Goal: Browse casually: Explore the website without a specific task or goal

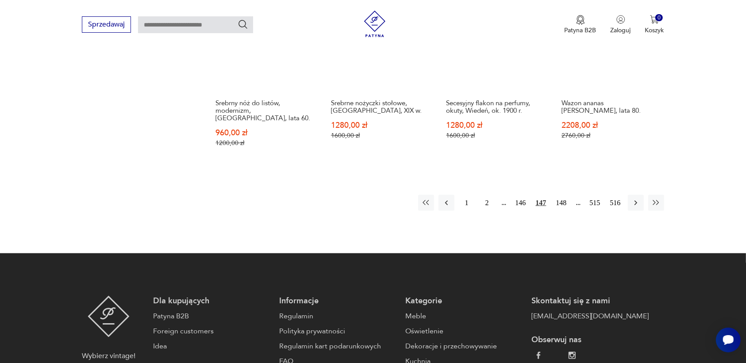
scroll to position [954, 0]
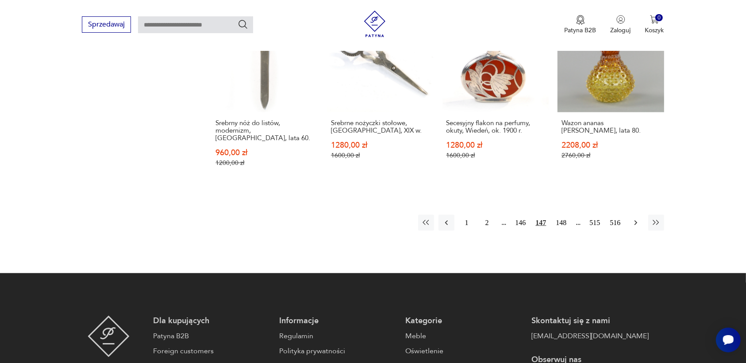
click at [636, 219] on icon "button" at bounding box center [635, 223] width 9 height 9
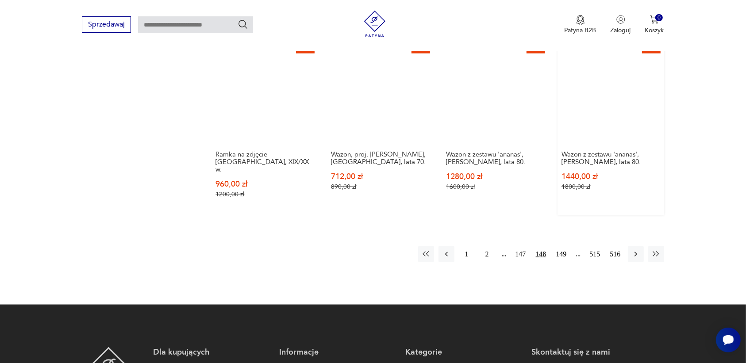
scroll to position [954, 0]
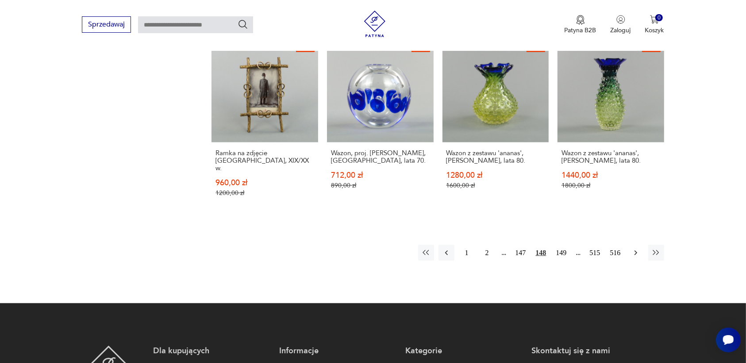
click at [634, 249] on icon "button" at bounding box center [635, 253] width 9 height 9
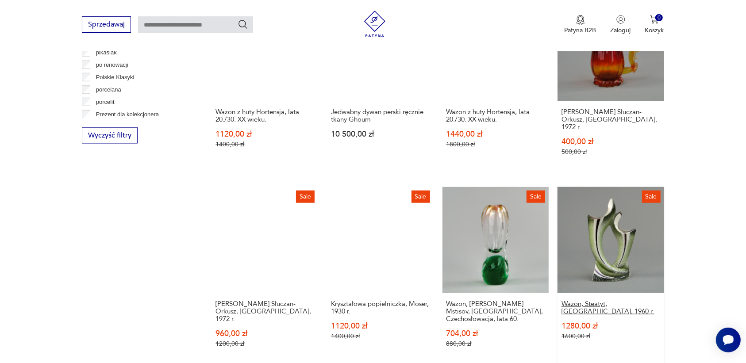
scroll to position [843, 0]
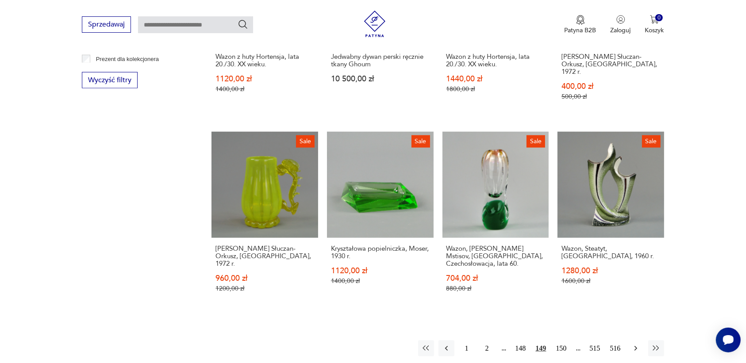
click at [635, 344] on icon "button" at bounding box center [635, 348] width 9 height 9
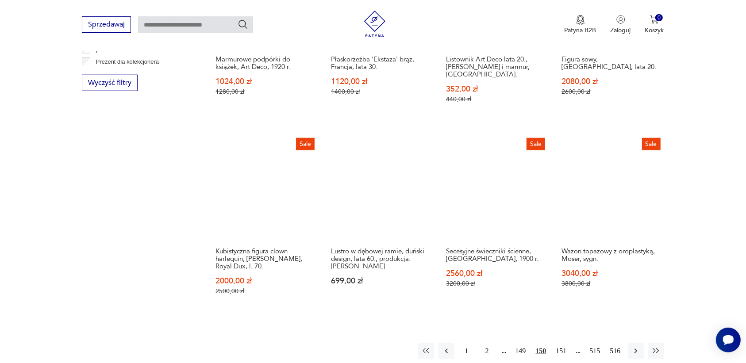
scroll to position [843, 0]
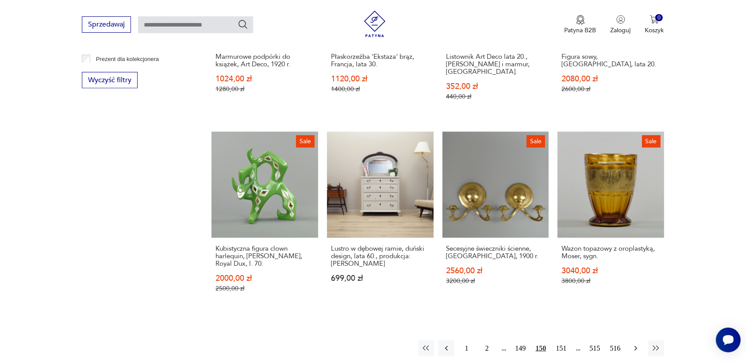
click at [635, 346] on icon "button" at bounding box center [635, 348] width 3 height 5
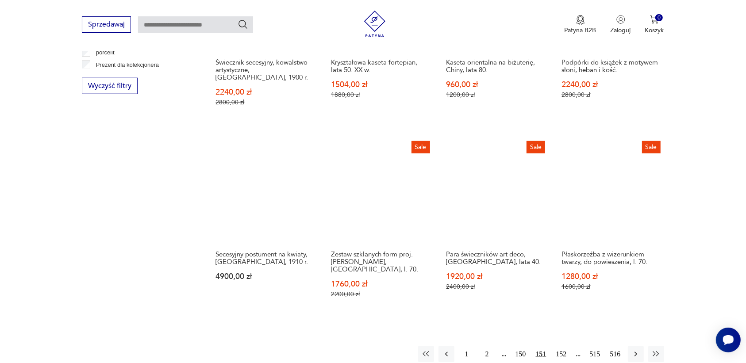
scroll to position [843, 0]
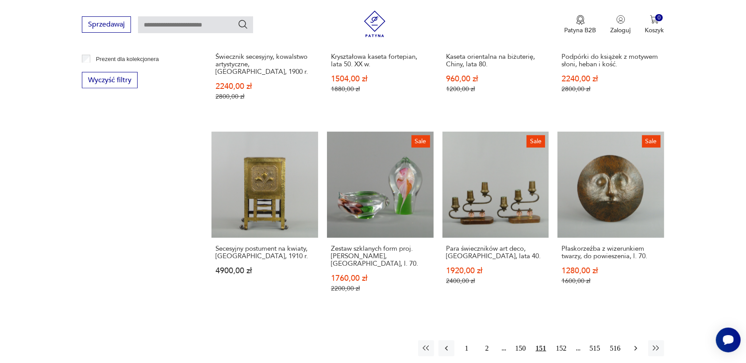
click at [634, 344] on icon "button" at bounding box center [635, 348] width 9 height 9
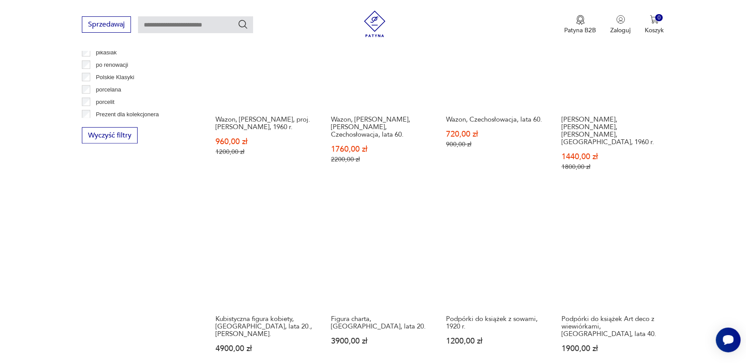
scroll to position [899, 0]
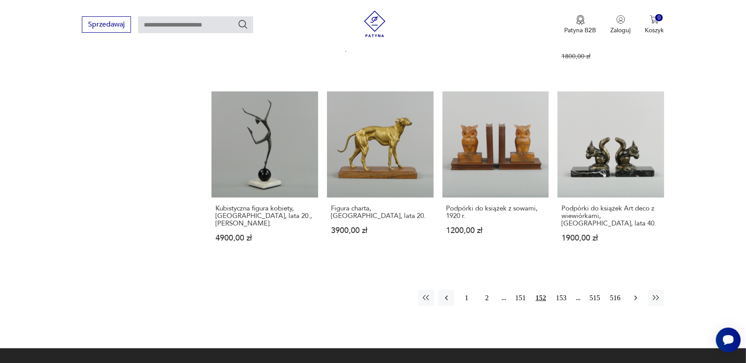
click at [634, 294] on icon "button" at bounding box center [635, 298] width 9 height 9
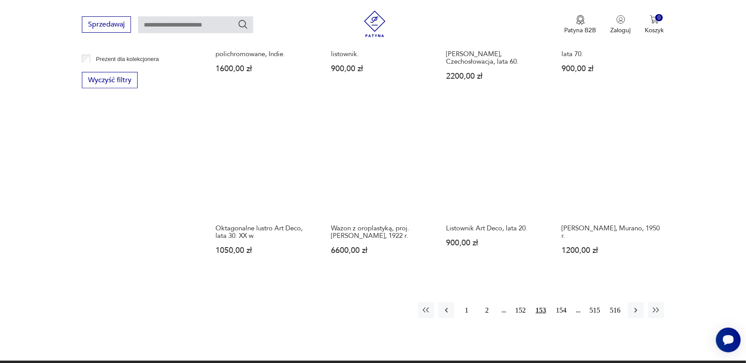
scroll to position [899, 0]
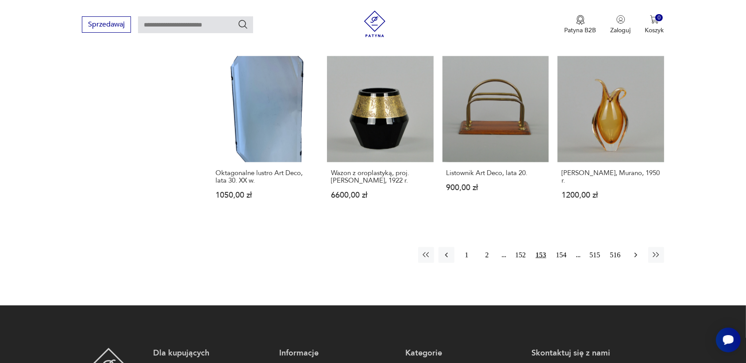
click at [634, 254] on icon "button" at bounding box center [635, 255] width 9 height 9
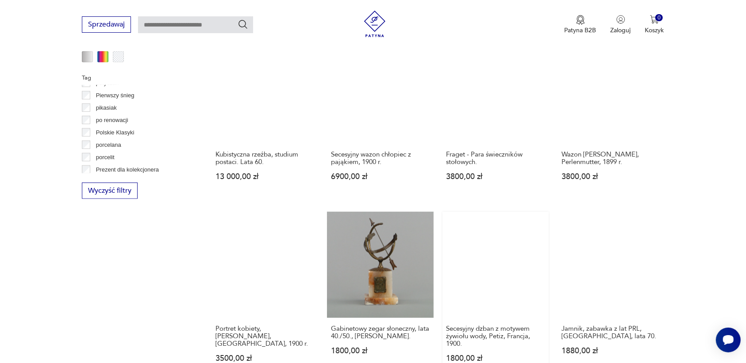
scroll to position [843, 0]
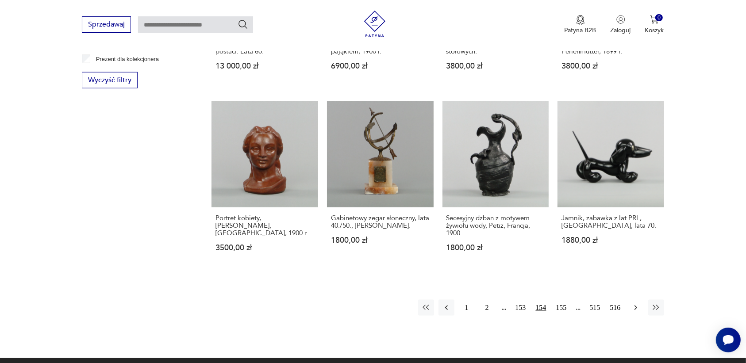
click at [638, 304] on icon "button" at bounding box center [635, 308] width 9 height 9
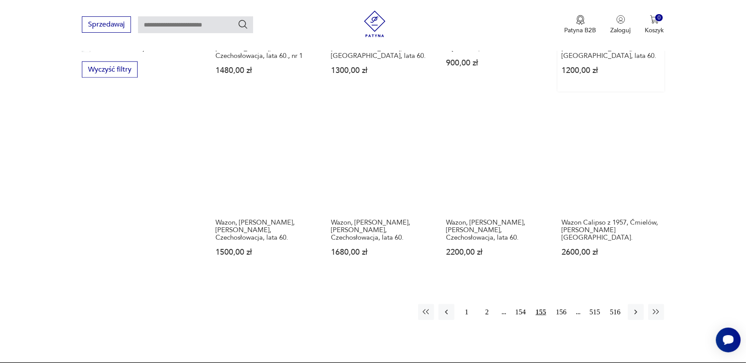
scroll to position [899, 0]
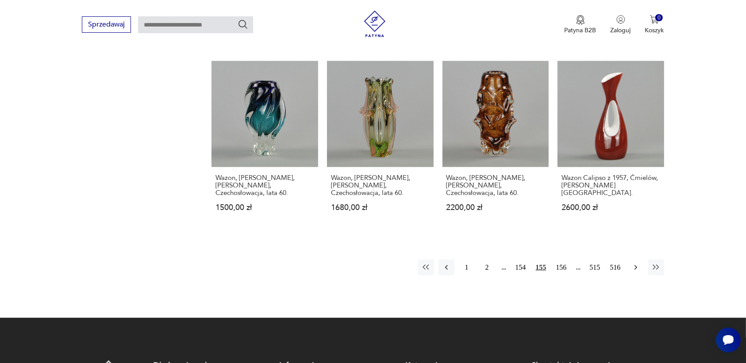
click at [636, 263] on icon "button" at bounding box center [635, 267] width 9 height 9
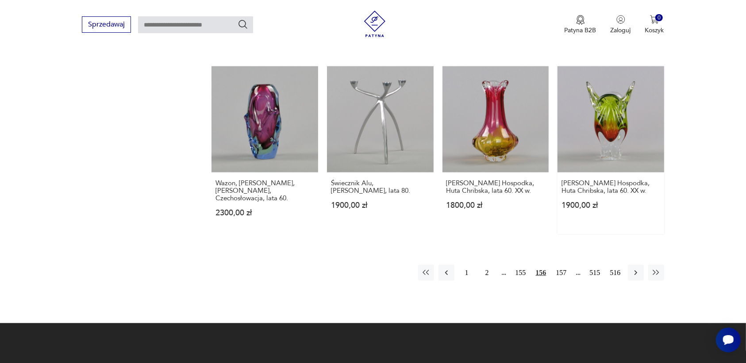
scroll to position [899, 0]
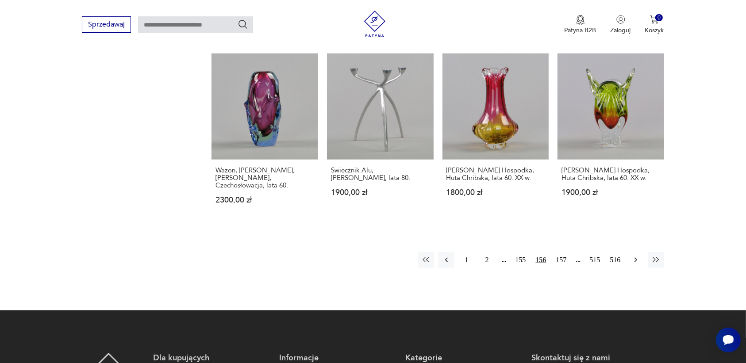
drag, startPoint x: 638, startPoint y: 246, endPoint x: 634, endPoint y: 251, distance: 7.3
click at [634, 256] on icon "button" at bounding box center [635, 260] width 9 height 9
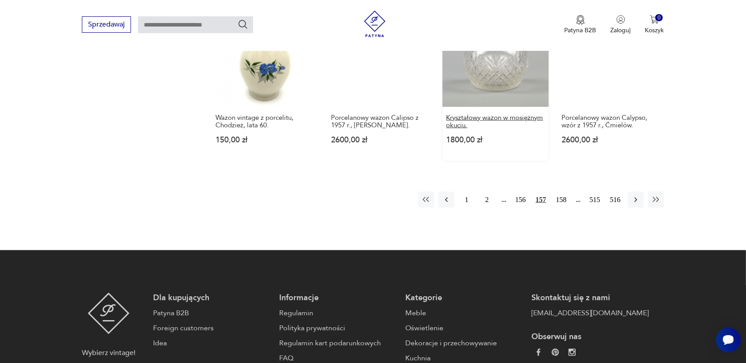
scroll to position [954, 0]
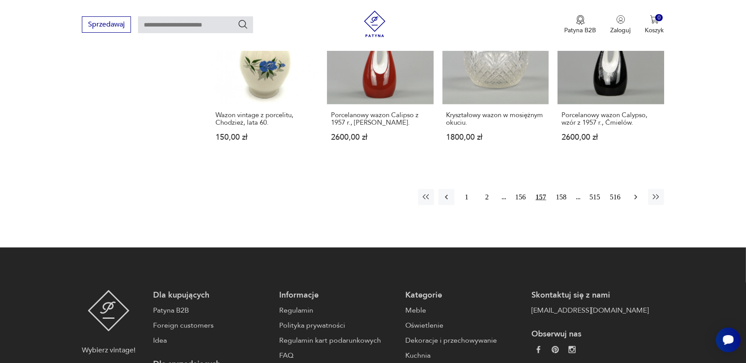
click at [635, 193] on icon "button" at bounding box center [635, 197] width 9 height 9
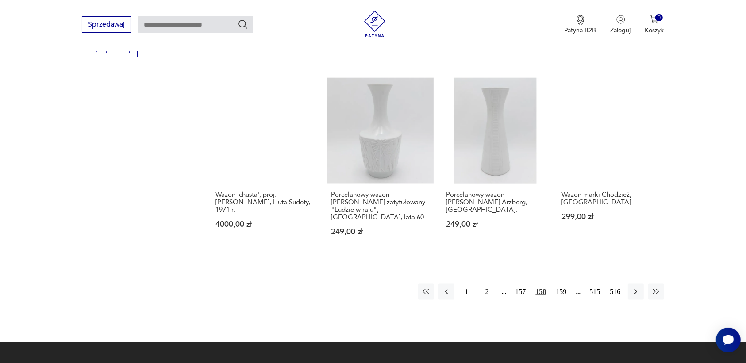
scroll to position [899, 0]
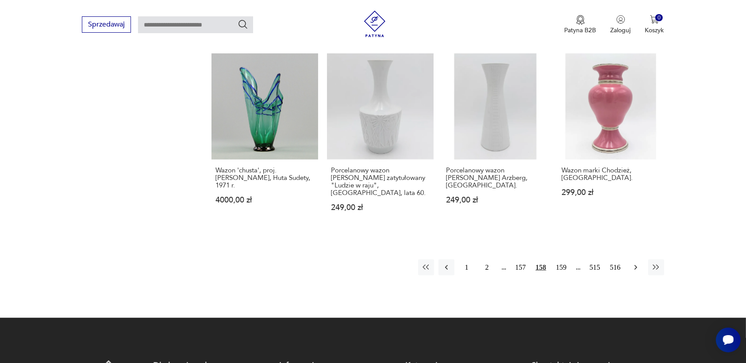
click at [634, 263] on icon "button" at bounding box center [635, 267] width 9 height 9
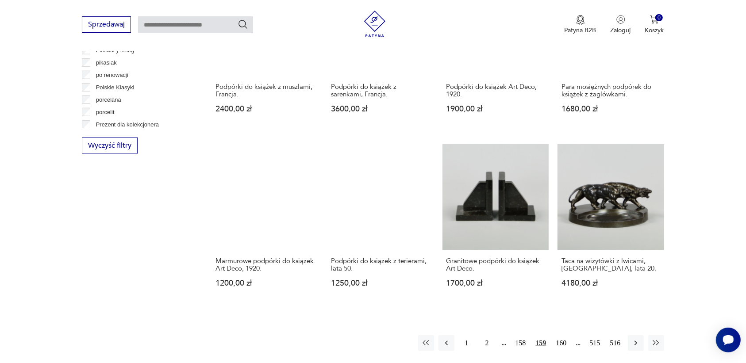
scroll to position [788, 0]
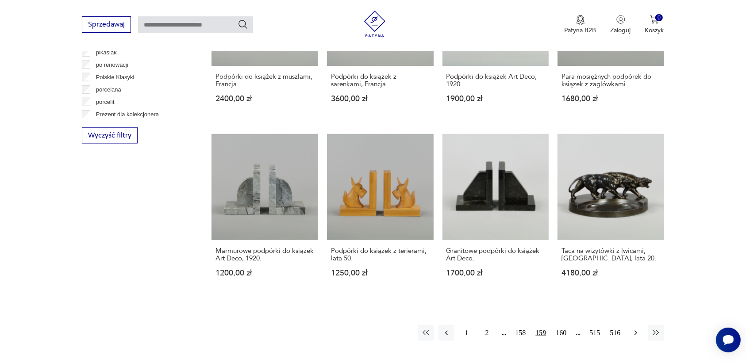
click at [633, 333] on icon "button" at bounding box center [635, 333] width 9 height 9
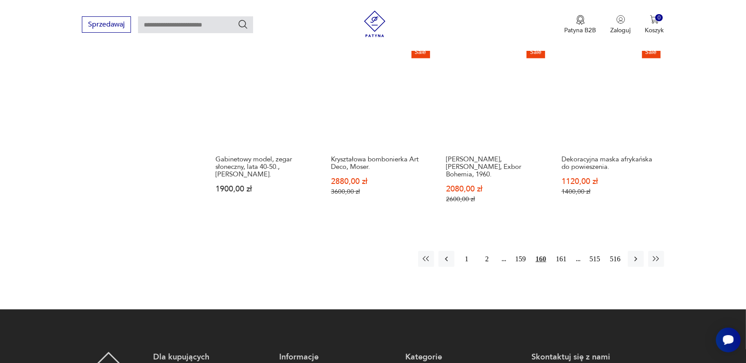
scroll to position [899, 0]
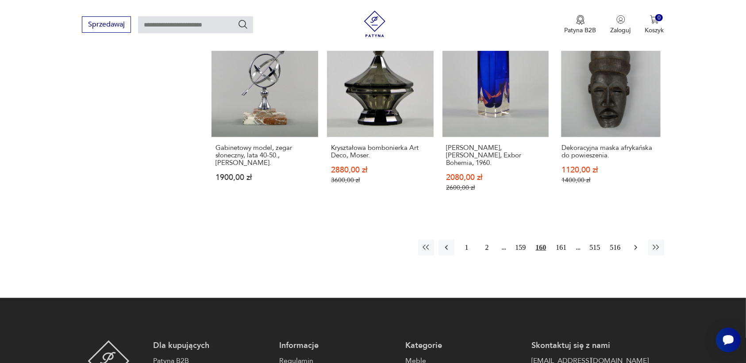
click at [635, 243] on icon "button" at bounding box center [635, 247] width 9 height 9
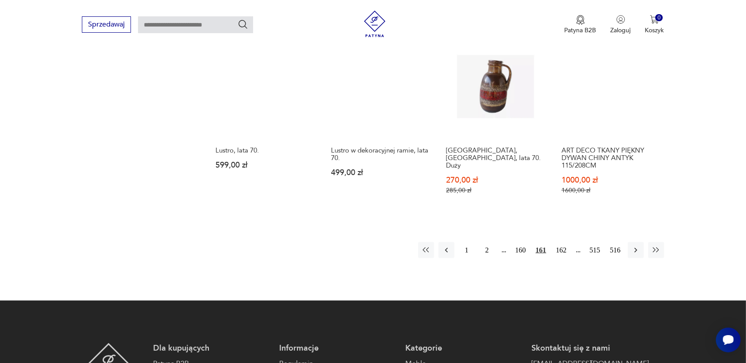
scroll to position [954, 0]
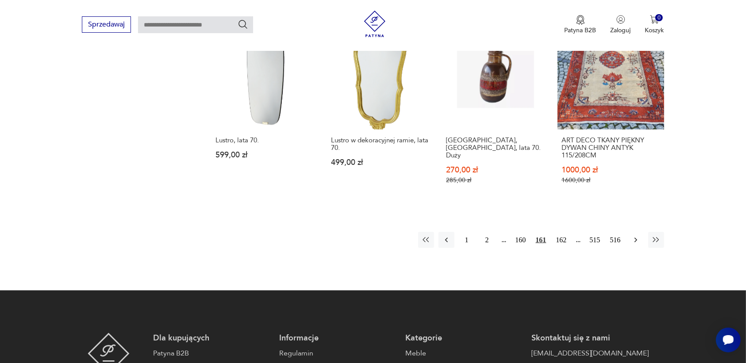
click at [634, 236] on icon "button" at bounding box center [635, 240] width 9 height 9
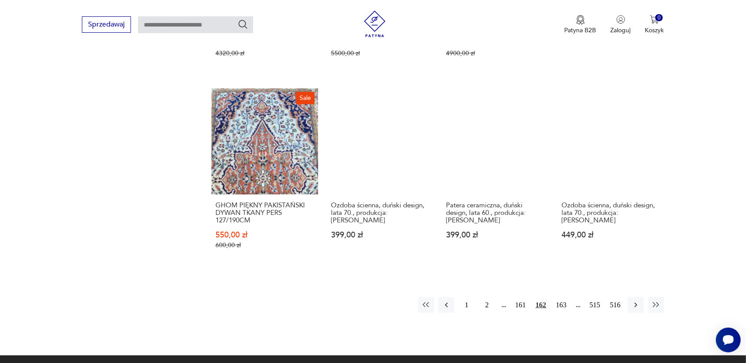
scroll to position [899, 0]
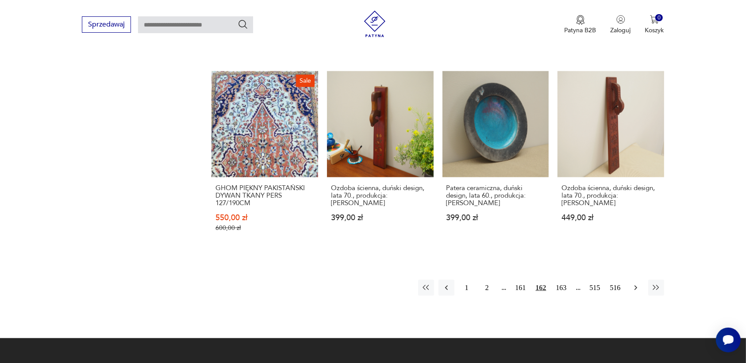
click at [635, 284] on icon "button" at bounding box center [635, 288] width 9 height 9
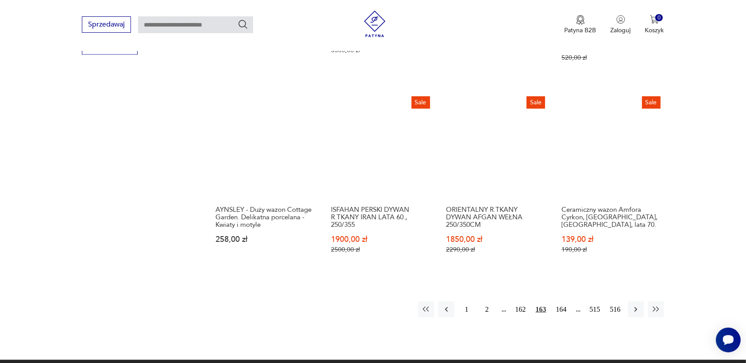
scroll to position [899, 0]
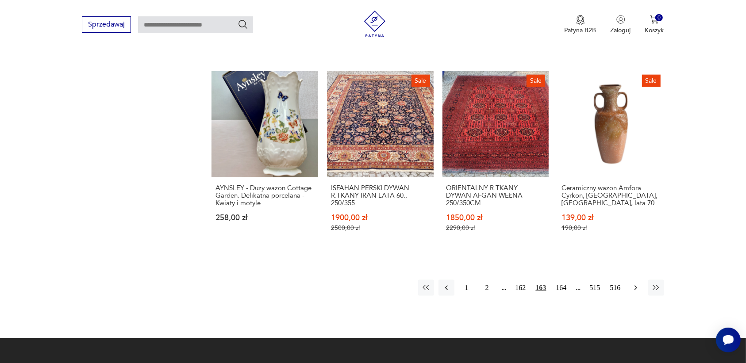
click at [636, 286] on icon "button" at bounding box center [635, 288] width 3 height 5
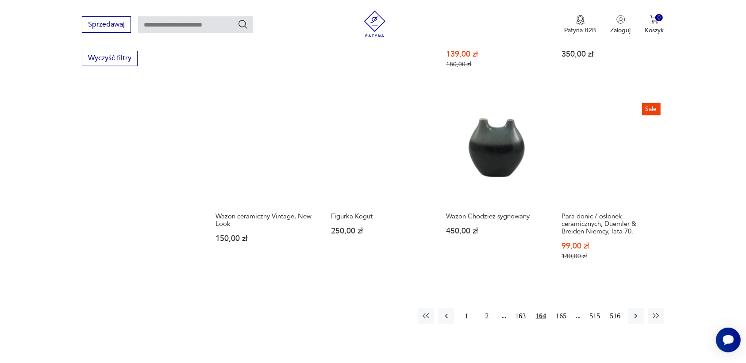
scroll to position [899, 0]
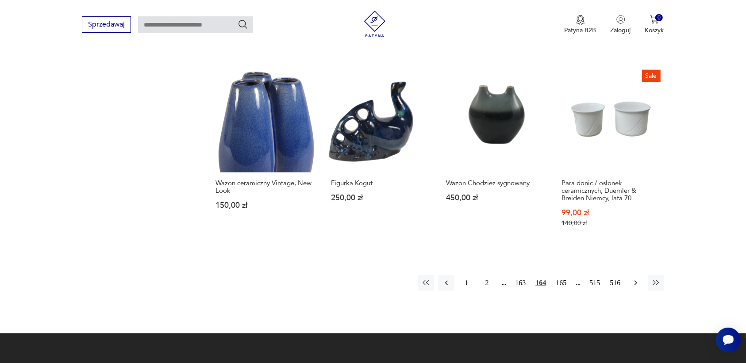
click at [638, 279] on icon "button" at bounding box center [635, 283] width 9 height 9
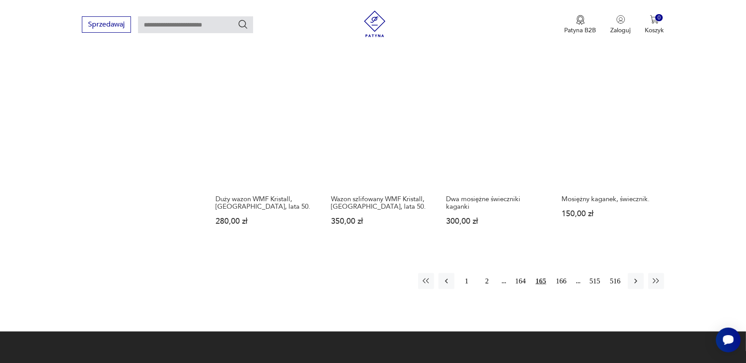
scroll to position [899, 0]
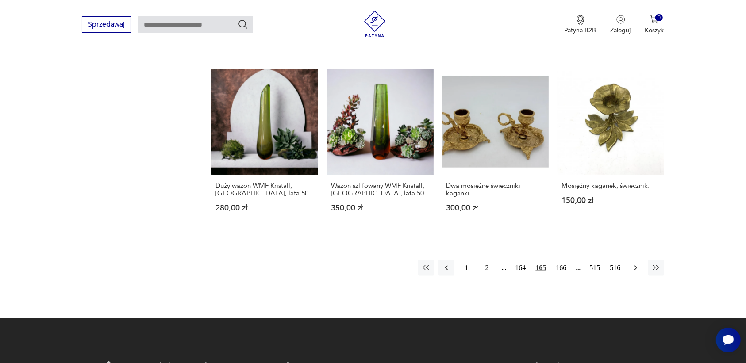
click at [636, 266] on icon "button" at bounding box center [635, 268] width 3 height 5
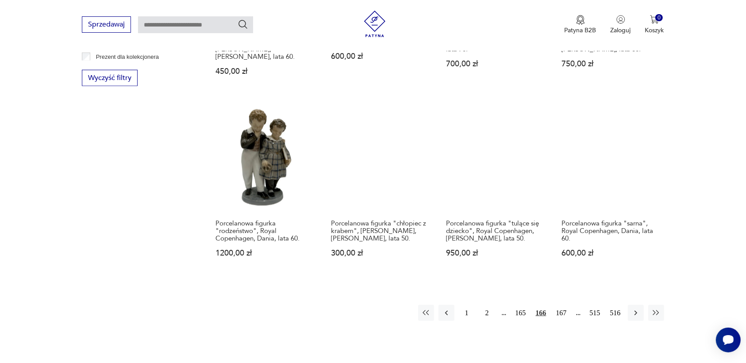
scroll to position [899, 0]
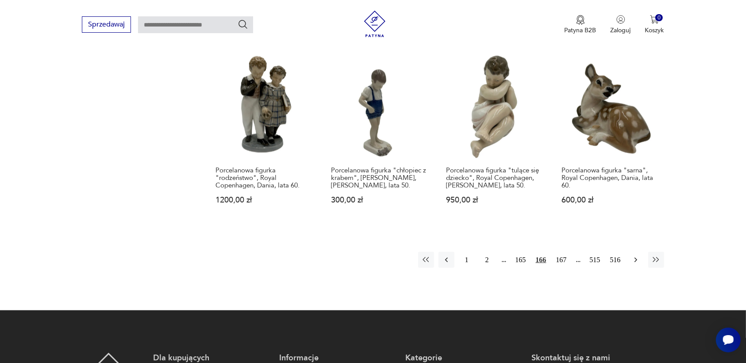
click at [635, 256] on icon "button" at bounding box center [635, 260] width 9 height 9
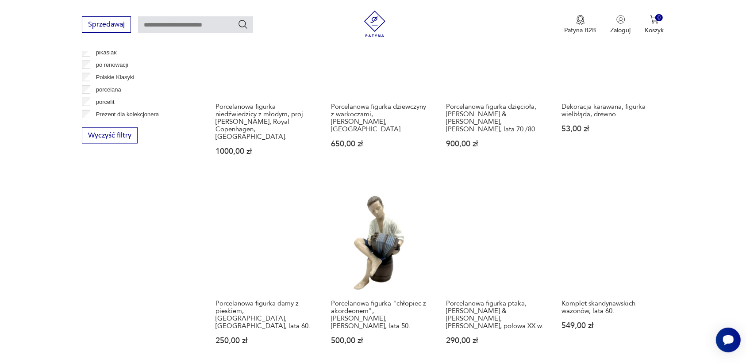
scroll to position [843, 0]
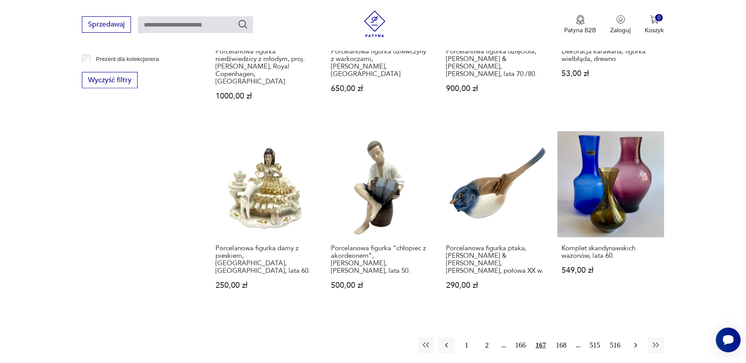
click at [638, 341] on icon "button" at bounding box center [635, 345] width 9 height 9
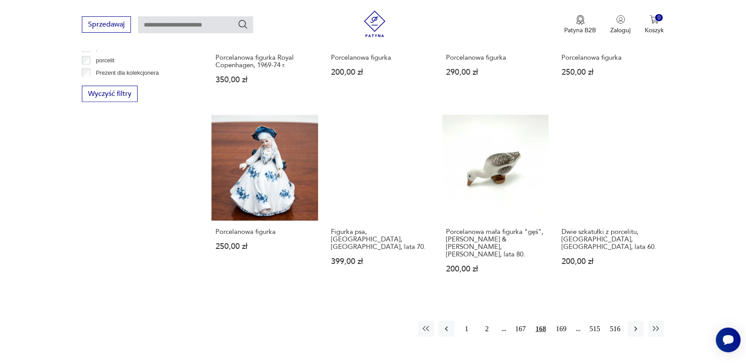
scroll to position [843, 0]
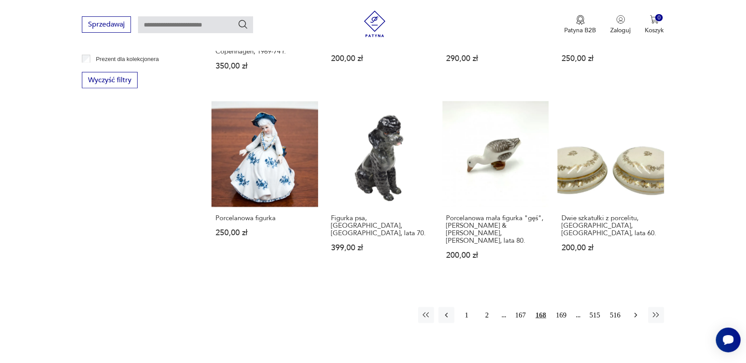
click at [634, 311] on icon "button" at bounding box center [635, 315] width 9 height 9
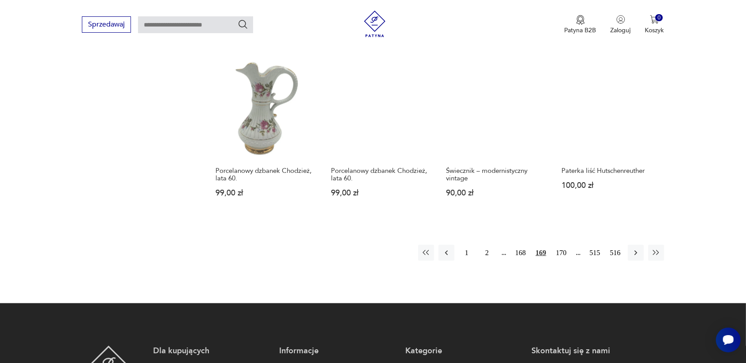
scroll to position [899, 0]
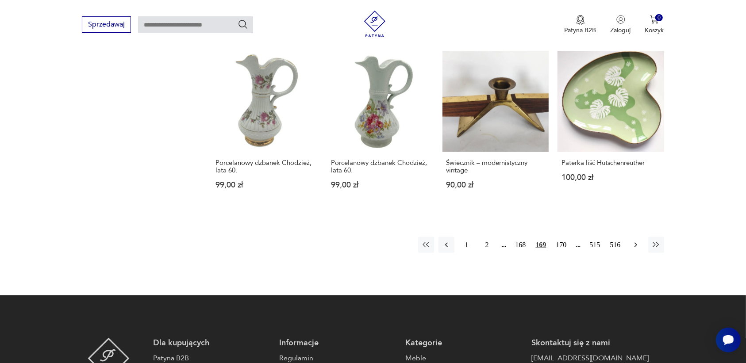
click at [638, 241] on icon "button" at bounding box center [635, 245] width 9 height 9
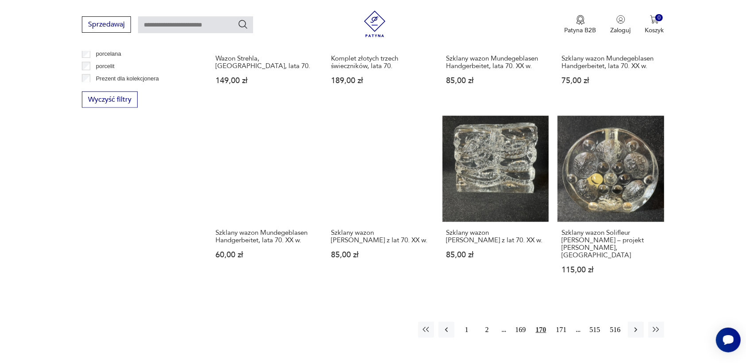
scroll to position [843, 0]
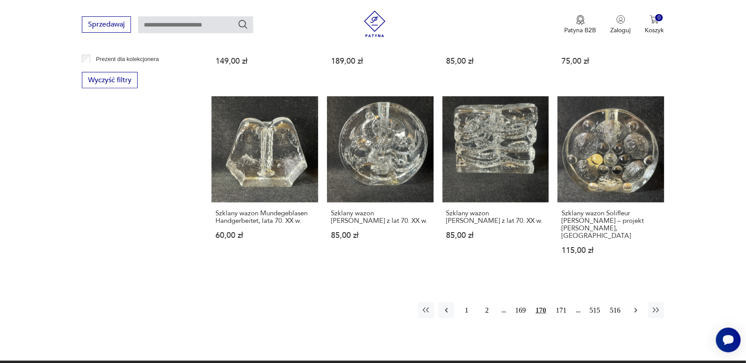
click at [635, 306] on icon "button" at bounding box center [635, 310] width 9 height 9
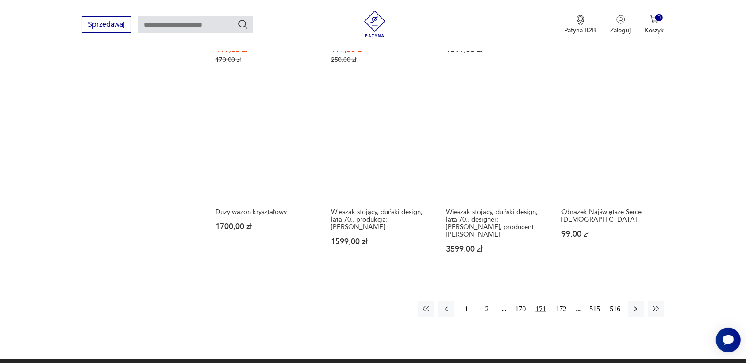
scroll to position [899, 0]
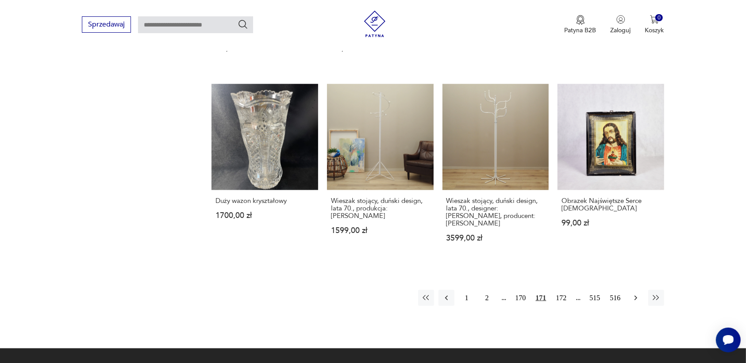
click at [633, 294] on icon "button" at bounding box center [635, 298] width 9 height 9
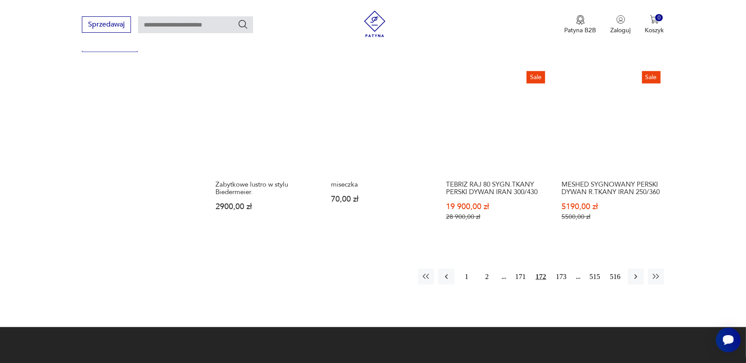
scroll to position [899, 0]
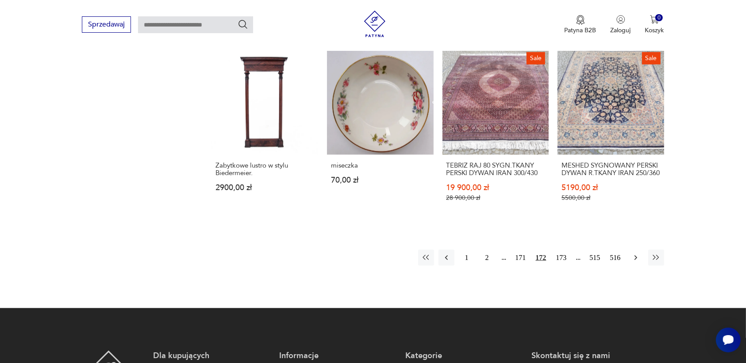
click at [638, 254] on icon "button" at bounding box center [635, 258] width 9 height 9
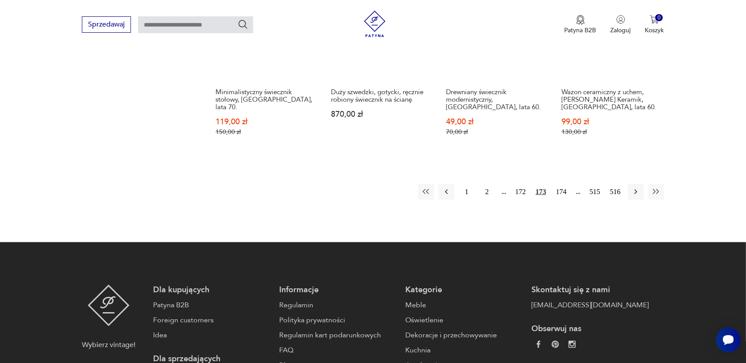
scroll to position [1009, 0]
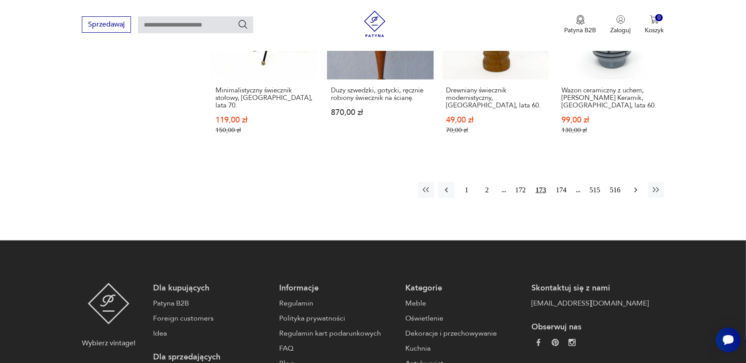
click at [635, 188] on icon "button" at bounding box center [635, 190] width 3 height 5
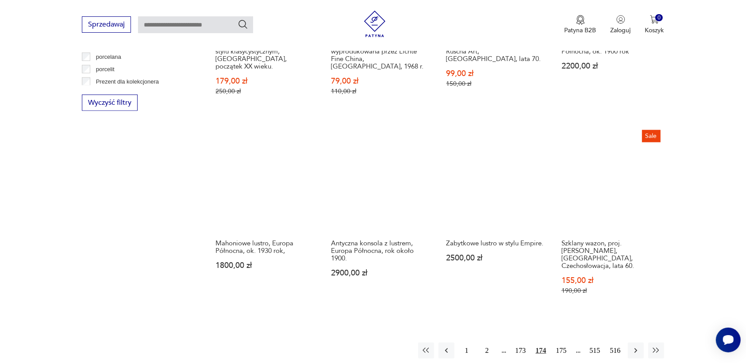
scroll to position [843, 0]
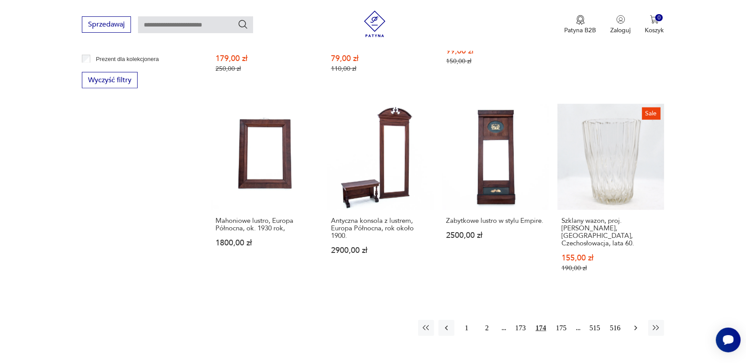
click at [635, 324] on icon "button" at bounding box center [635, 328] width 9 height 9
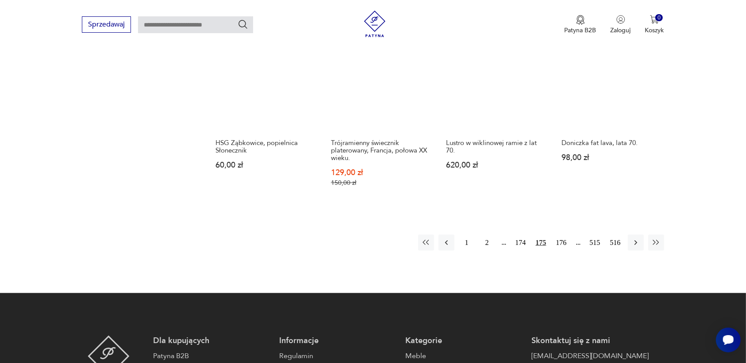
scroll to position [954, 0]
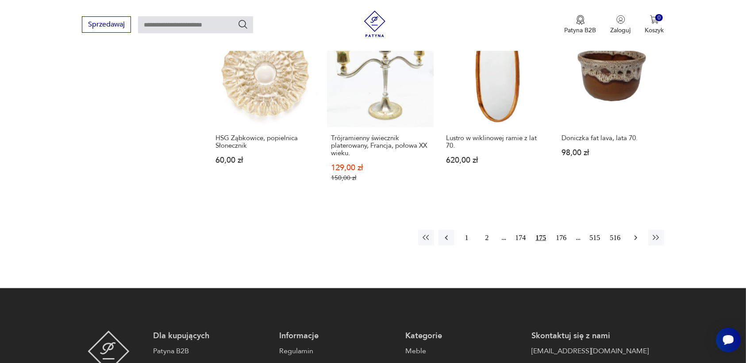
click at [635, 238] on icon "button" at bounding box center [635, 238] width 9 height 9
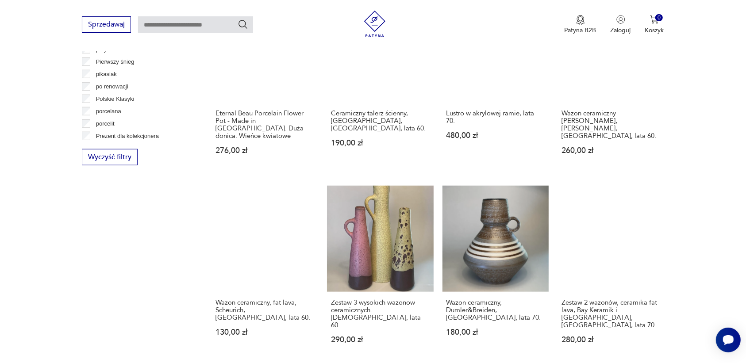
scroll to position [843, 0]
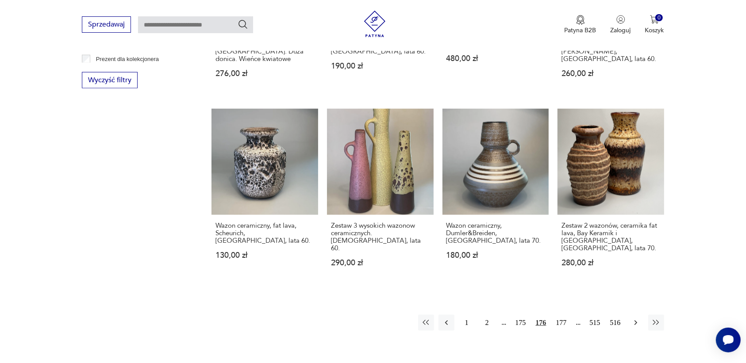
click at [633, 319] on icon "button" at bounding box center [635, 323] width 9 height 9
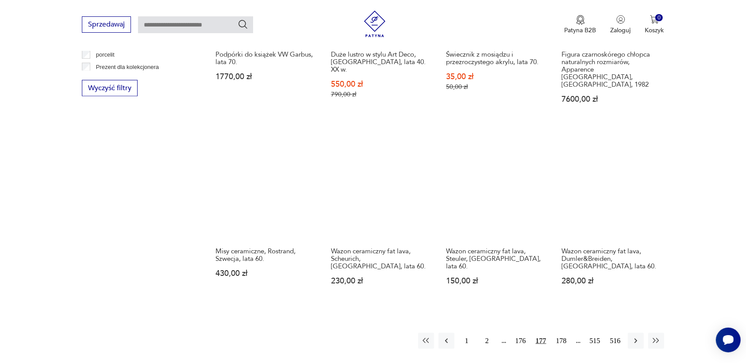
scroll to position [843, 0]
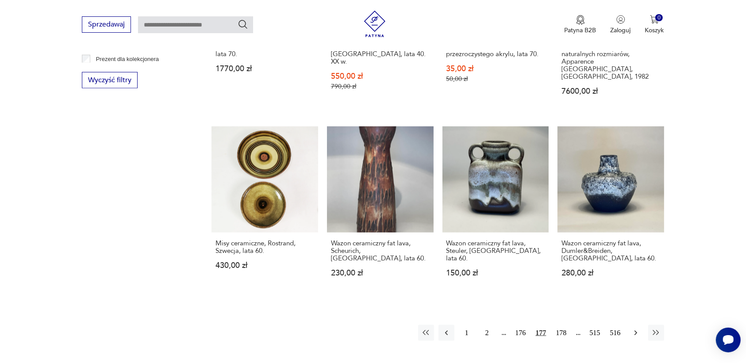
click at [635, 331] on icon "button" at bounding box center [635, 333] width 3 height 5
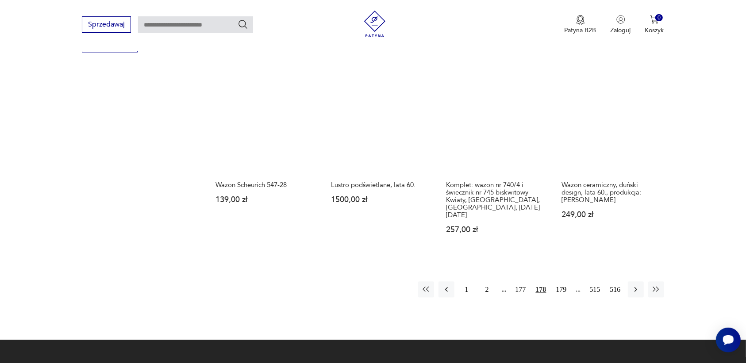
scroll to position [899, 0]
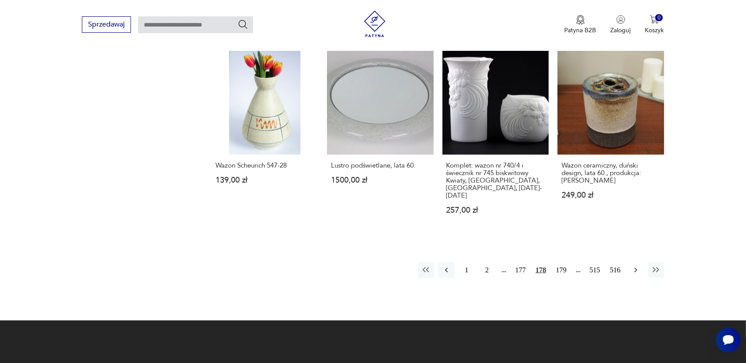
click at [635, 266] on icon "button" at bounding box center [635, 270] width 9 height 9
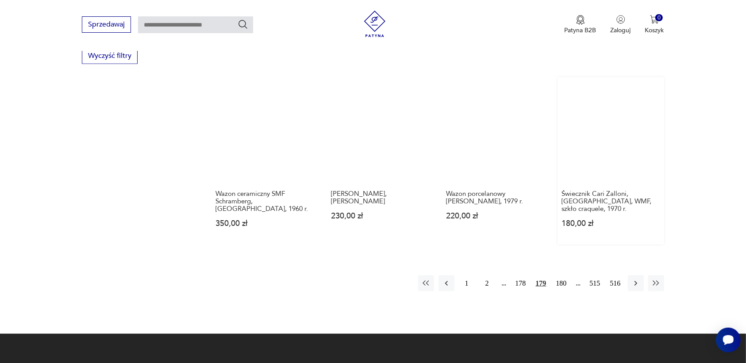
scroll to position [812, 0]
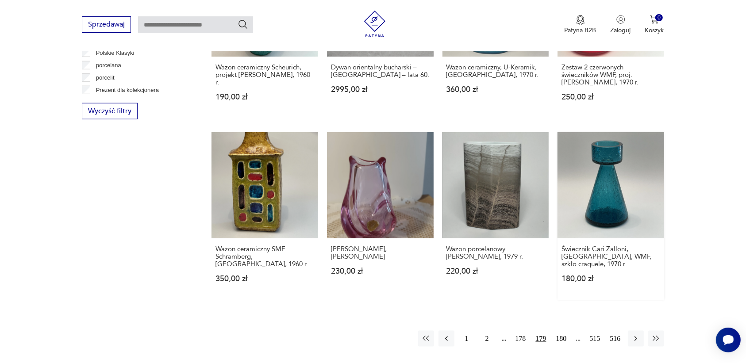
click at [651, 289] on div "Świecznik Cari Zalloni, [GEOGRAPHIC_DATA], WMF, szkło craquele, 1970 r. 180,00 …" at bounding box center [610, 269] width 107 height 62
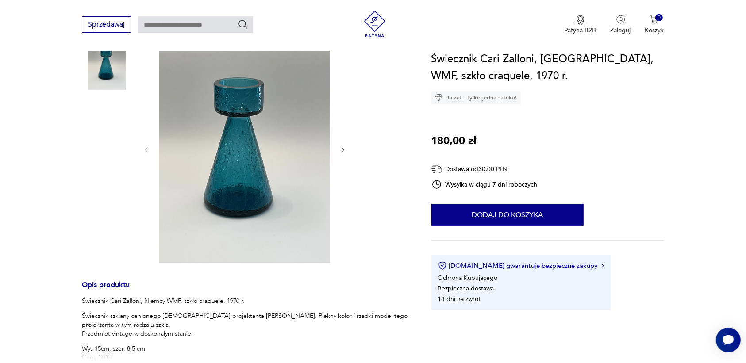
scroll to position [166, 0]
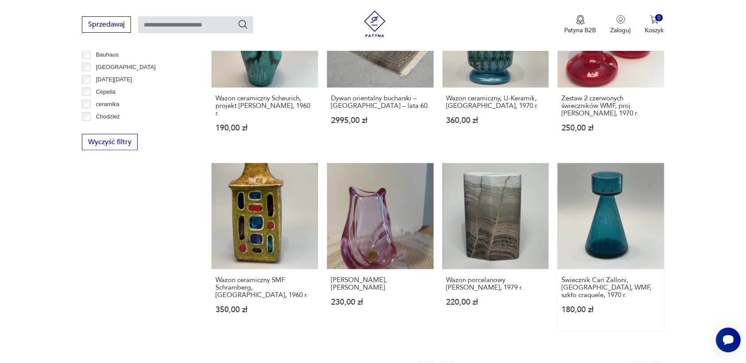
scroll to position [869, 0]
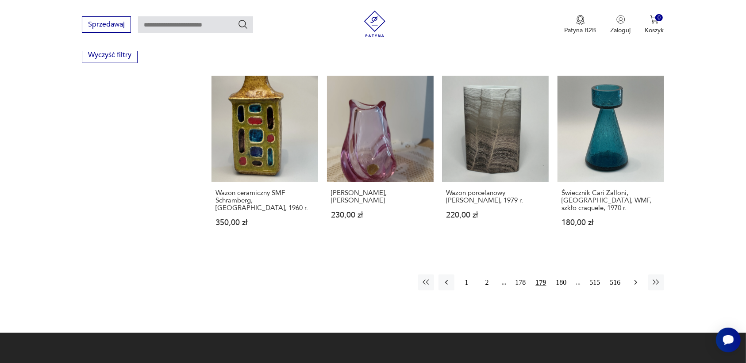
click at [636, 281] on icon "button" at bounding box center [635, 283] width 3 height 5
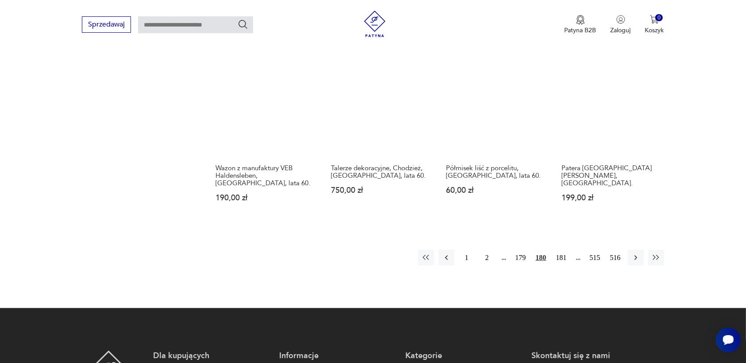
scroll to position [899, 0]
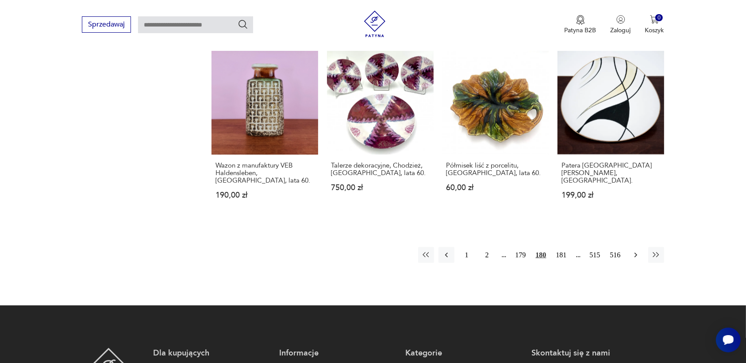
click at [638, 251] on icon "button" at bounding box center [635, 255] width 9 height 9
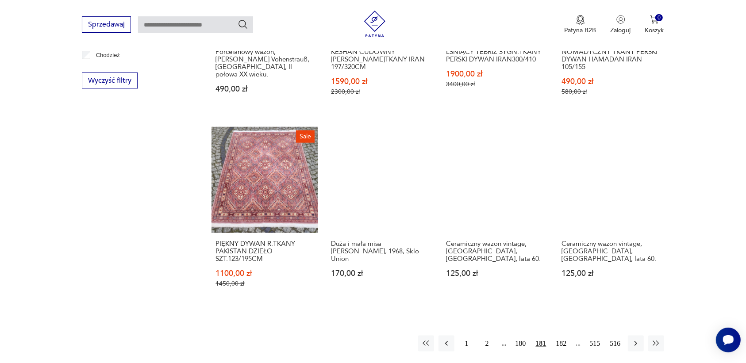
scroll to position [843, 0]
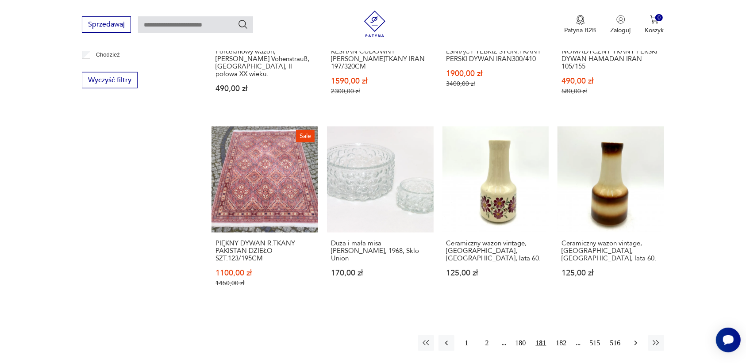
click at [634, 339] on icon "button" at bounding box center [635, 343] width 9 height 9
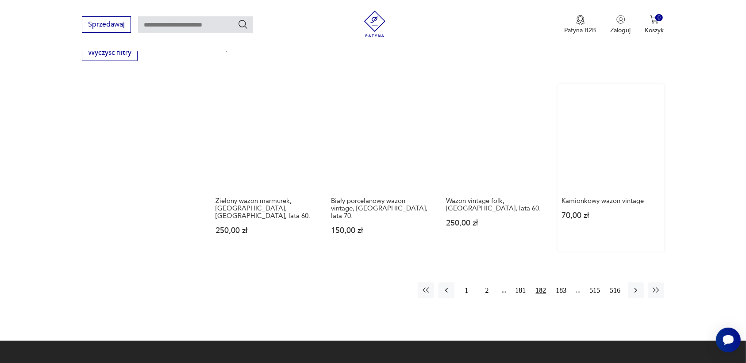
scroll to position [843, 0]
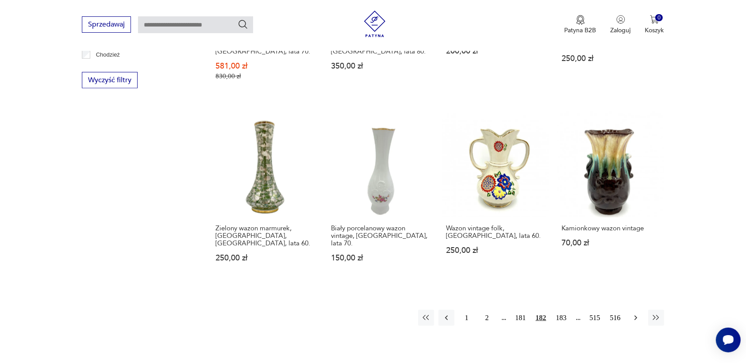
click at [636, 314] on icon "button" at bounding box center [635, 318] width 9 height 9
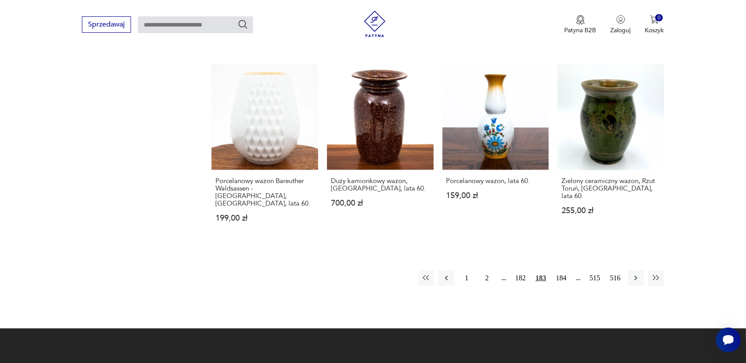
scroll to position [899, 0]
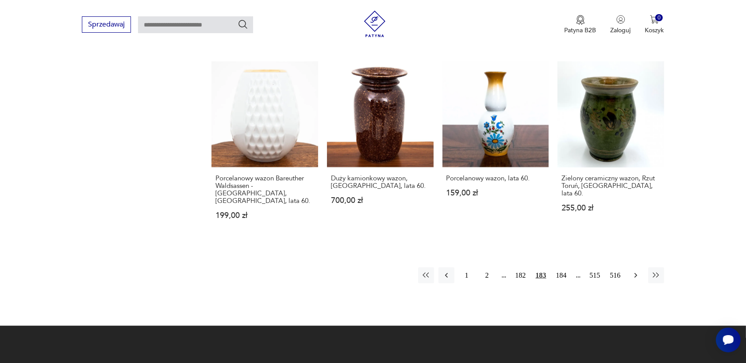
click at [635, 271] on icon "button" at bounding box center [635, 275] width 9 height 9
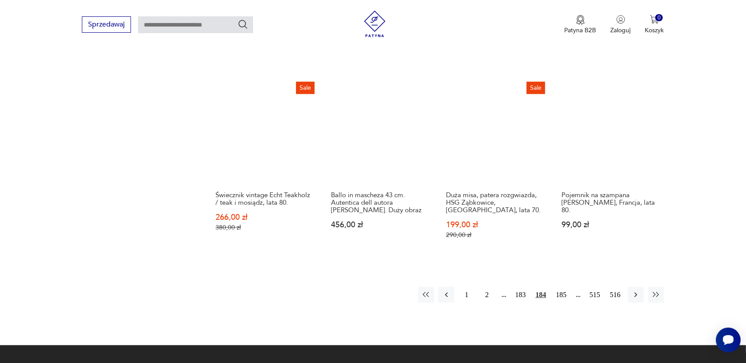
scroll to position [899, 0]
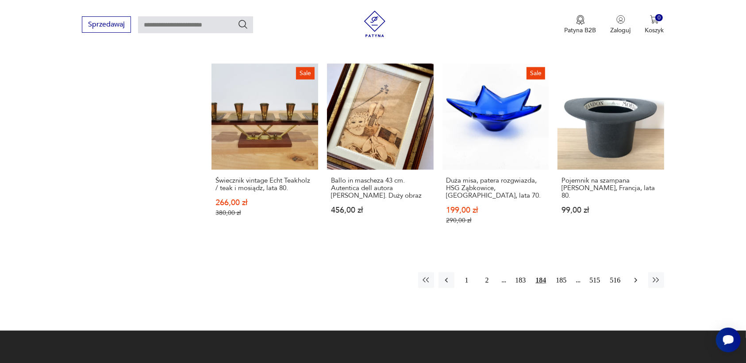
click at [635, 276] on icon "button" at bounding box center [635, 280] width 9 height 9
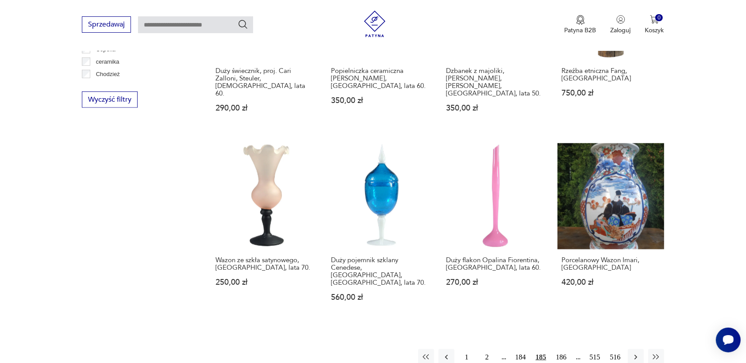
scroll to position [843, 0]
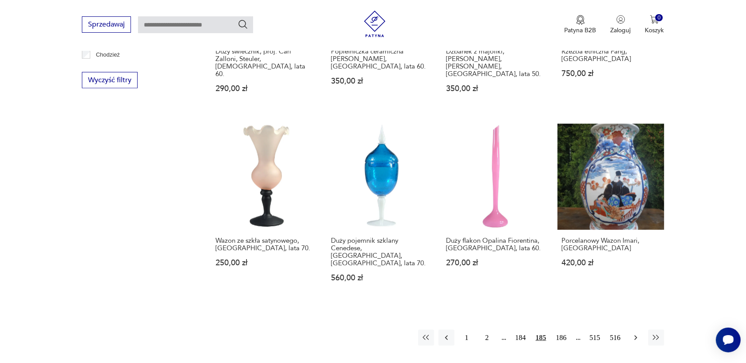
click at [636, 334] on icon "button" at bounding box center [635, 338] width 9 height 9
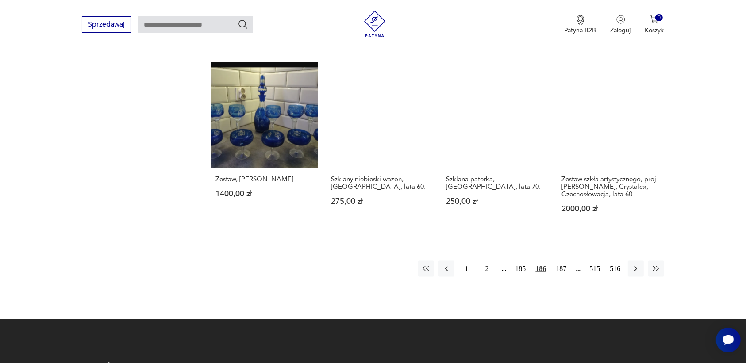
scroll to position [899, 0]
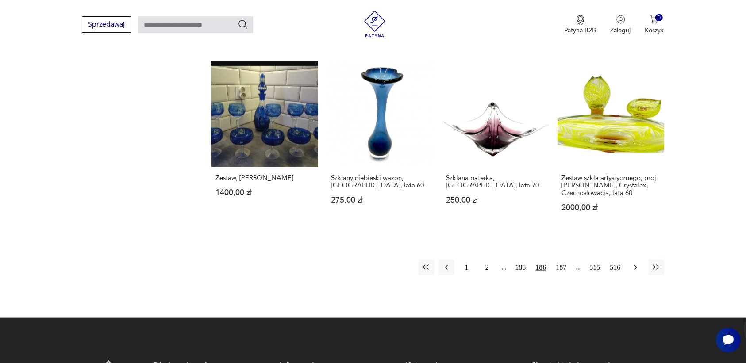
click at [635, 265] on icon "button" at bounding box center [635, 267] width 3 height 5
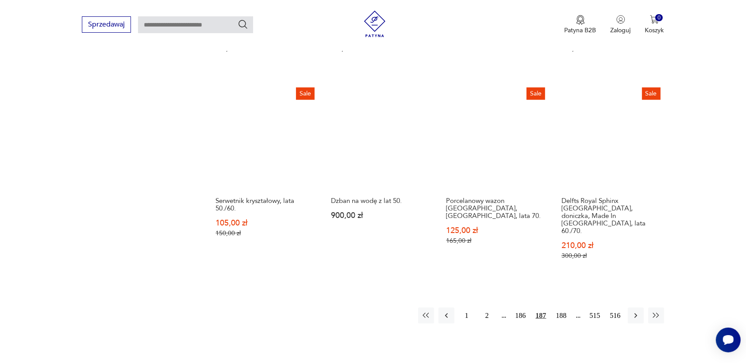
scroll to position [954, 0]
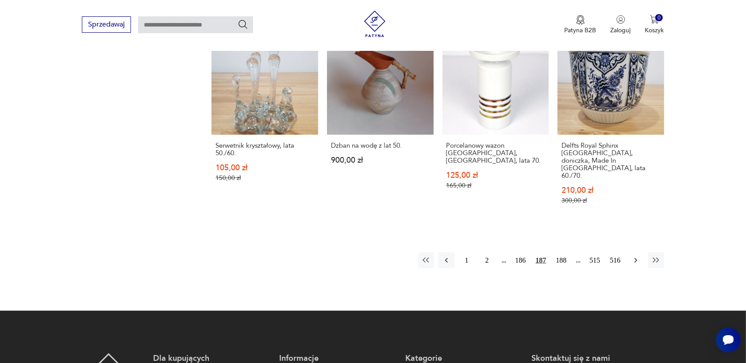
click at [636, 256] on icon "button" at bounding box center [635, 260] width 9 height 9
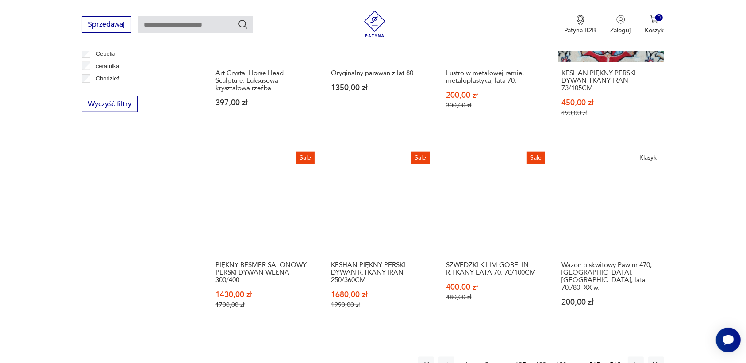
scroll to position [843, 0]
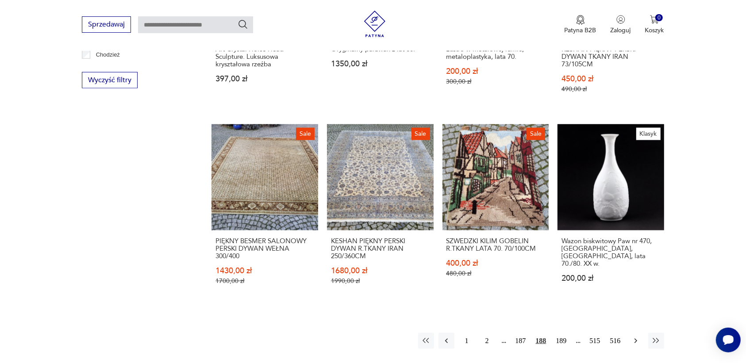
click at [636, 339] on icon "button" at bounding box center [635, 341] width 3 height 5
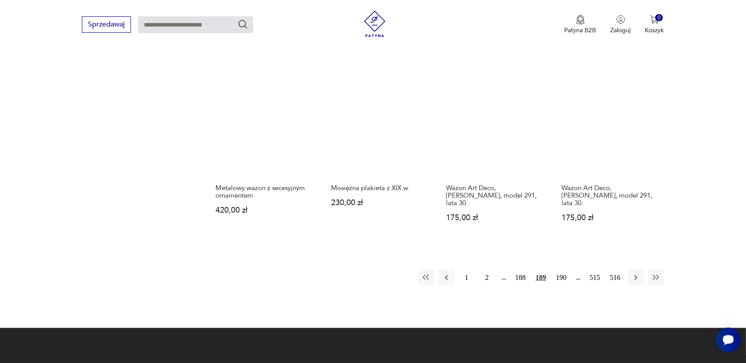
scroll to position [899, 0]
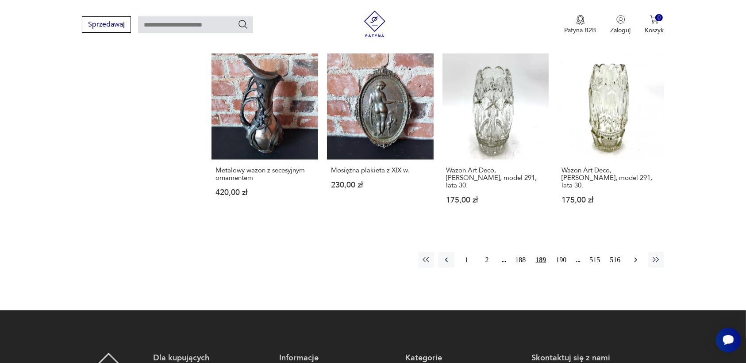
click at [634, 256] on icon "button" at bounding box center [635, 260] width 9 height 9
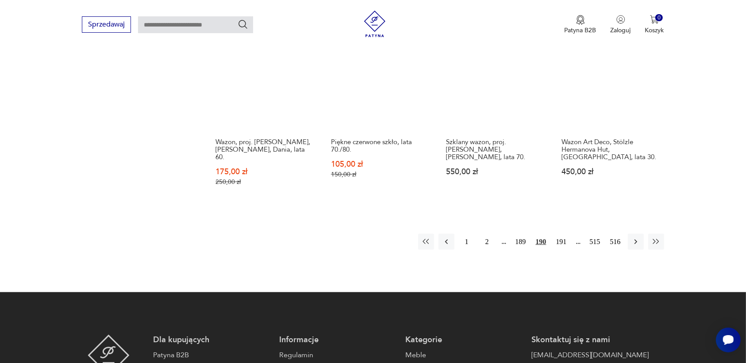
scroll to position [954, 0]
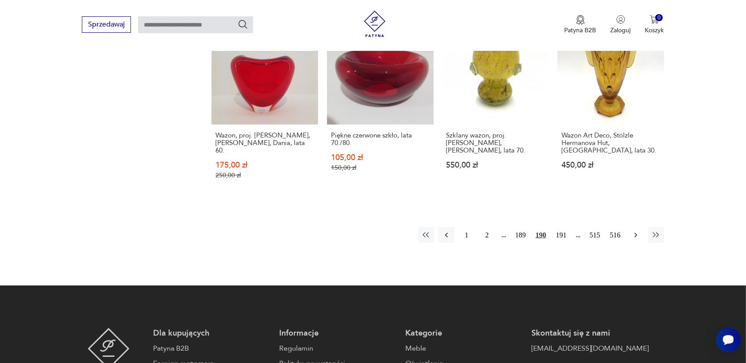
click at [636, 231] on icon "button" at bounding box center [635, 235] width 9 height 9
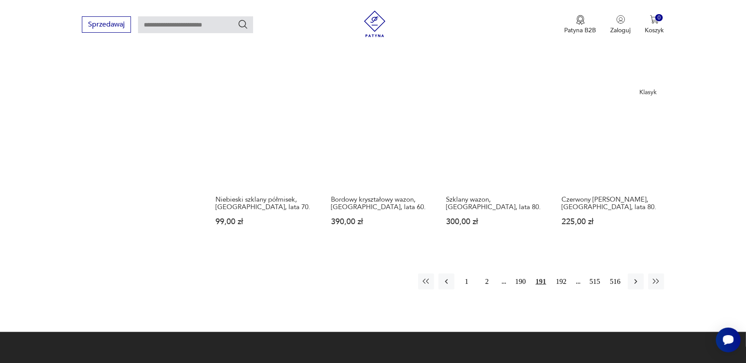
scroll to position [899, 0]
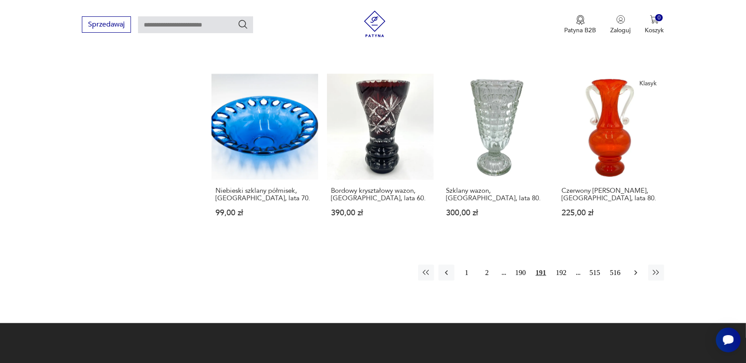
click at [635, 271] on icon "button" at bounding box center [635, 273] width 3 height 5
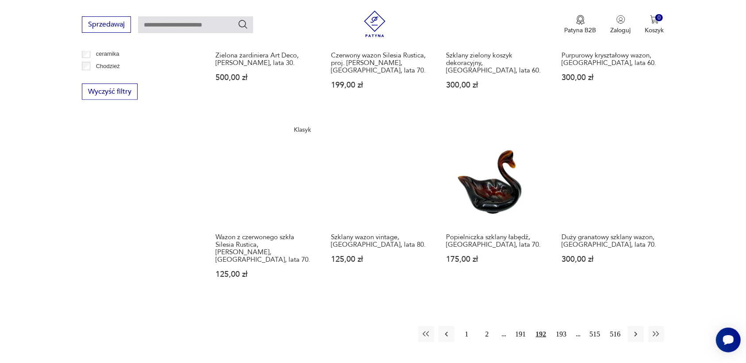
scroll to position [843, 0]
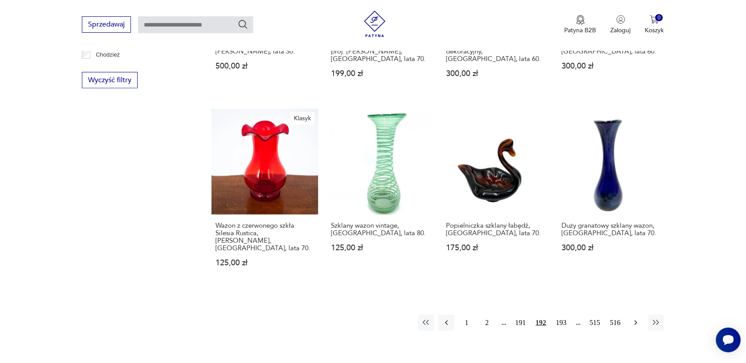
click at [633, 315] on button "button" at bounding box center [636, 323] width 16 height 16
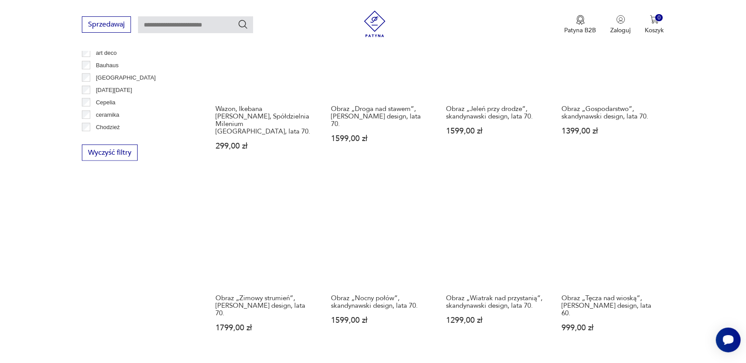
scroll to position [788, 0]
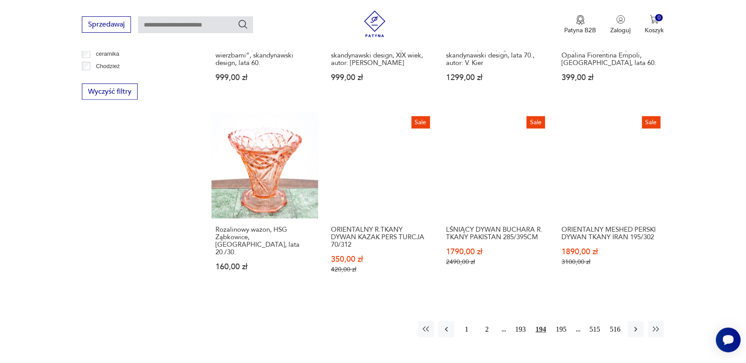
scroll to position [843, 0]
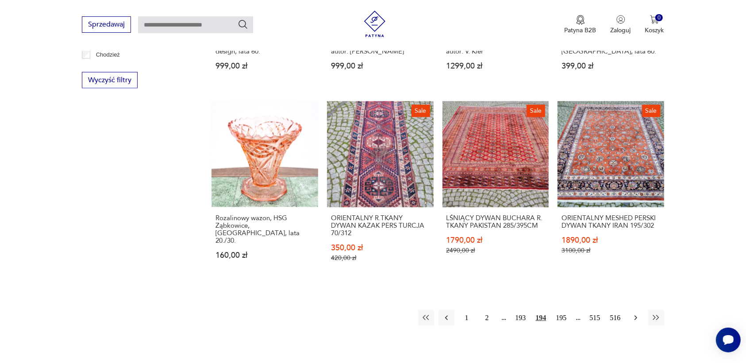
click at [635, 316] on icon "button" at bounding box center [635, 318] width 3 height 5
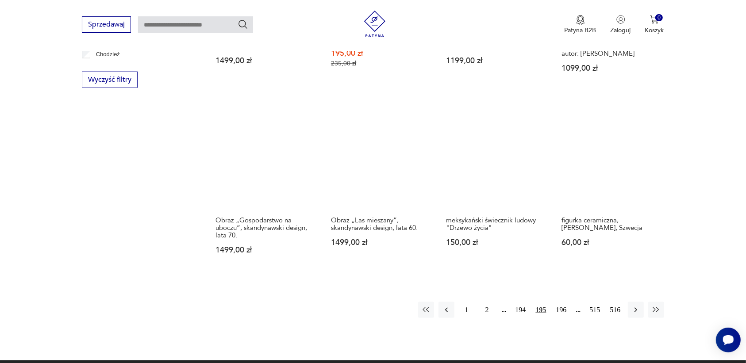
scroll to position [899, 0]
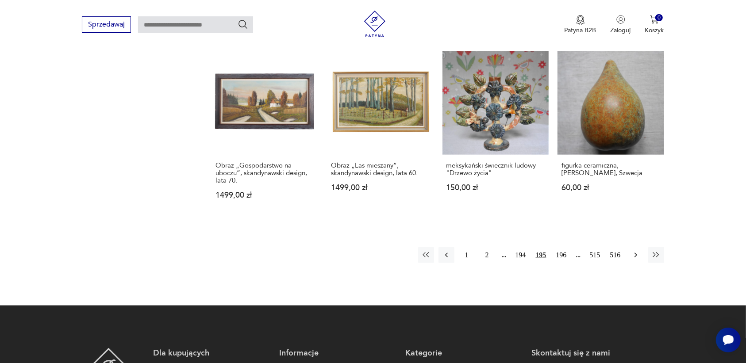
click at [636, 251] on icon "button" at bounding box center [635, 255] width 9 height 9
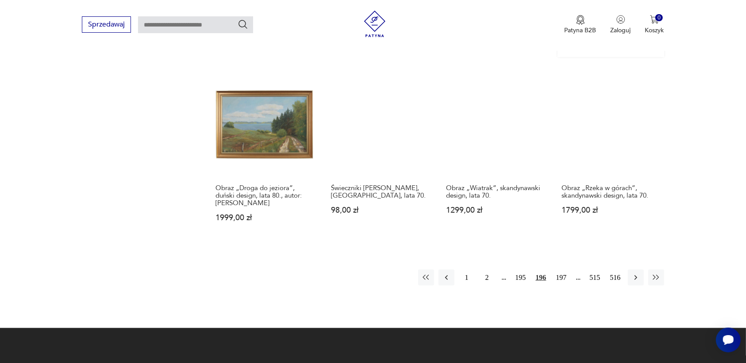
scroll to position [899, 0]
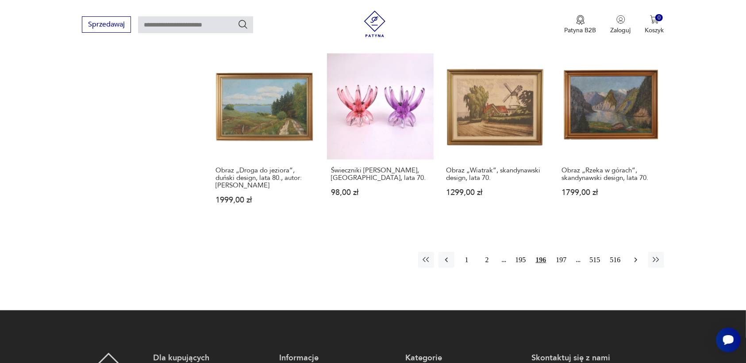
click at [633, 256] on icon "button" at bounding box center [635, 260] width 9 height 9
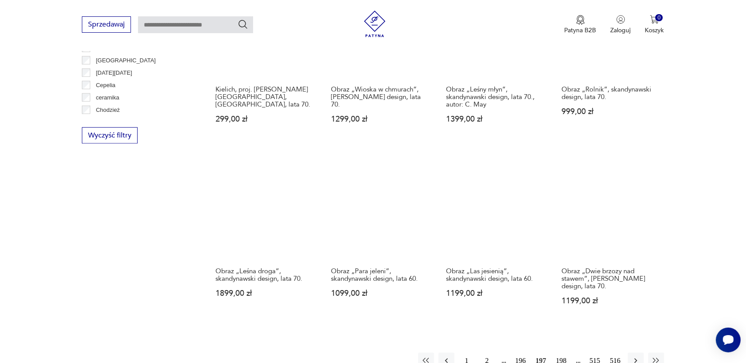
scroll to position [899, 0]
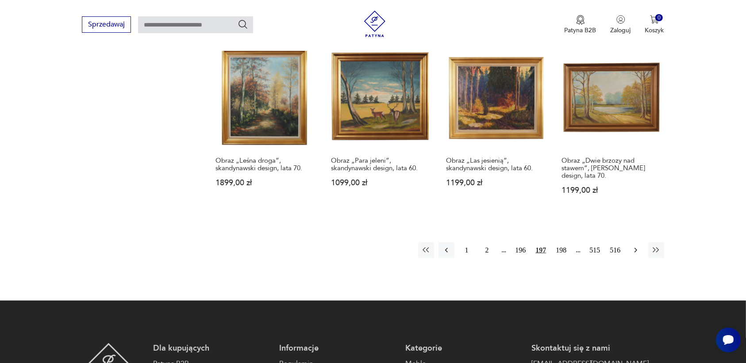
click at [636, 244] on button "button" at bounding box center [636, 250] width 16 height 16
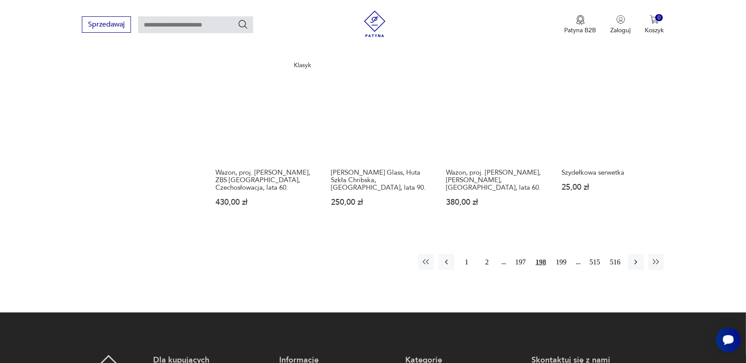
scroll to position [899, 0]
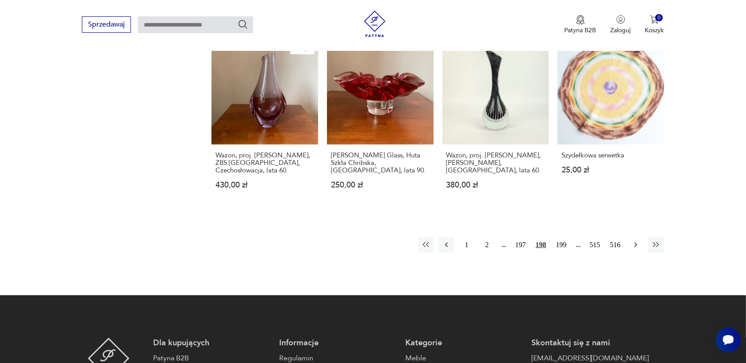
click at [635, 241] on icon "button" at bounding box center [635, 245] width 9 height 9
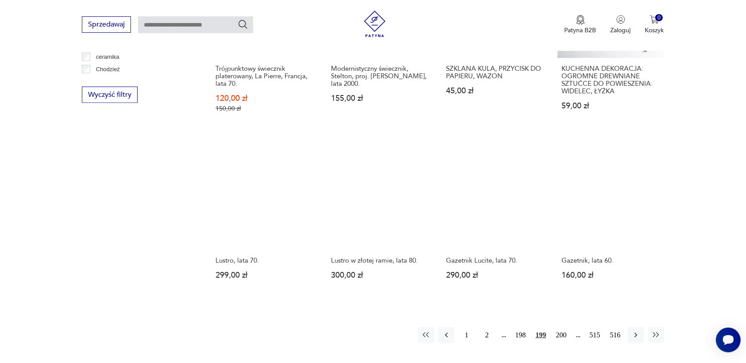
scroll to position [954, 0]
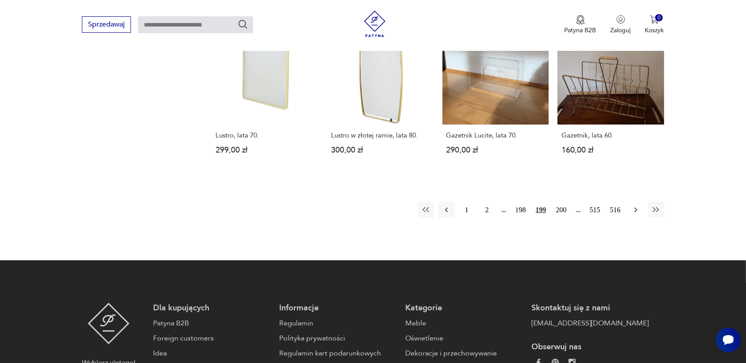
click at [634, 206] on icon "button" at bounding box center [635, 210] width 9 height 9
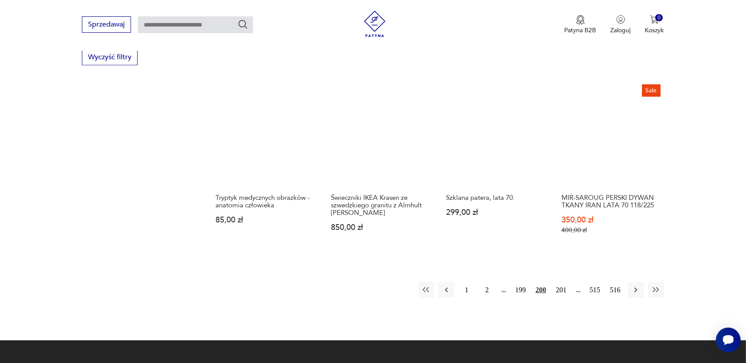
scroll to position [899, 0]
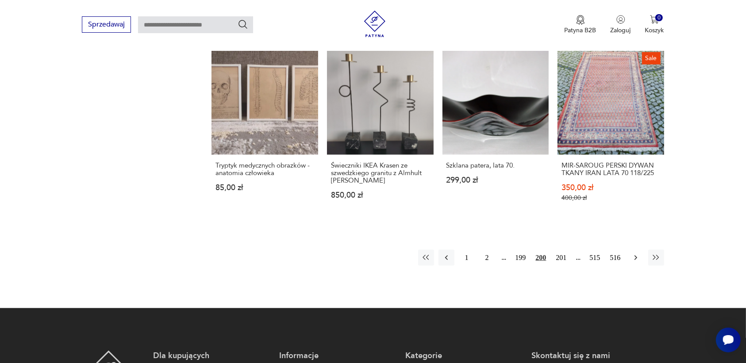
click at [634, 254] on icon "button" at bounding box center [635, 258] width 9 height 9
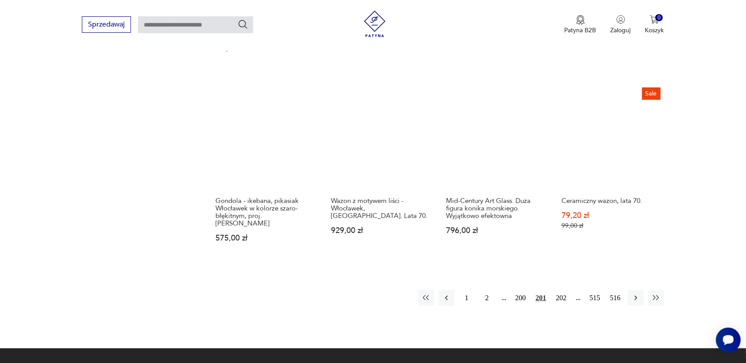
scroll to position [899, 0]
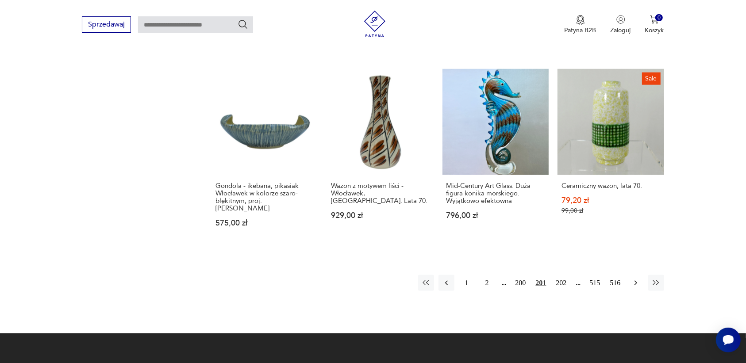
click at [634, 279] on icon "button" at bounding box center [635, 283] width 9 height 9
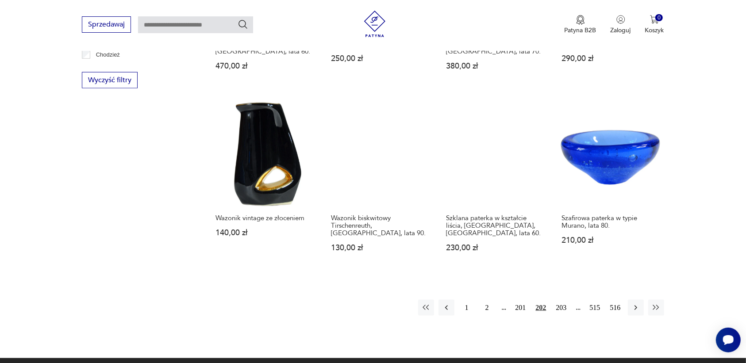
scroll to position [899, 0]
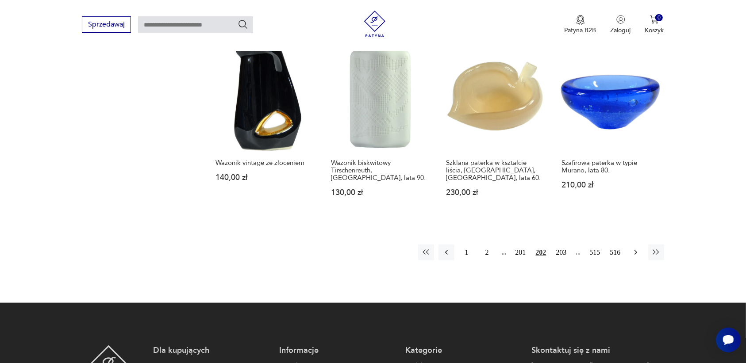
click at [635, 250] on icon "button" at bounding box center [635, 252] width 3 height 5
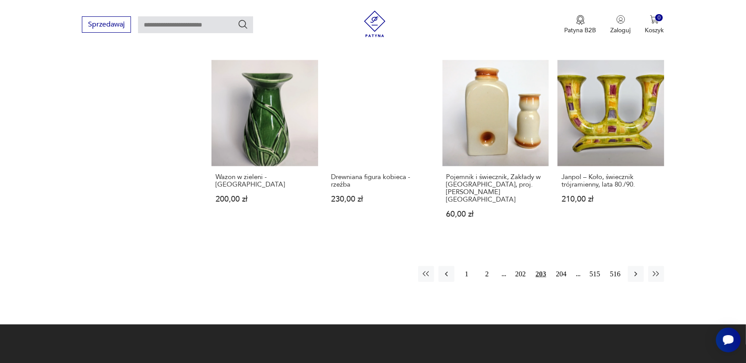
scroll to position [899, 0]
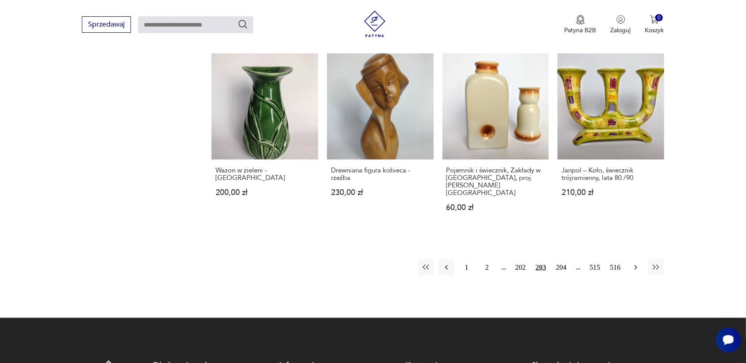
click at [636, 265] on icon "button" at bounding box center [635, 267] width 3 height 5
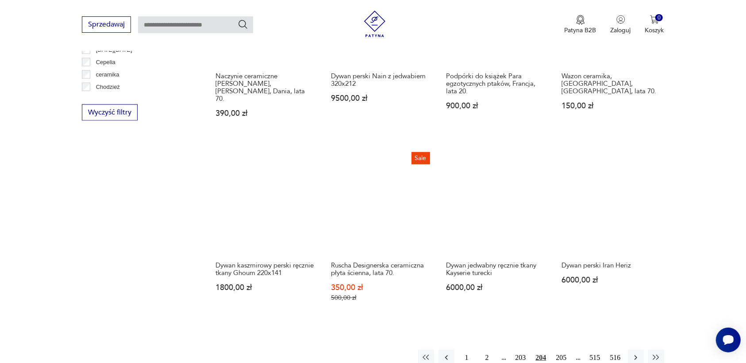
scroll to position [843, 0]
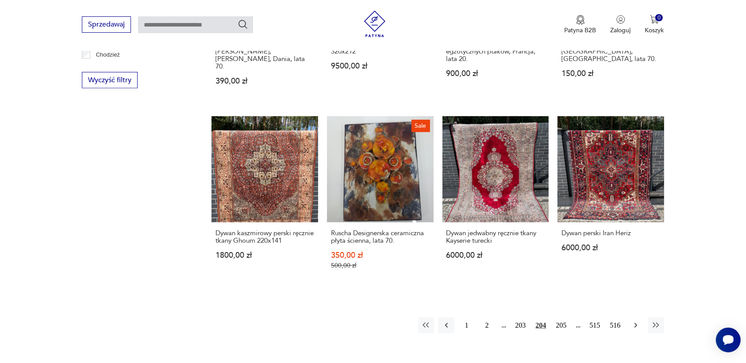
click at [634, 321] on icon "button" at bounding box center [635, 325] width 9 height 9
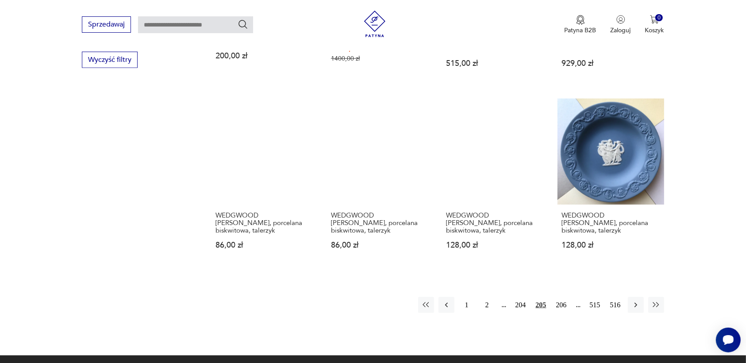
scroll to position [899, 0]
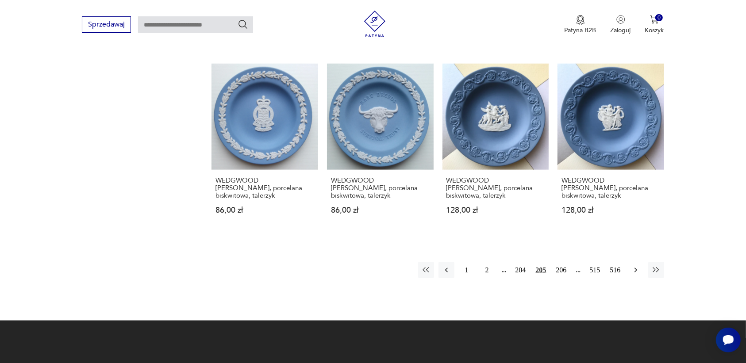
click at [634, 266] on icon "button" at bounding box center [635, 270] width 9 height 9
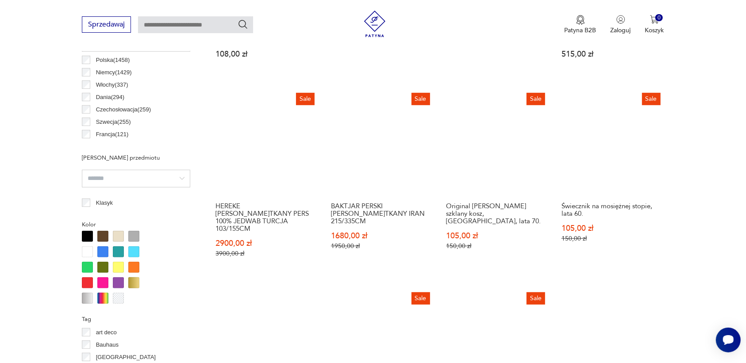
scroll to position [456, 0]
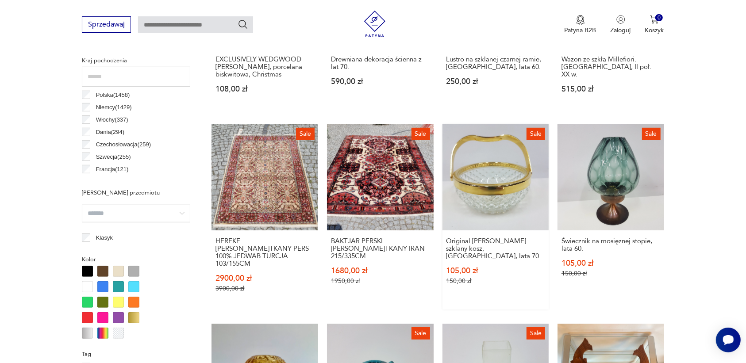
click at [500, 213] on link "Sale Original [PERSON_NAME] szklany kosz, [GEOGRAPHIC_DATA], lata 70. 105,00 zł…" at bounding box center [495, 217] width 107 height 186
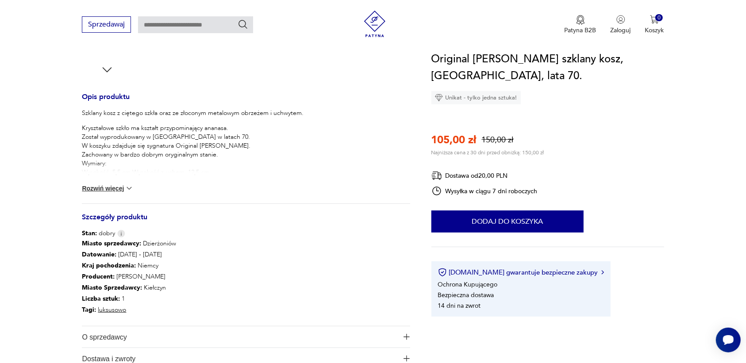
scroll to position [332, 0]
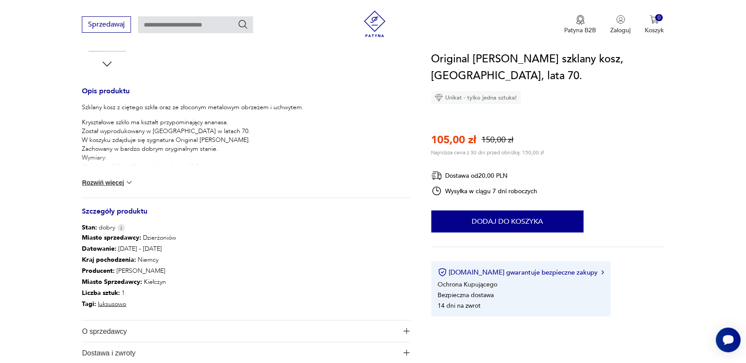
click at [130, 181] on img at bounding box center [129, 182] width 9 height 9
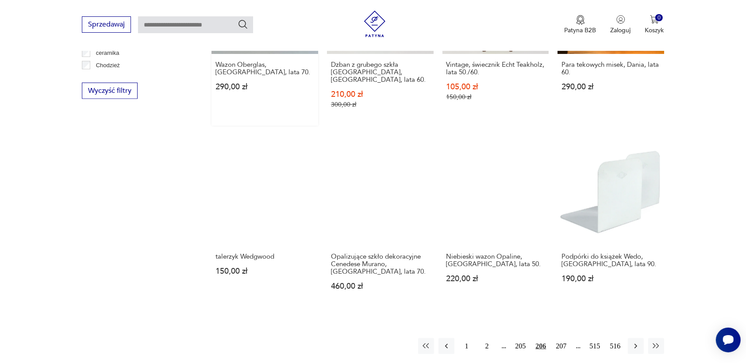
scroll to position [839, 0]
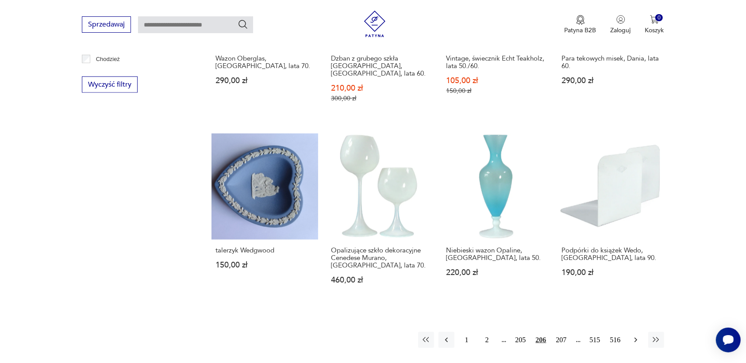
click at [635, 338] on icon "button" at bounding box center [635, 340] width 3 height 5
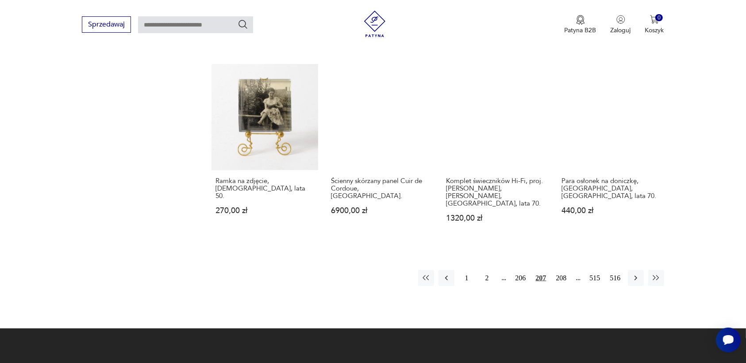
scroll to position [899, 0]
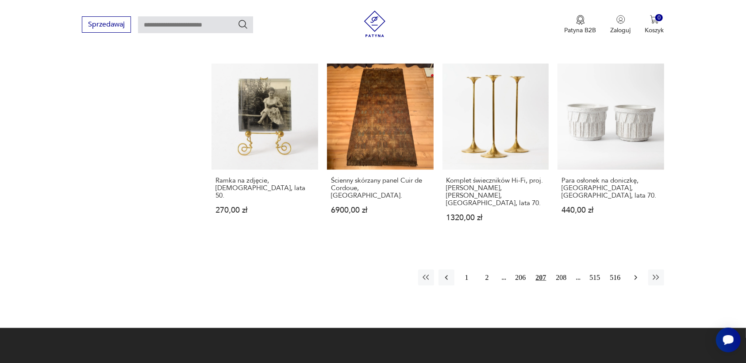
click at [635, 273] on icon "button" at bounding box center [635, 277] width 9 height 9
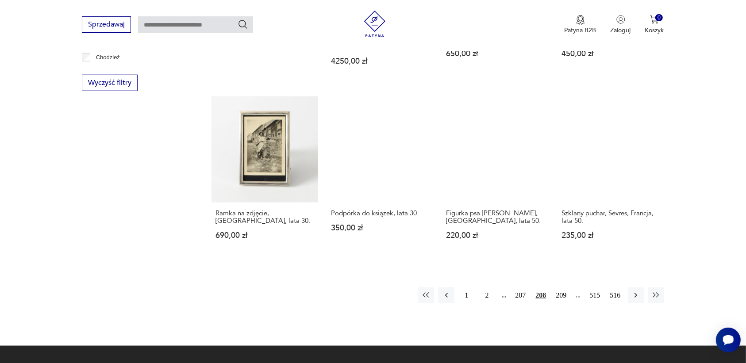
scroll to position [954, 0]
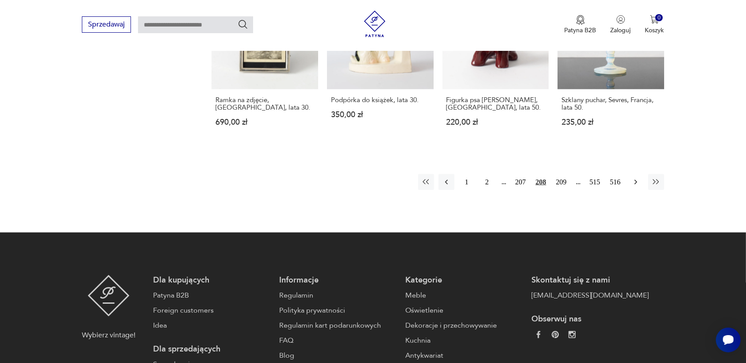
click at [633, 178] on icon "button" at bounding box center [635, 182] width 9 height 9
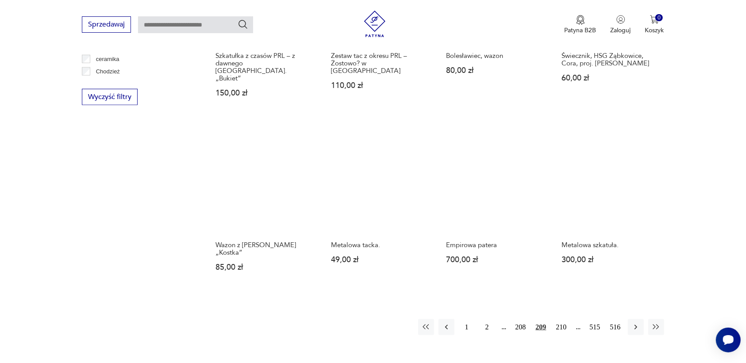
scroll to position [843, 0]
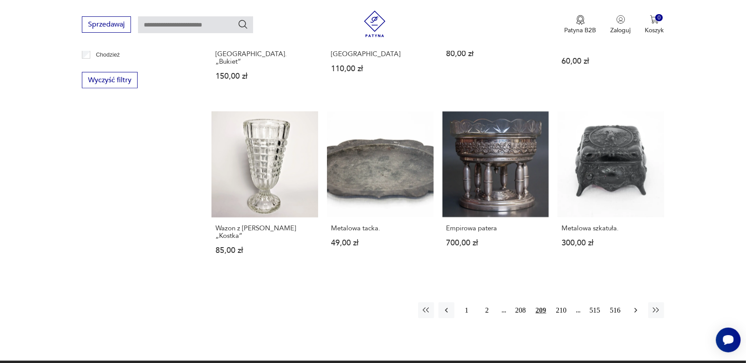
click at [636, 306] on icon "button" at bounding box center [635, 310] width 9 height 9
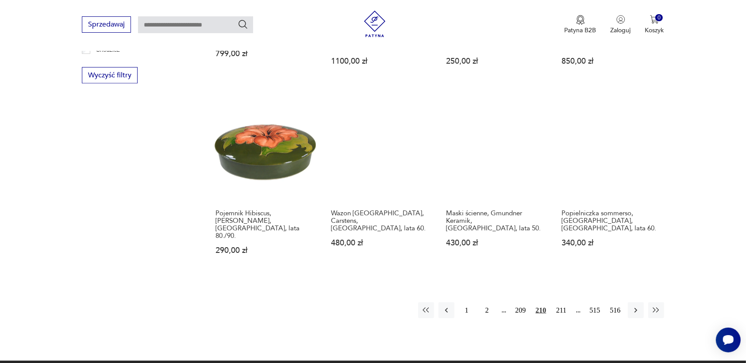
scroll to position [899, 0]
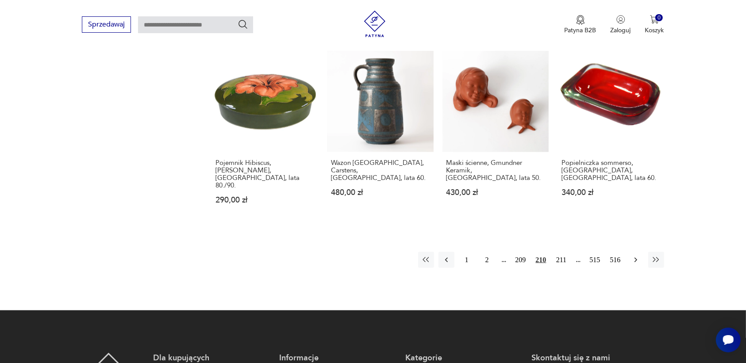
click at [635, 256] on icon "button" at bounding box center [635, 260] width 9 height 9
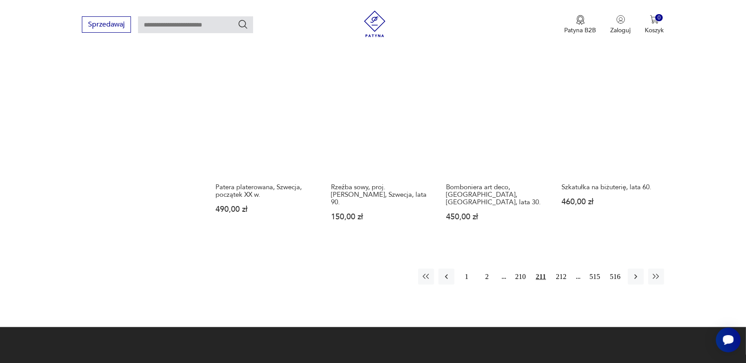
scroll to position [899, 0]
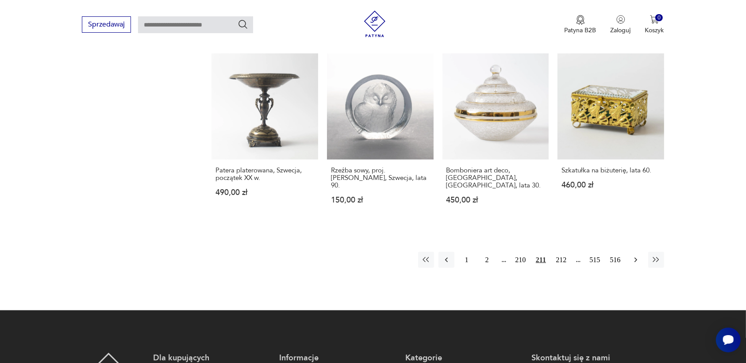
click at [636, 256] on icon "button" at bounding box center [635, 260] width 9 height 9
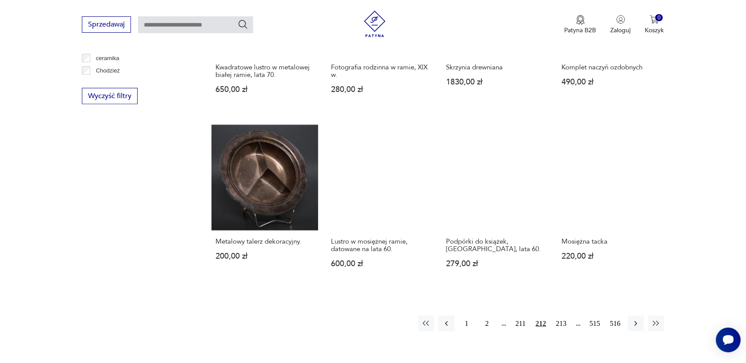
scroll to position [899, 0]
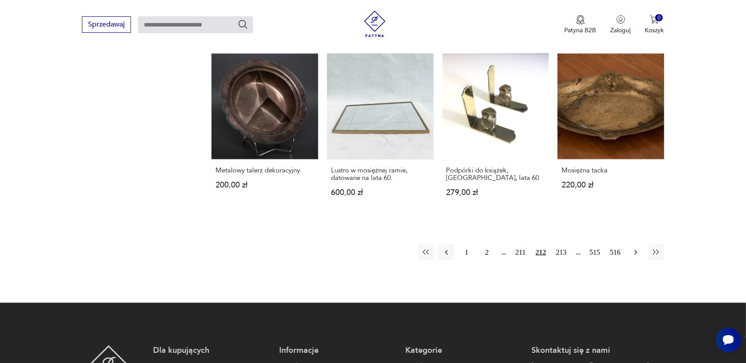
click at [634, 248] on icon "button" at bounding box center [635, 252] width 9 height 9
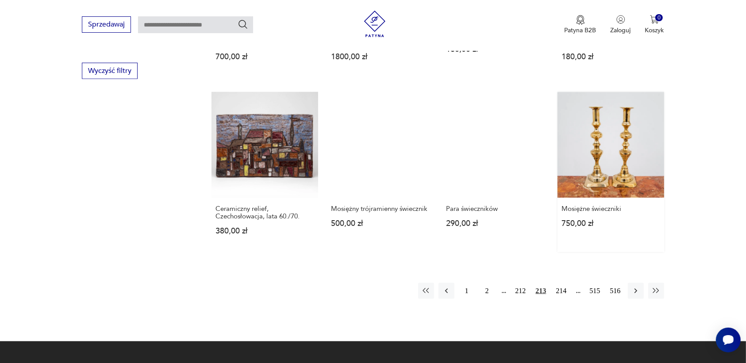
scroll to position [843, 0]
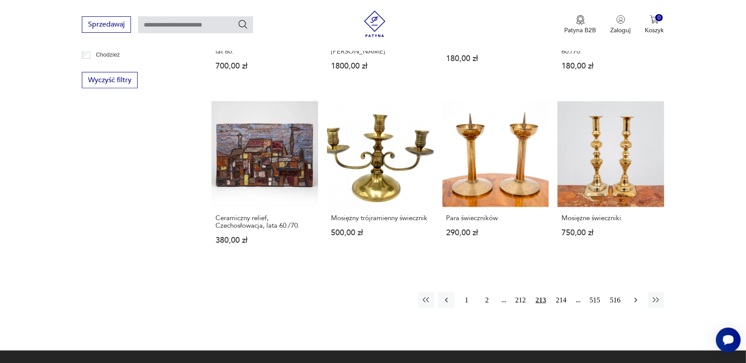
click at [631, 292] on button "button" at bounding box center [636, 300] width 16 height 16
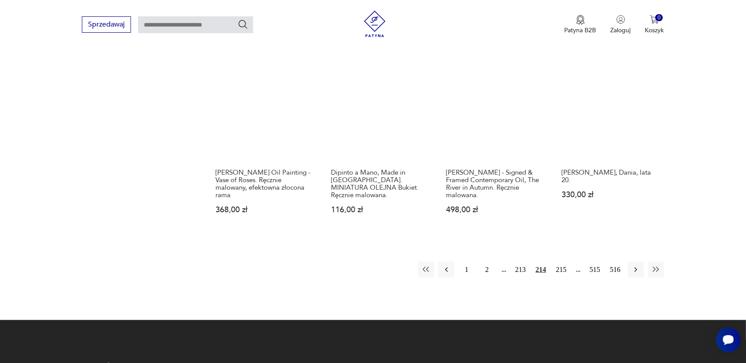
scroll to position [899, 0]
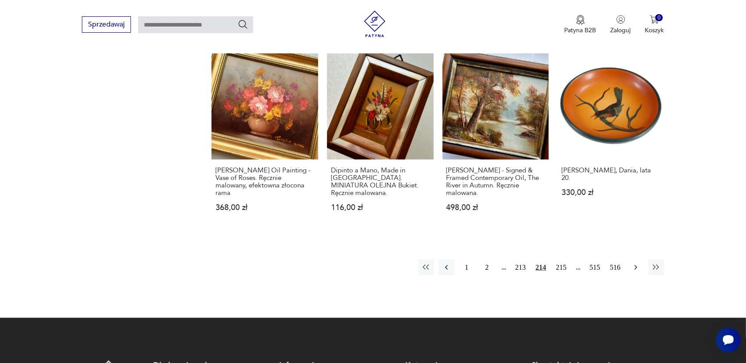
click at [635, 263] on icon "button" at bounding box center [635, 267] width 9 height 9
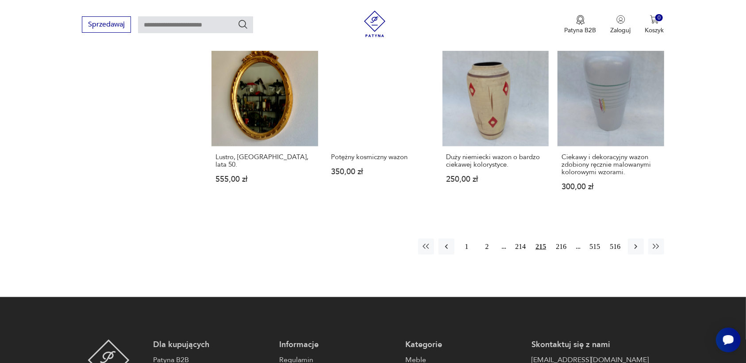
scroll to position [899, 0]
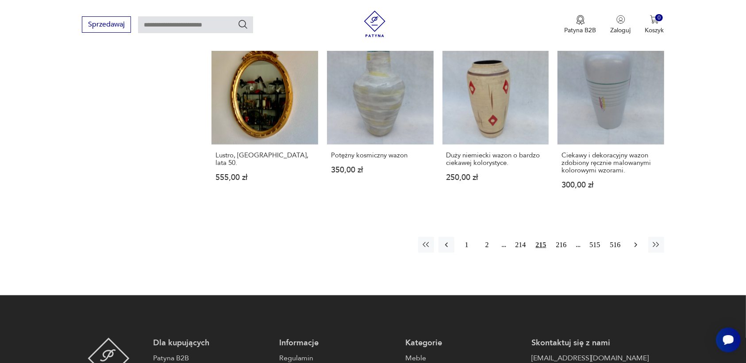
click at [637, 242] on icon "button" at bounding box center [635, 245] width 9 height 9
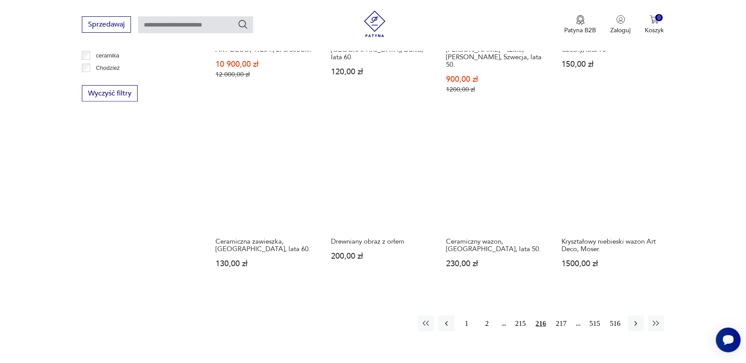
scroll to position [843, 0]
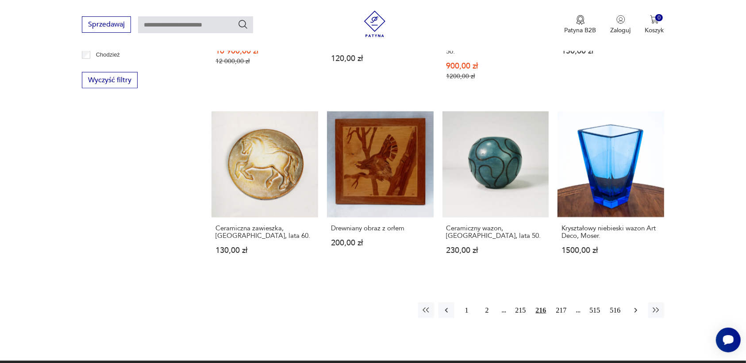
click at [635, 306] on icon "button" at bounding box center [635, 310] width 9 height 9
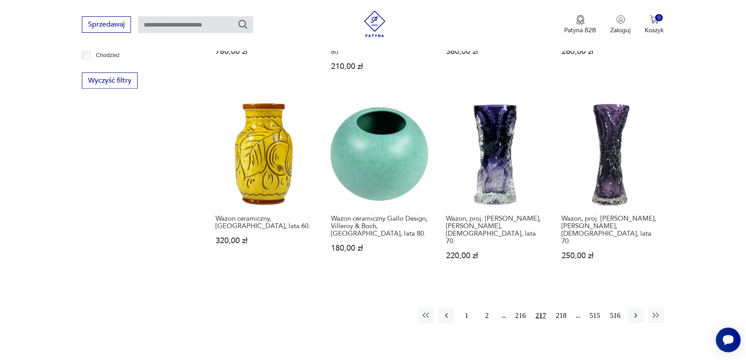
scroll to position [843, 0]
click at [636, 313] on icon "button" at bounding box center [635, 315] width 3 height 5
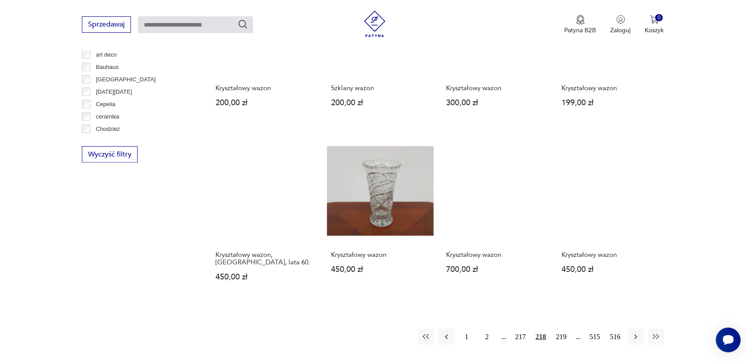
scroll to position [788, 0]
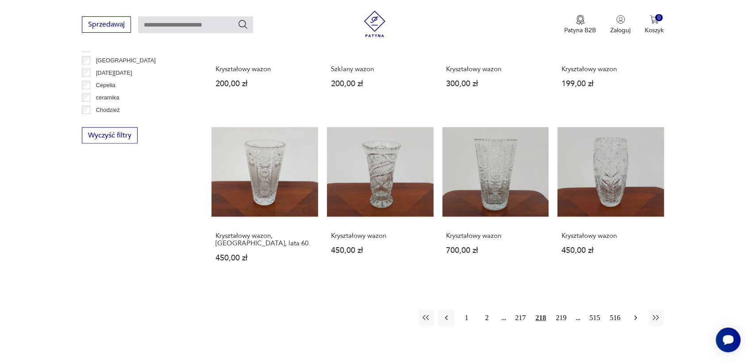
click at [634, 316] on icon "button" at bounding box center [635, 318] width 9 height 9
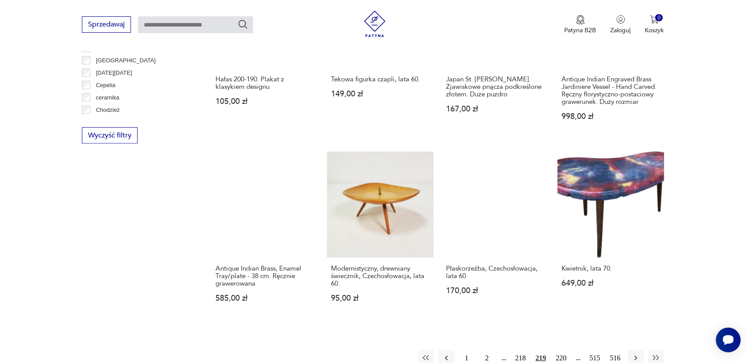
scroll to position [843, 0]
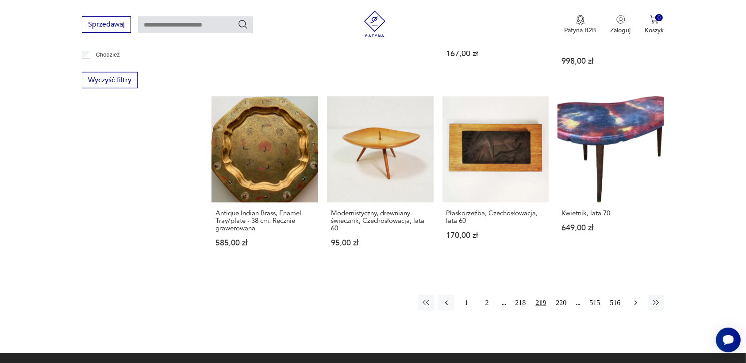
click at [636, 302] on icon "button" at bounding box center [635, 303] width 3 height 5
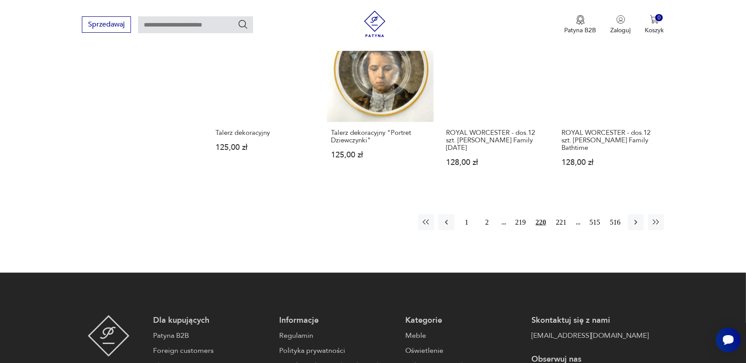
scroll to position [899, 0]
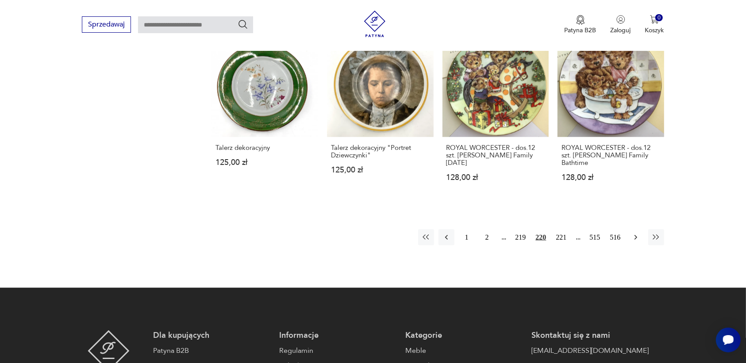
click at [634, 233] on icon "button" at bounding box center [635, 237] width 9 height 9
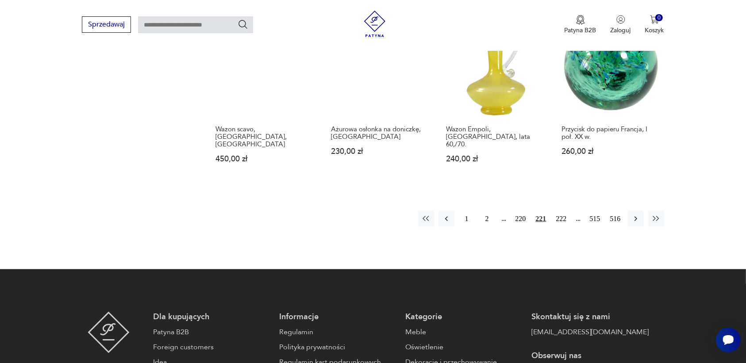
scroll to position [954, 0]
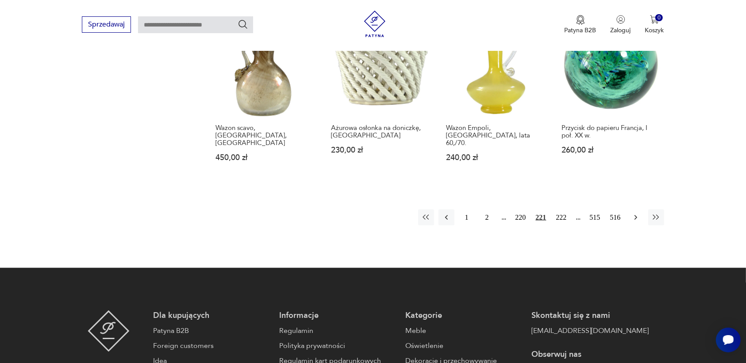
click at [636, 215] on icon "button" at bounding box center [635, 217] width 3 height 5
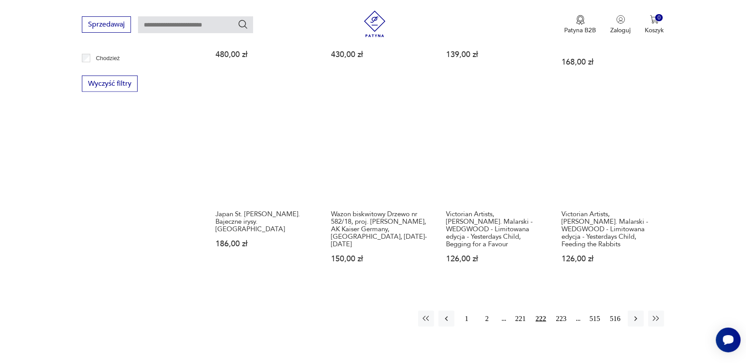
scroll to position [843, 0]
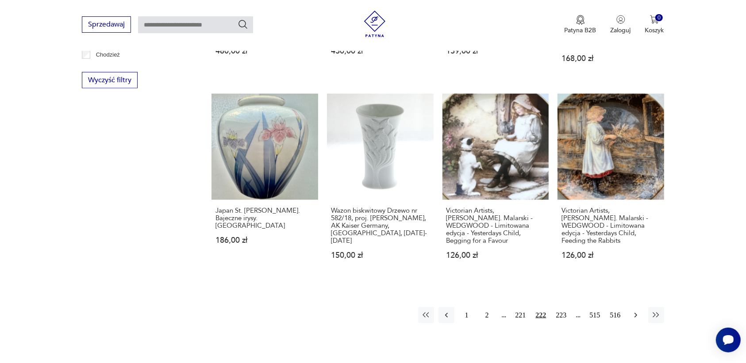
click at [638, 311] on icon "button" at bounding box center [635, 315] width 9 height 9
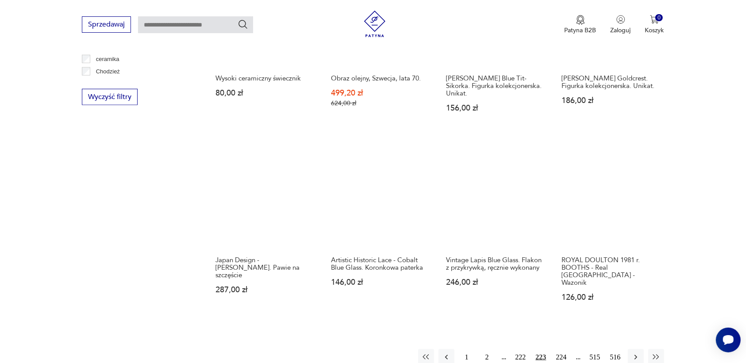
scroll to position [843, 0]
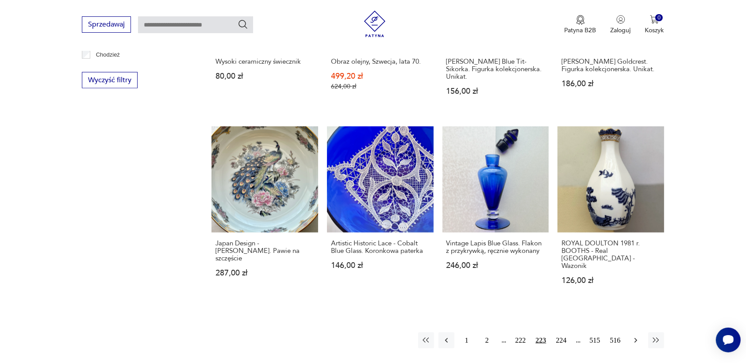
click at [635, 336] on icon "button" at bounding box center [635, 340] width 9 height 9
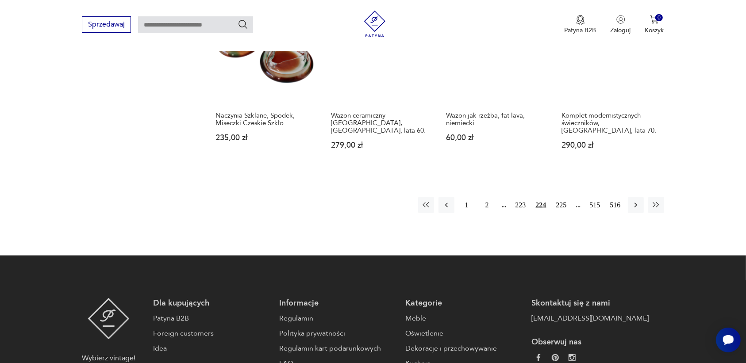
scroll to position [1009, 0]
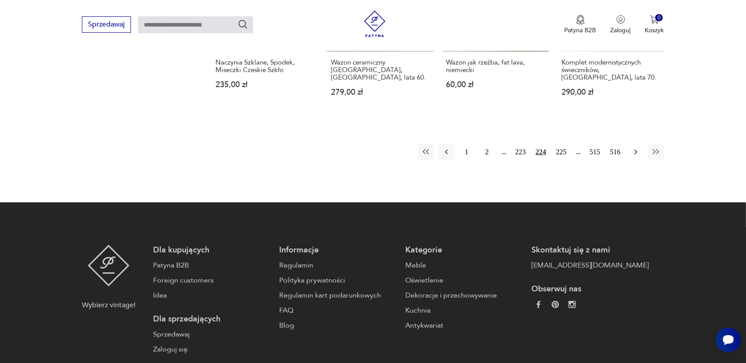
click at [636, 148] on icon "button" at bounding box center [635, 152] width 9 height 9
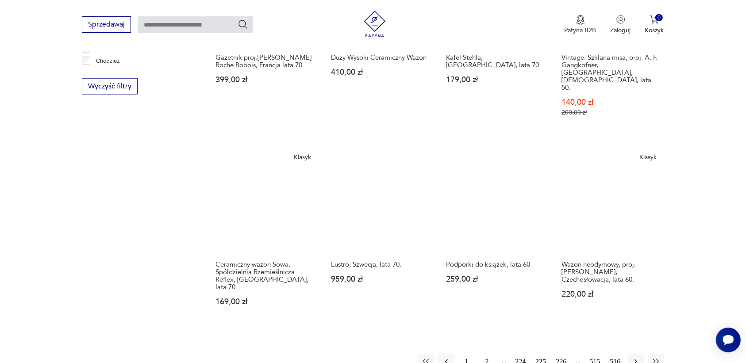
scroll to position [843, 0]
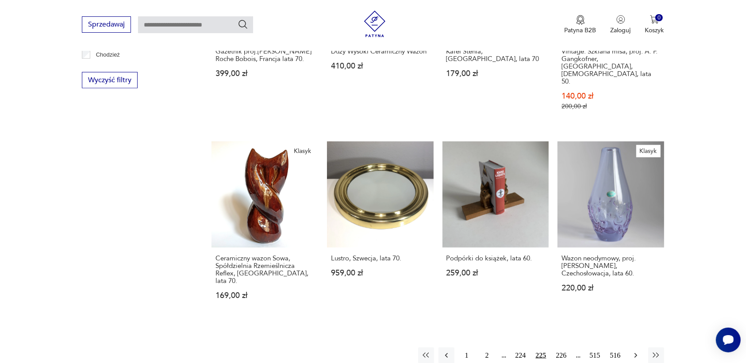
click at [637, 348] on button "button" at bounding box center [636, 356] width 16 height 16
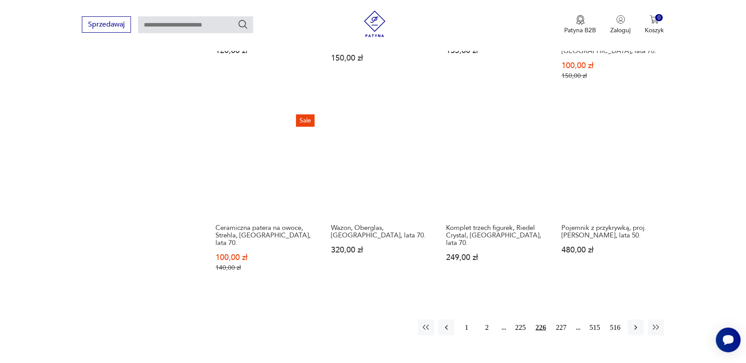
scroll to position [899, 0]
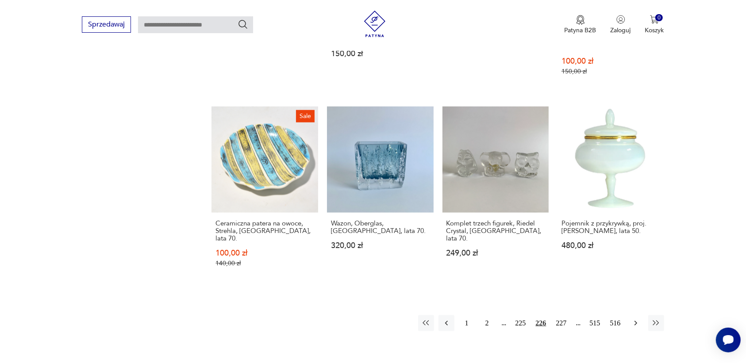
click at [636, 319] on icon "button" at bounding box center [635, 323] width 9 height 9
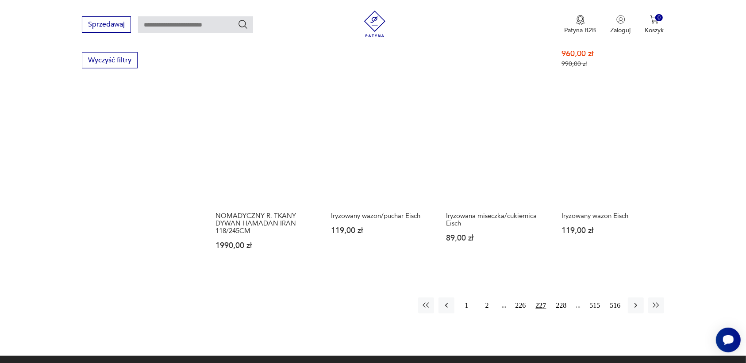
scroll to position [899, 0]
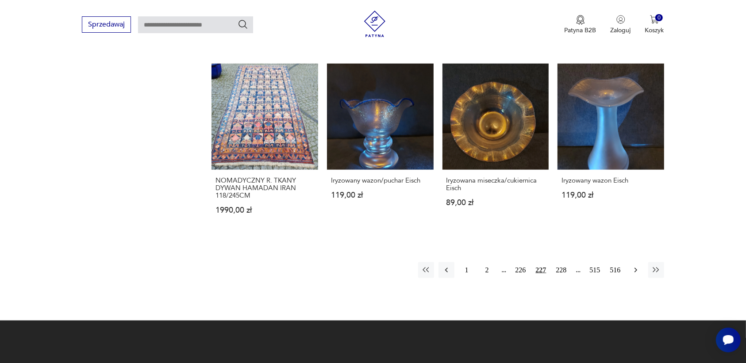
click at [638, 266] on icon "button" at bounding box center [635, 270] width 9 height 9
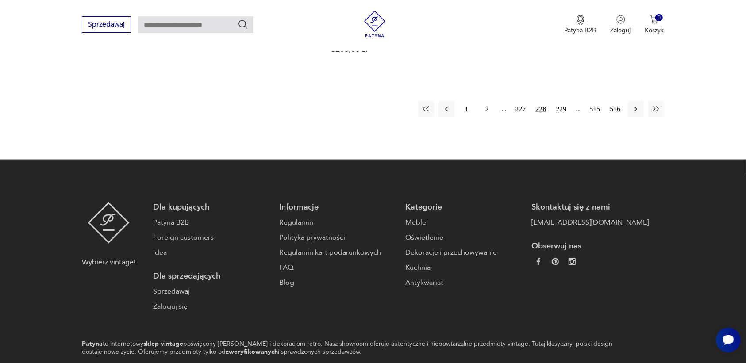
scroll to position [1065, 0]
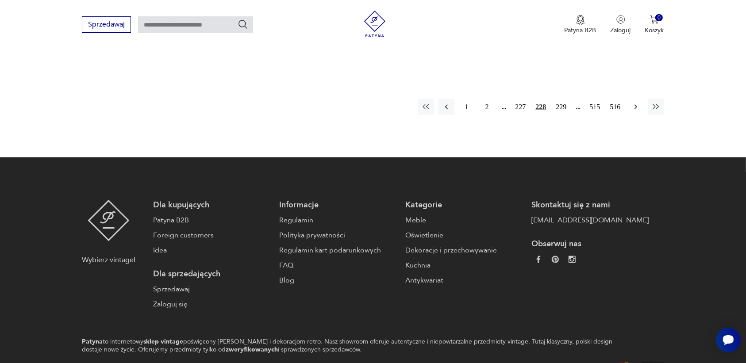
click at [637, 105] on icon "button" at bounding box center [635, 107] width 3 height 5
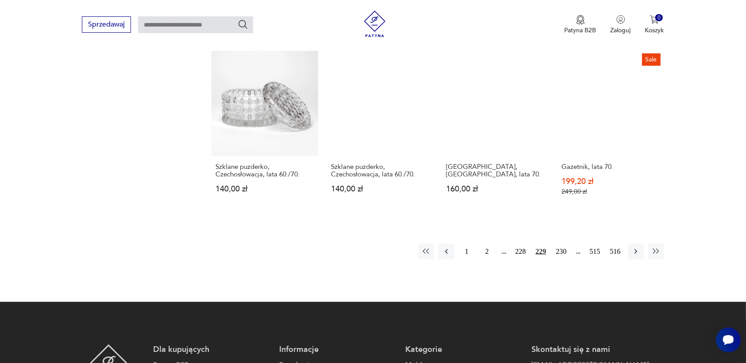
scroll to position [954, 0]
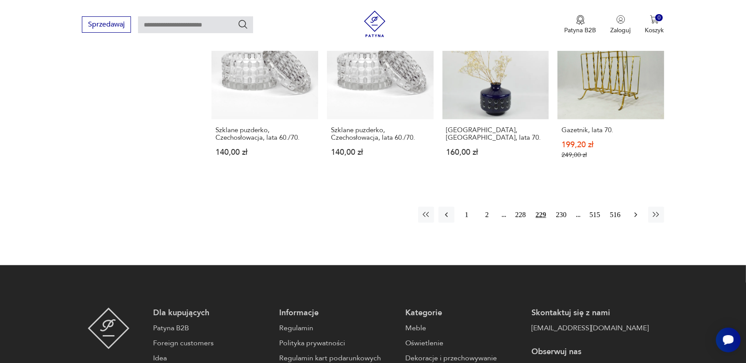
click at [636, 213] on icon "button" at bounding box center [635, 215] width 3 height 5
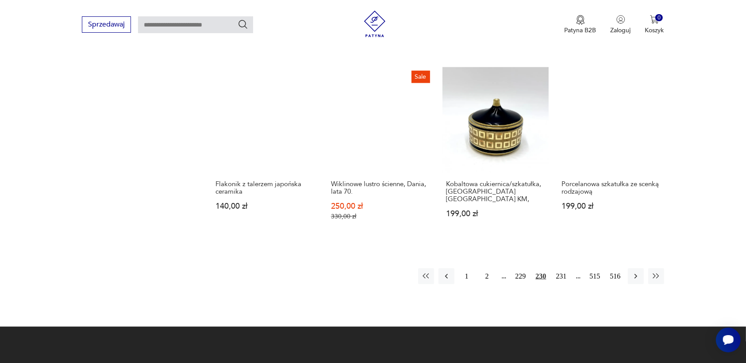
scroll to position [899, 0]
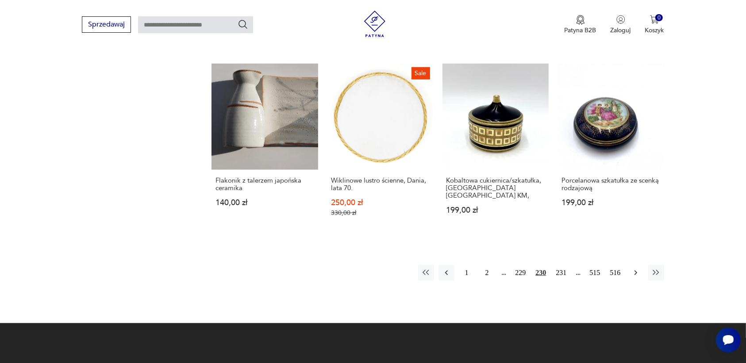
click at [634, 269] on icon "button" at bounding box center [635, 273] width 9 height 9
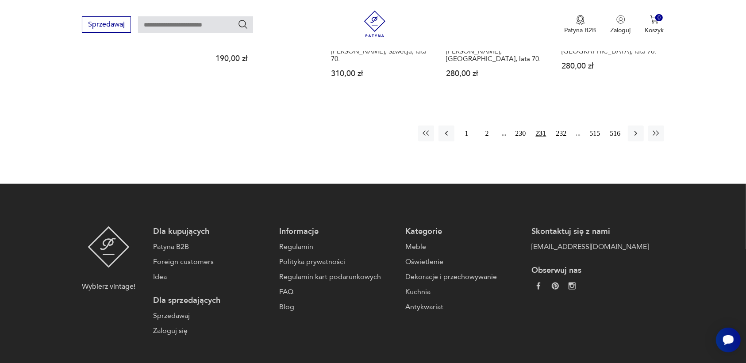
scroll to position [1009, 0]
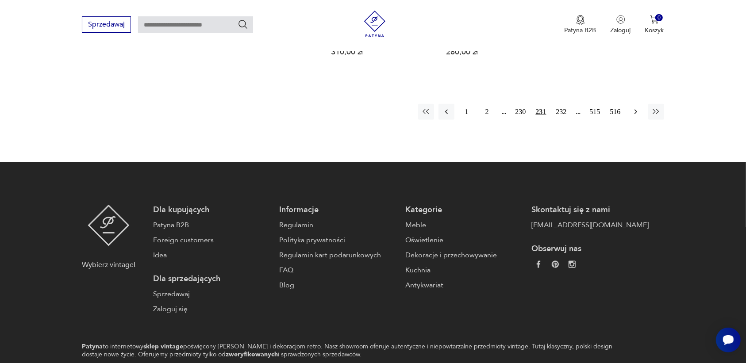
click at [635, 108] on icon "button" at bounding box center [635, 112] width 9 height 9
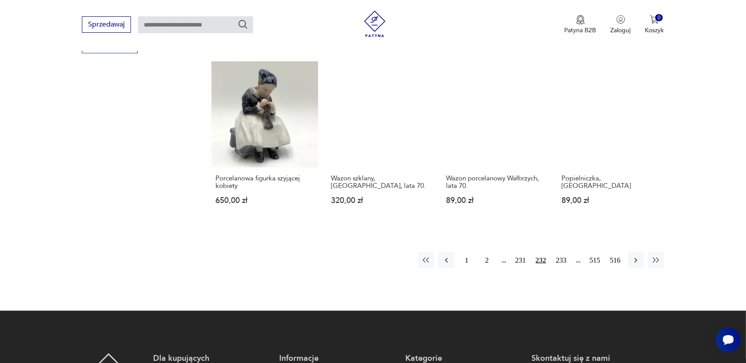
scroll to position [899, 0]
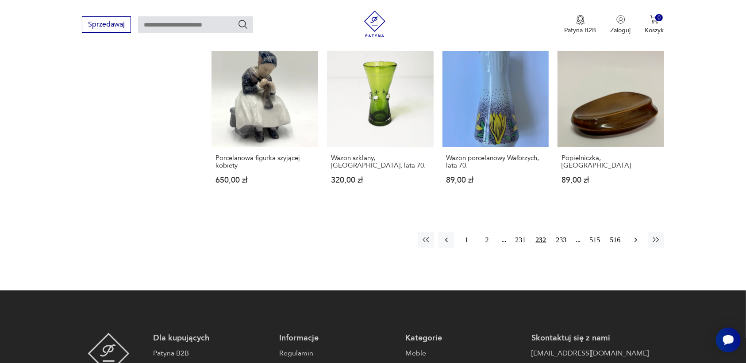
click at [635, 239] on icon "button" at bounding box center [635, 240] width 9 height 9
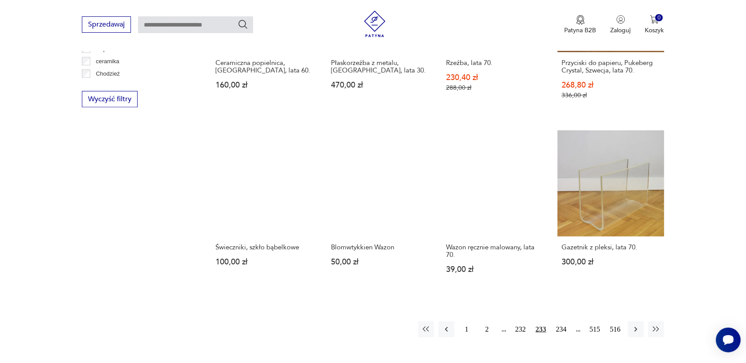
scroll to position [843, 0]
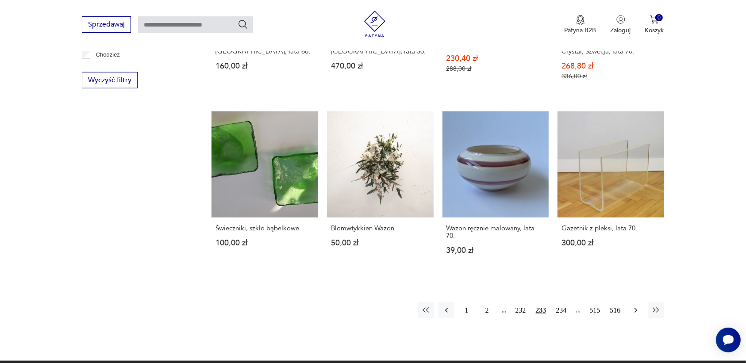
click at [635, 306] on icon "button" at bounding box center [635, 310] width 9 height 9
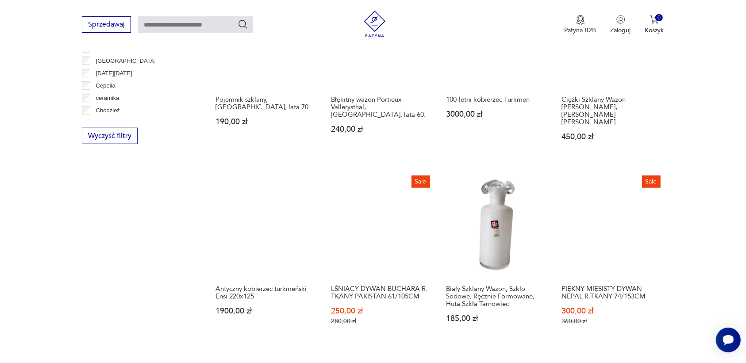
scroll to position [843, 0]
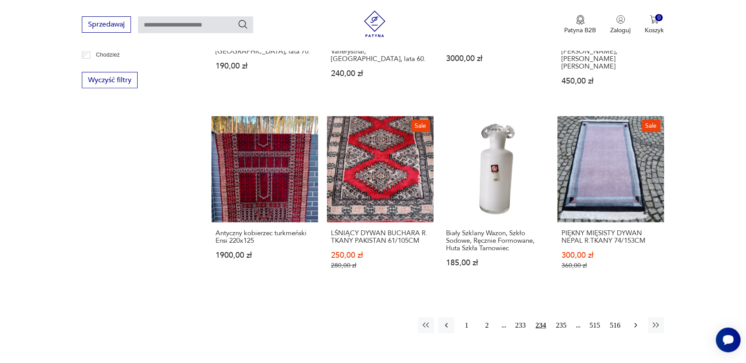
click at [636, 321] on icon "button" at bounding box center [635, 325] width 9 height 9
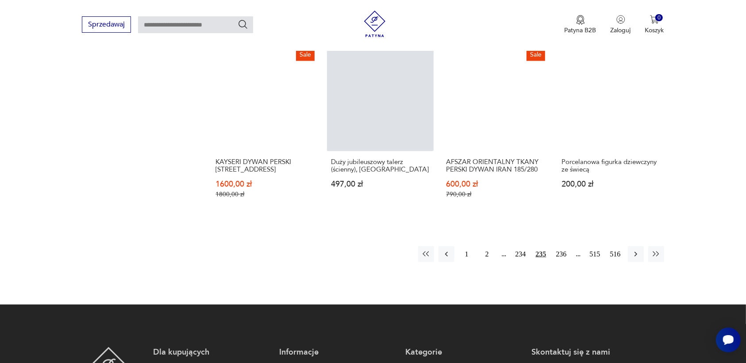
scroll to position [954, 0]
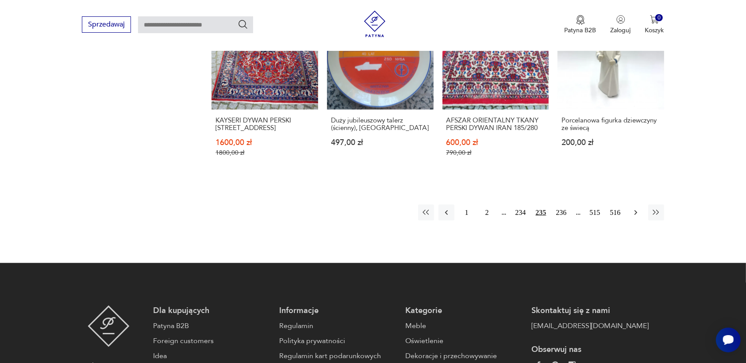
click at [636, 208] on icon "button" at bounding box center [635, 212] width 9 height 9
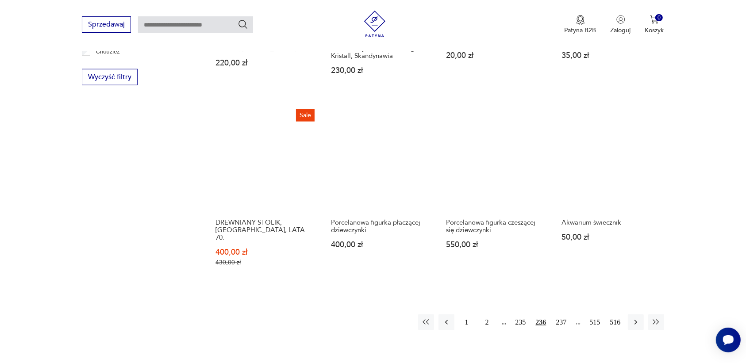
scroll to position [899, 0]
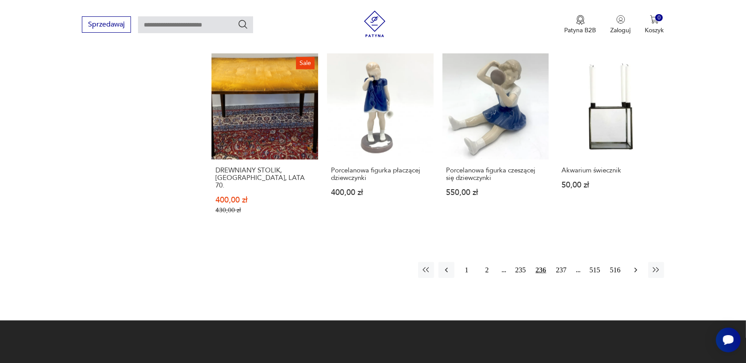
click at [635, 268] on icon "button" at bounding box center [635, 270] width 3 height 5
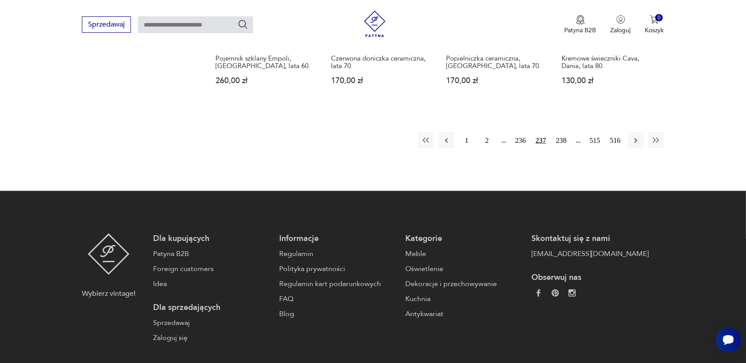
scroll to position [1009, 0]
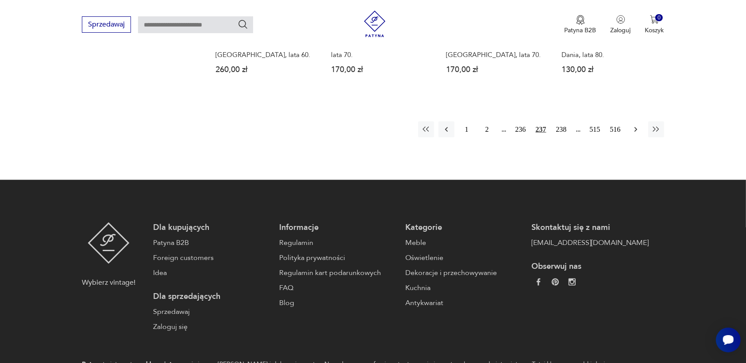
click at [634, 128] on icon "button" at bounding box center [635, 129] width 9 height 9
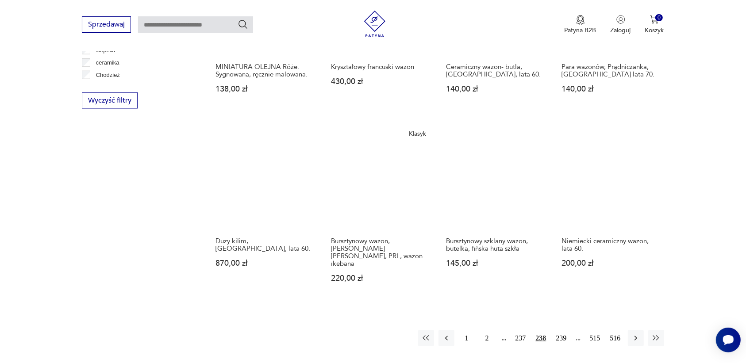
scroll to position [843, 0]
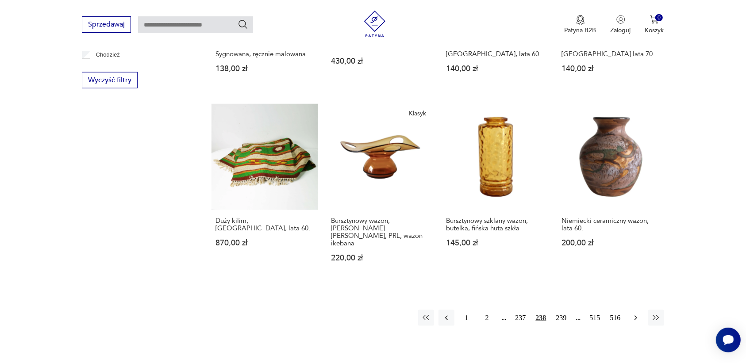
click at [634, 314] on icon "button" at bounding box center [635, 318] width 9 height 9
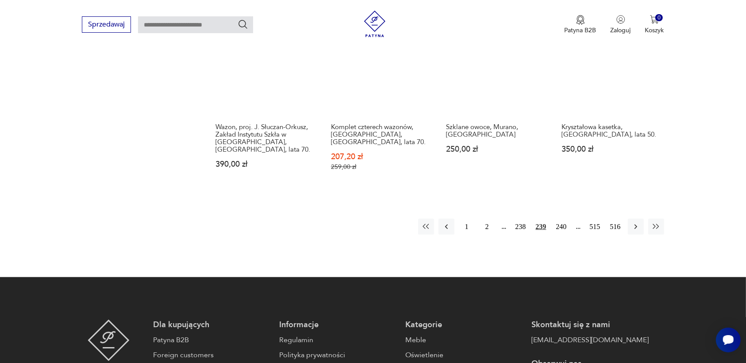
scroll to position [954, 0]
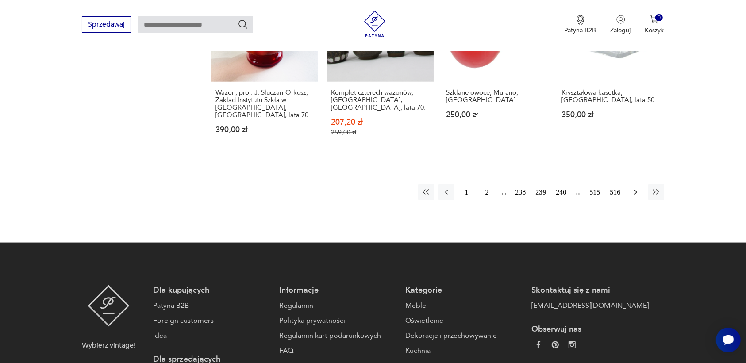
click at [634, 188] on icon "button" at bounding box center [635, 192] width 9 height 9
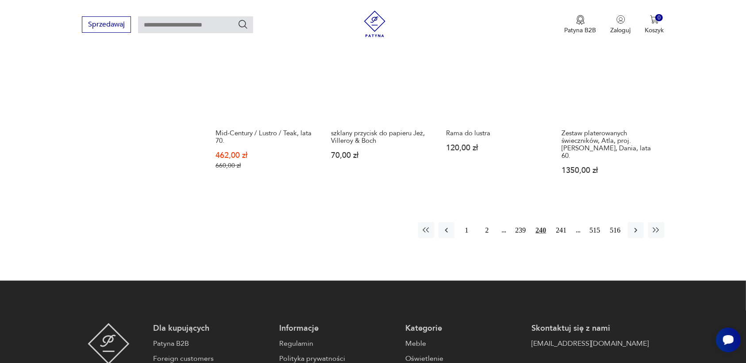
scroll to position [954, 0]
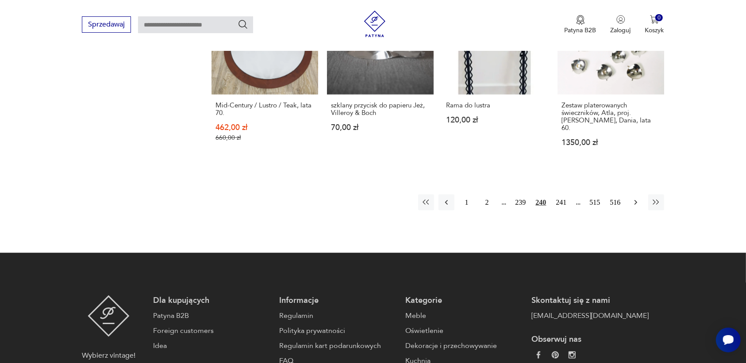
click at [636, 198] on icon "button" at bounding box center [635, 202] width 9 height 9
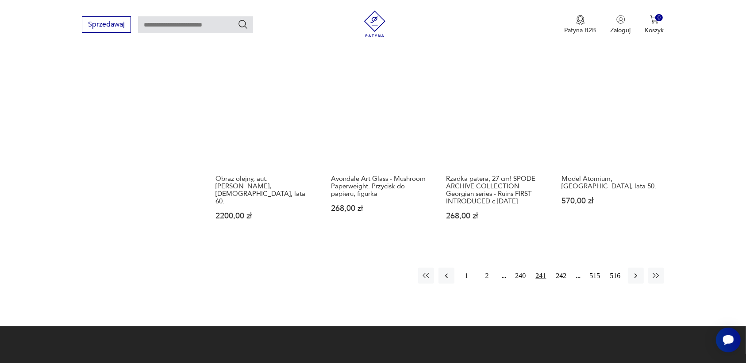
scroll to position [899, 0]
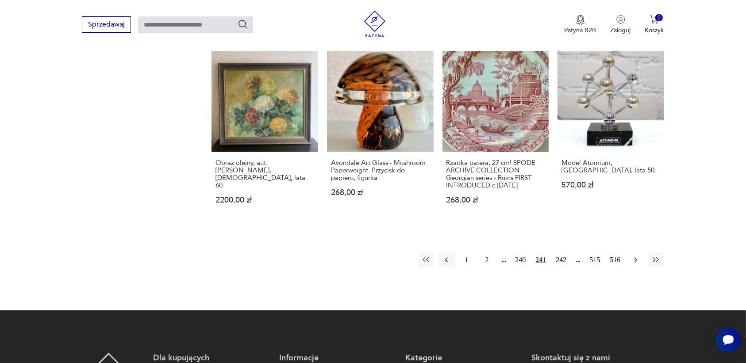
click at [635, 256] on icon "button" at bounding box center [635, 260] width 9 height 9
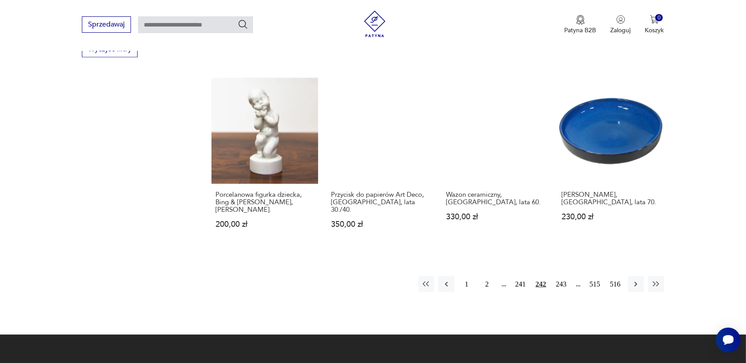
scroll to position [899, 0]
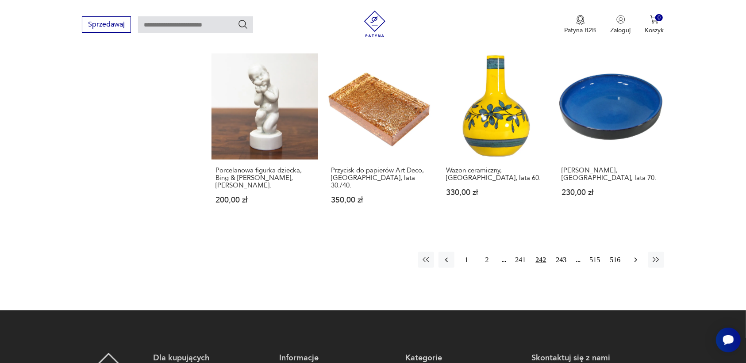
click at [633, 256] on icon "button" at bounding box center [635, 260] width 9 height 9
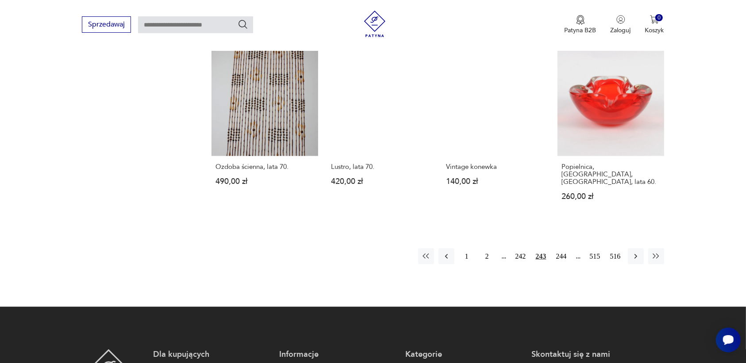
scroll to position [899, 0]
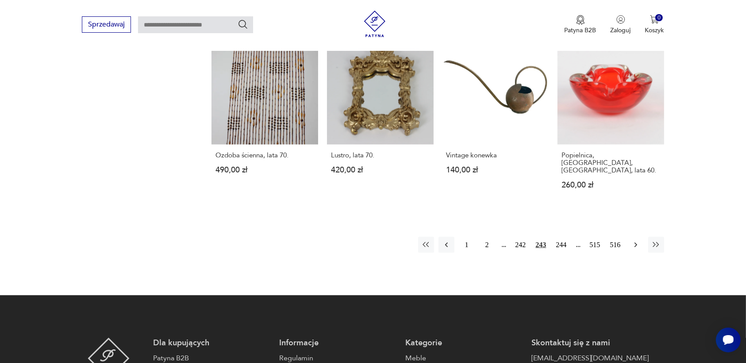
click at [636, 241] on icon "button" at bounding box center [635, 245] width 9 height 9
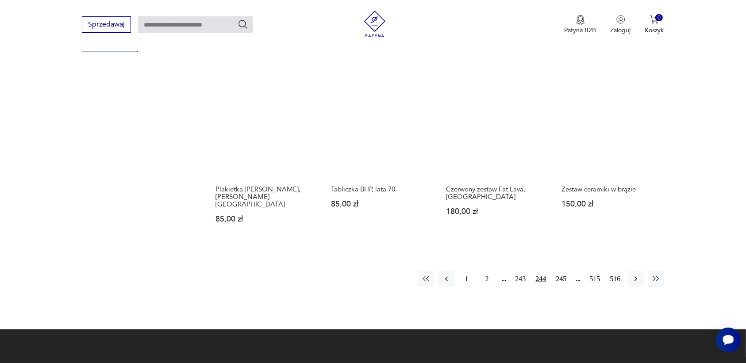
scroll to position [899, 0]
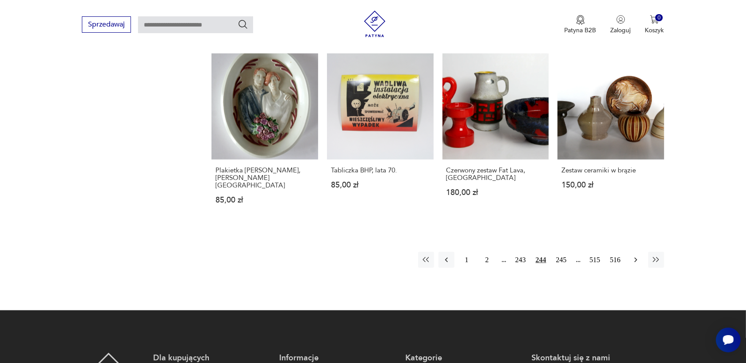
click at [635, 258] on icon "button" at bounding box center [635, 260] width 3 height 5
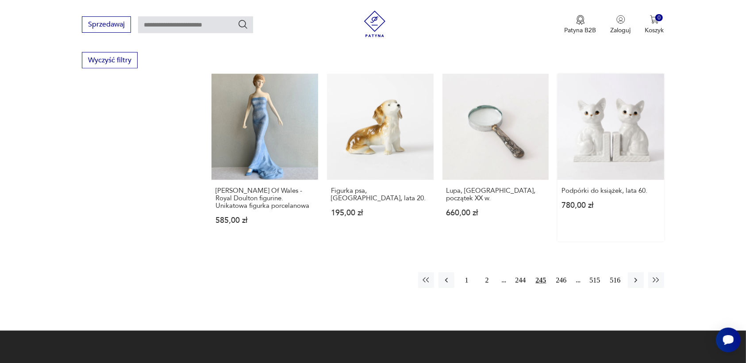
scroll to position [843, 0]
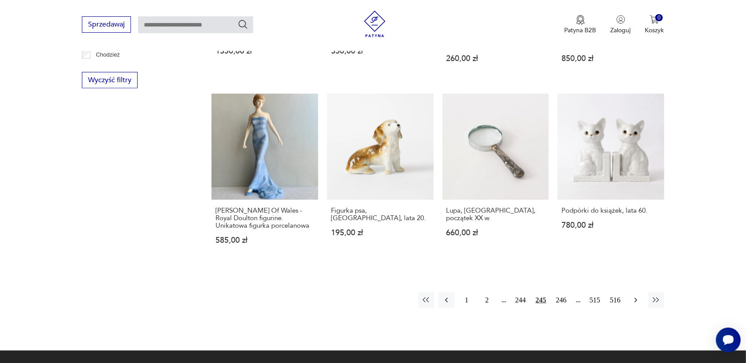
click at [633, 296] on icon "button" at bounding box center [635, 300] width 9 height 9
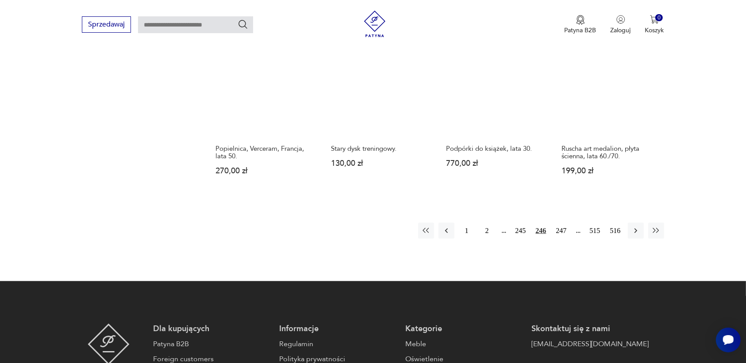
scroll to position [954, 0]
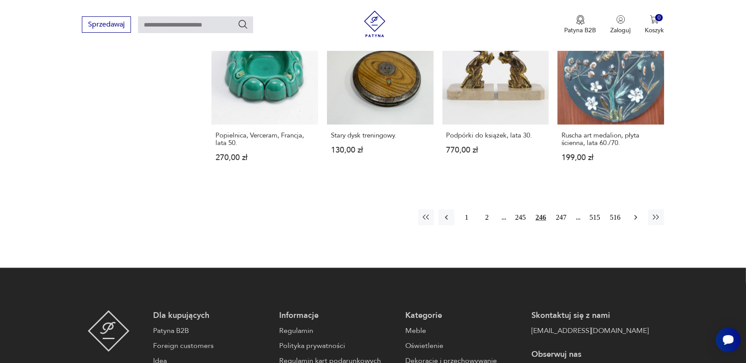
click at [633, 213] on icon "button" at bounding box center [635, 217] width 9 height 9
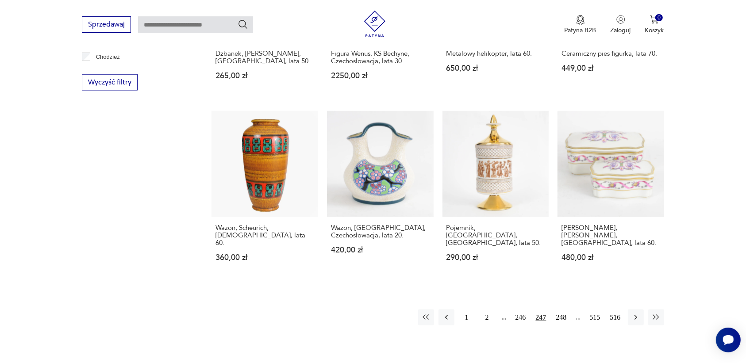
scroll to position [843, 0]
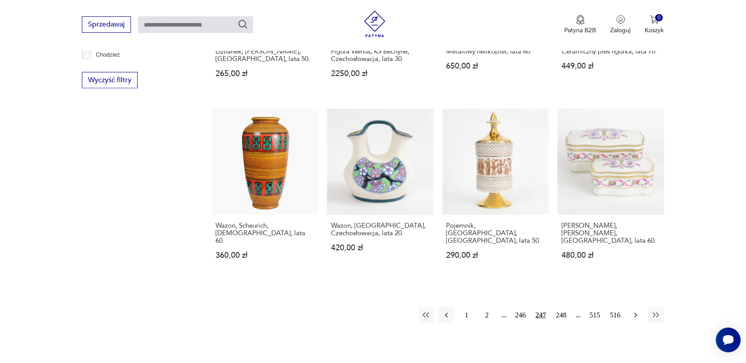
click at [634, 311] on icon "button" at bounding box center [635, 315] width 9 height 9
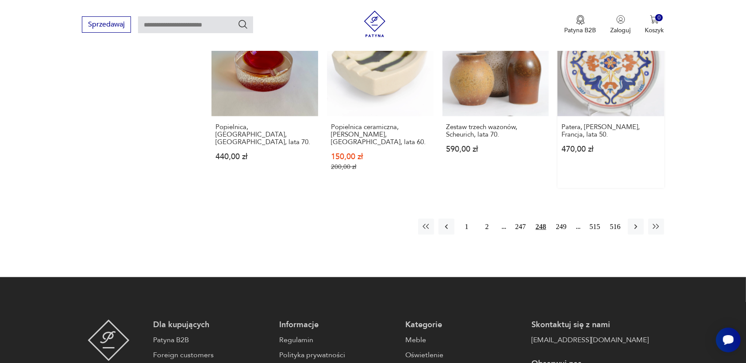
scroll to position [954, 0]
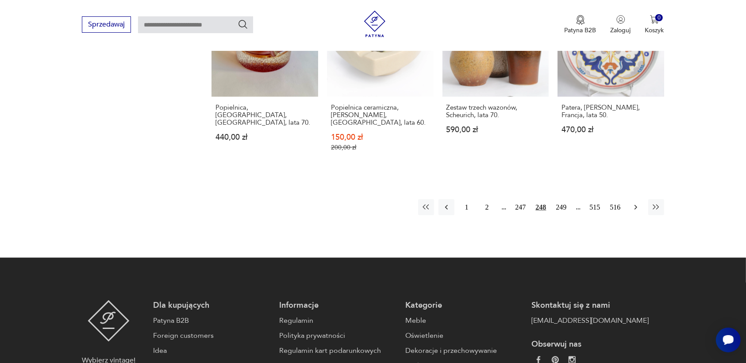
click at [635, 205] on icon "button" at bounding box center [635, 207] width 3 height 5
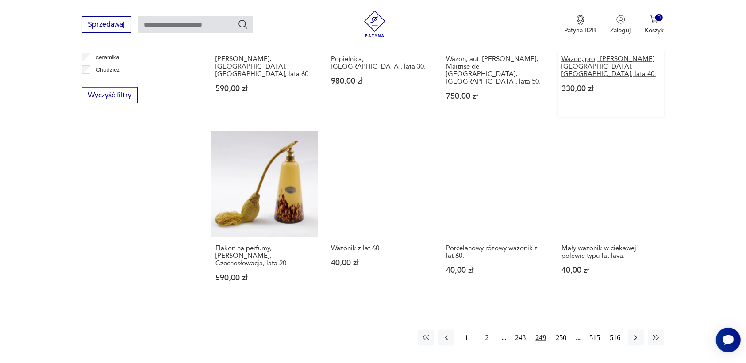
scroll to position [843, 0]
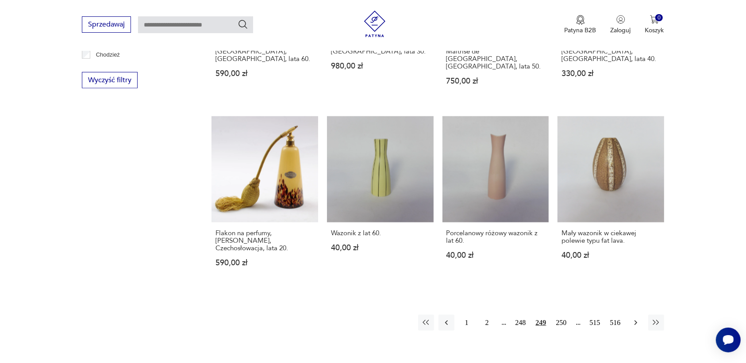
click at [635, 319] on icon "button" at bounding box center [635, 323] width 9 height 9
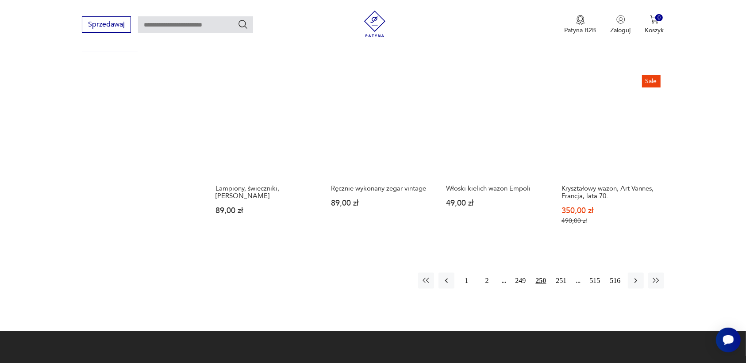
scroll to position [899, 0]
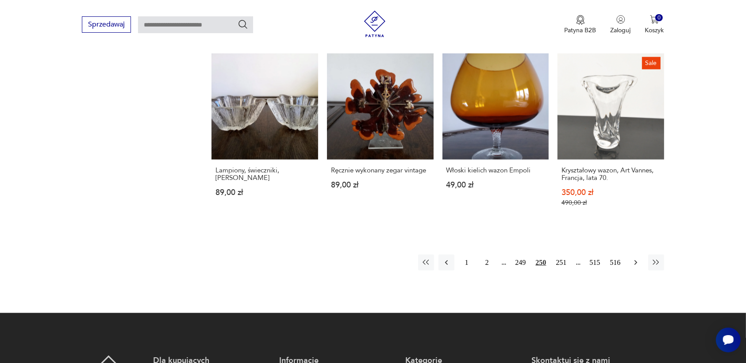
click at [635, 258] on icon "button" at bounding box center [635, 262] width 9 height 9
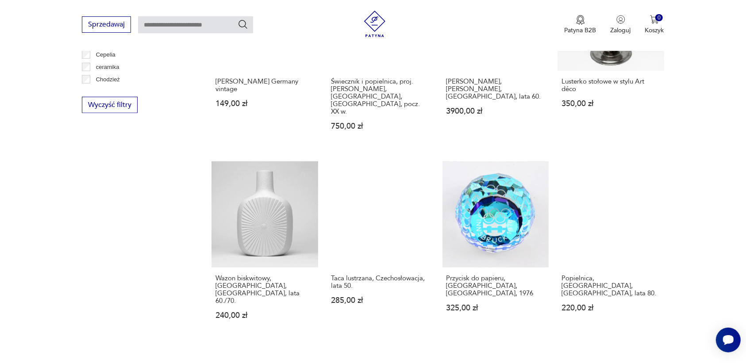
scroll to position [843, 0]
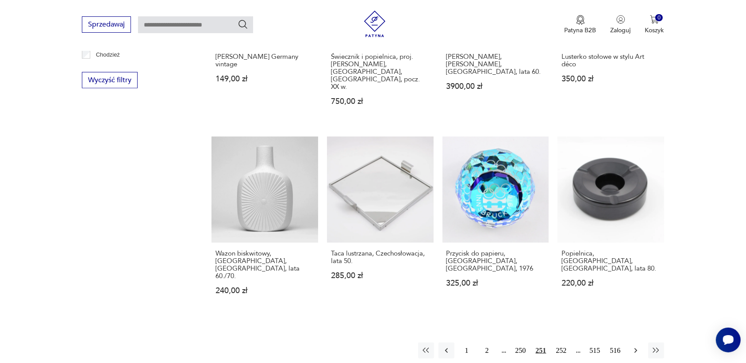
click at [635, 346] on icon "button" at bounding box center [635, 350] width 9 height 9
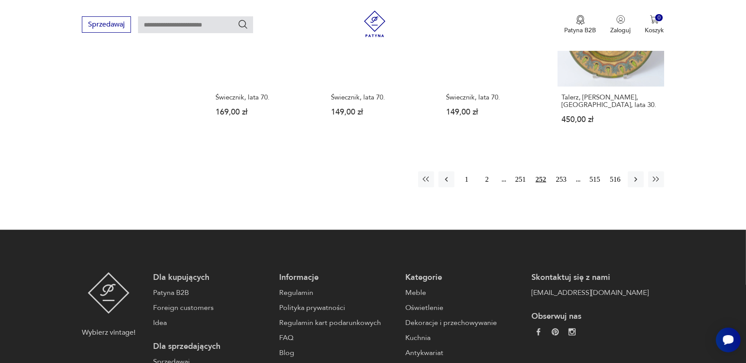
scroll to position [954, 0]
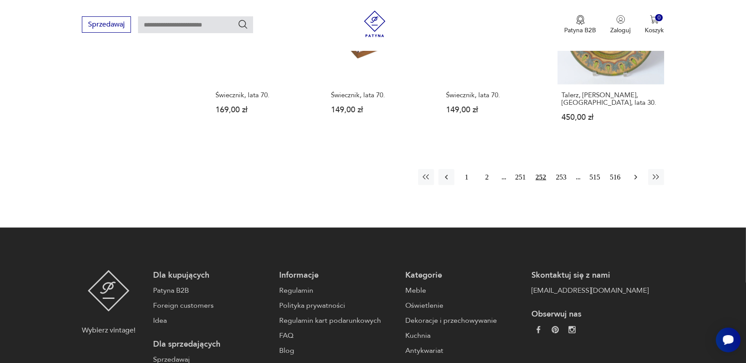
click at [640, 173] on icon "button" at bounding box center [635, 177] width 9 height 9
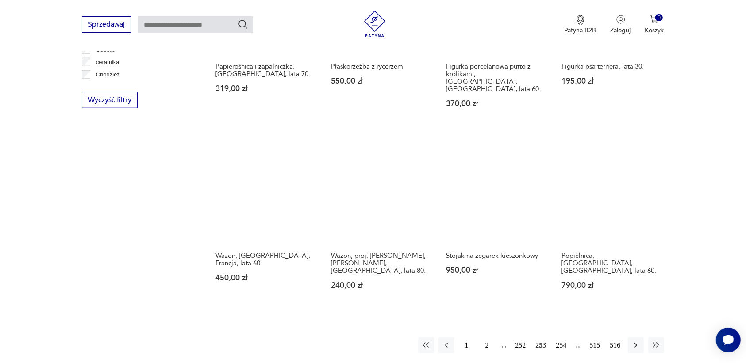
scroll to position [843, 0]
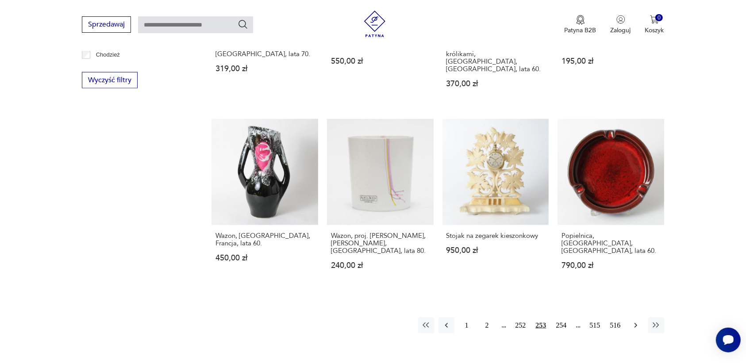
click at [634, 321] on icon "button" at bounding box center [635, 325] width 9 height 9
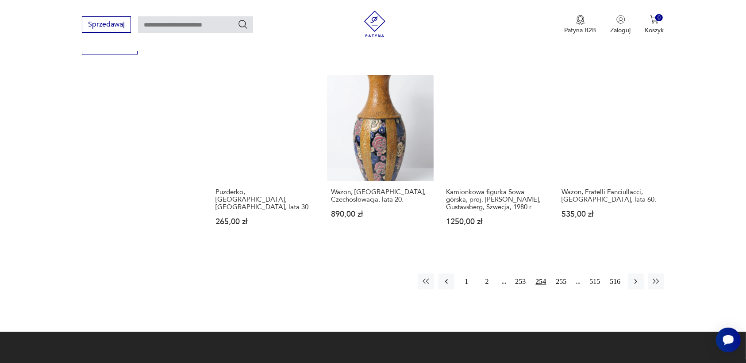
scroll to position [899, 0]
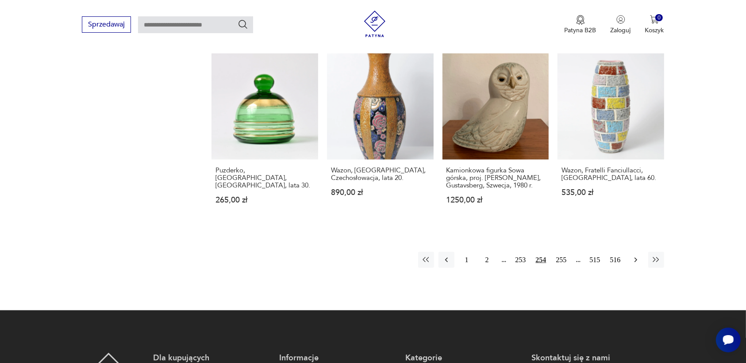
click at [635, 256] on icon "button" at bounding box center [635, 260] width 9 height 9
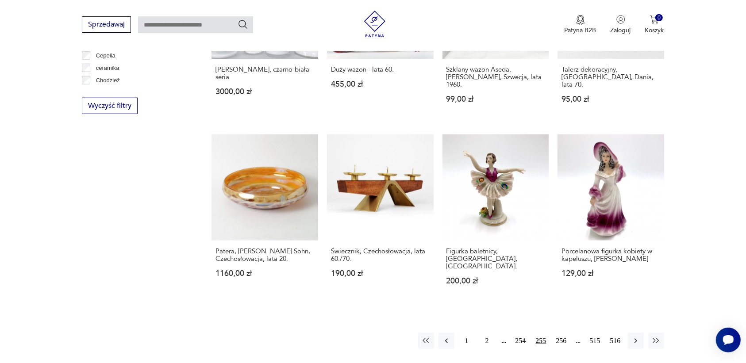
scroll to position [843, 0]
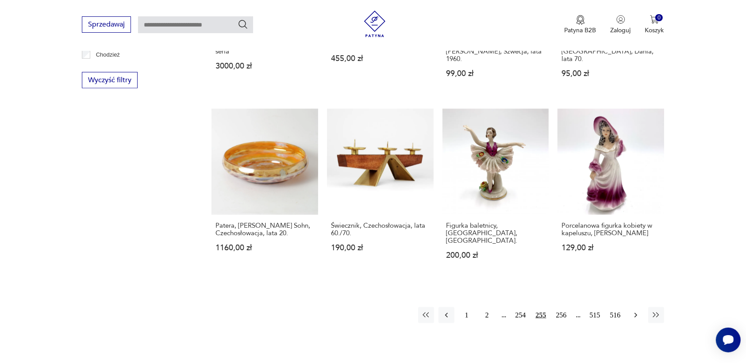
click at [631, 311] on icon "button" at bounding box center [635, 315] width 9 height 9
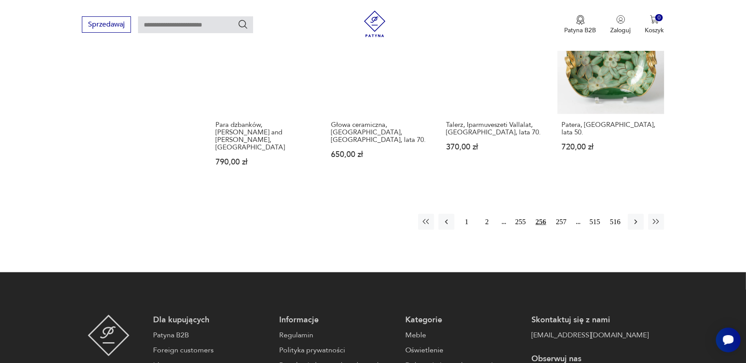
scroll to position [954, 0]
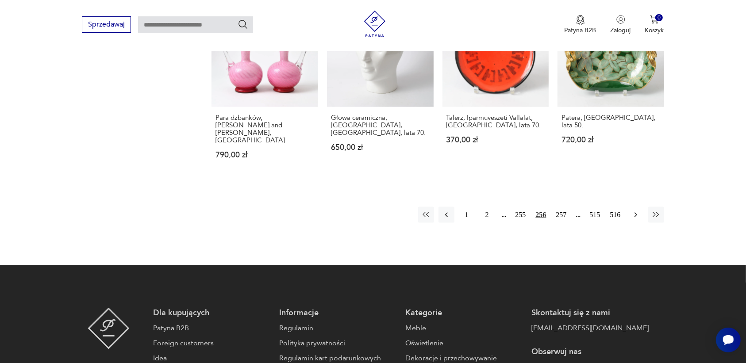
click at [637, 211] on icon "button" at bounding box center [635, 215] width 9 height 9
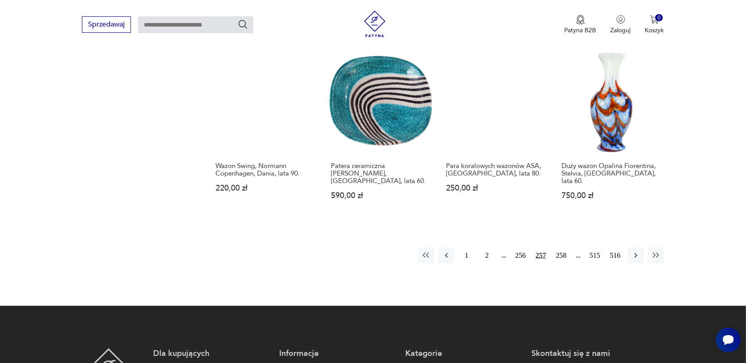
scroll to position [954, 0]
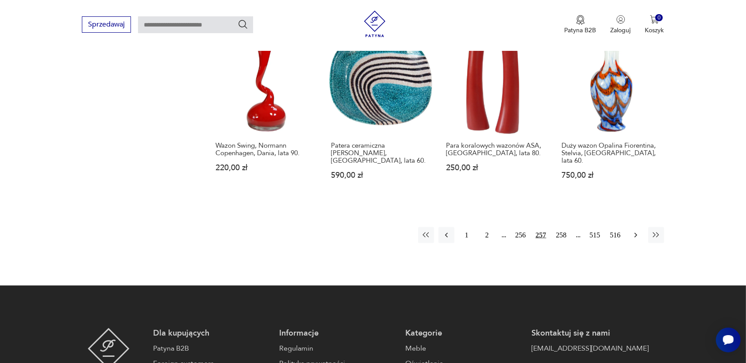
click at [635, 231] on icon "button" at bounding box center [635, 235] width 9 height 9
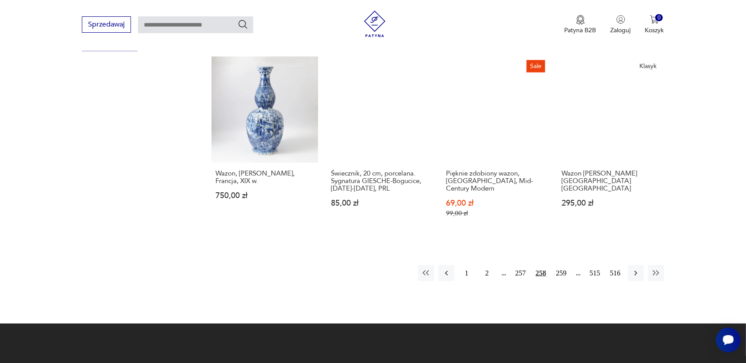
scroll to position [899, 0]
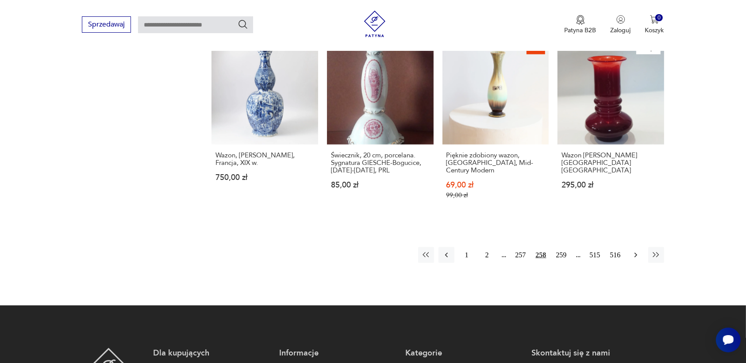
click at [633, 251] on icon "button" at bounding box center [635, 255] width 9 height 9
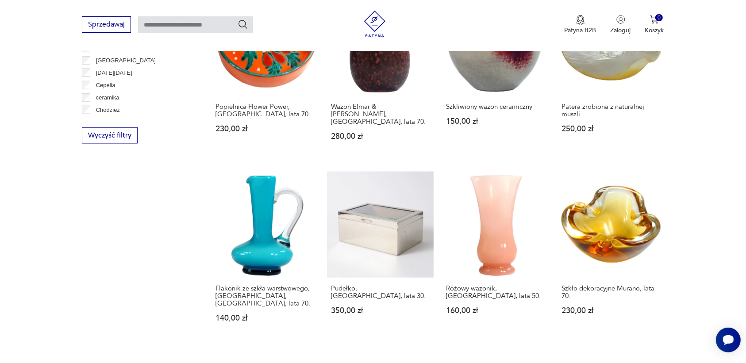
scroll to position [954, 0]
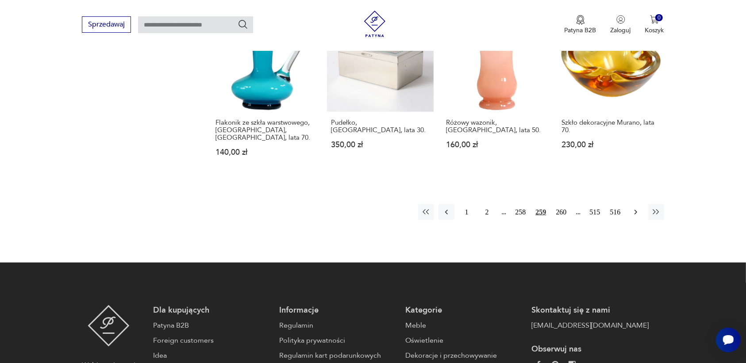
click at [635, 208] on icon "button" at bounding box center [635, 212] width 9 height 9
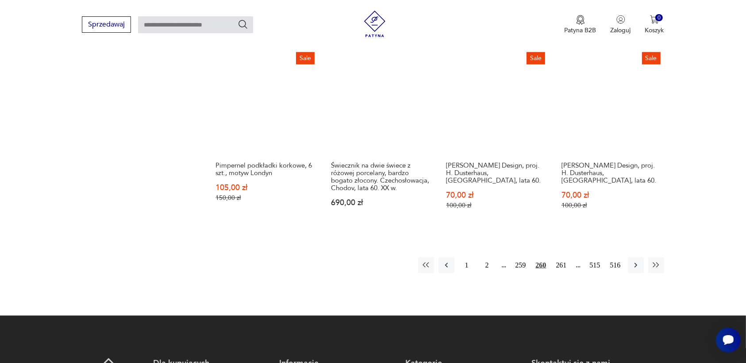
scroll to position [899, 0]
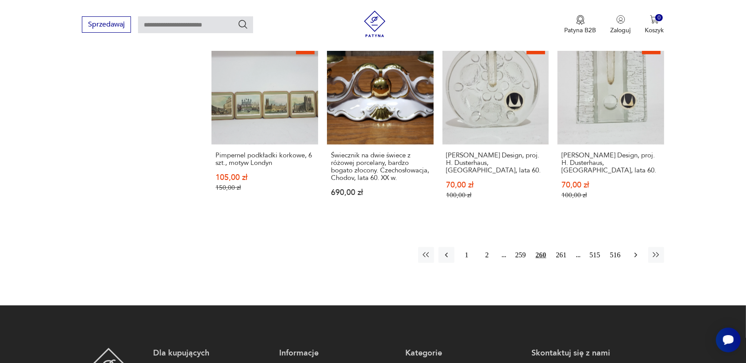
click at [635, 251] on icon "button" at bounding box center [635, 255] width 9 height 9
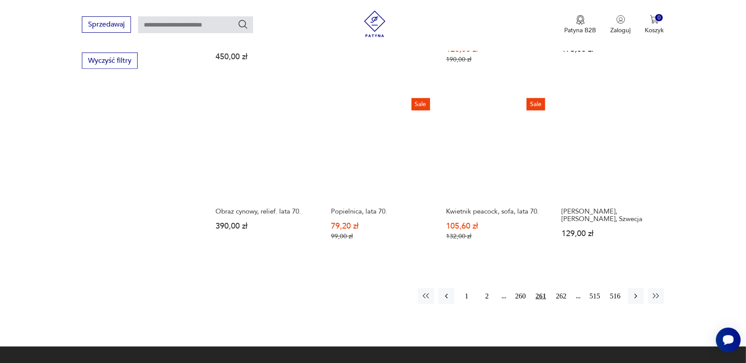
scroll to position [899, 0]
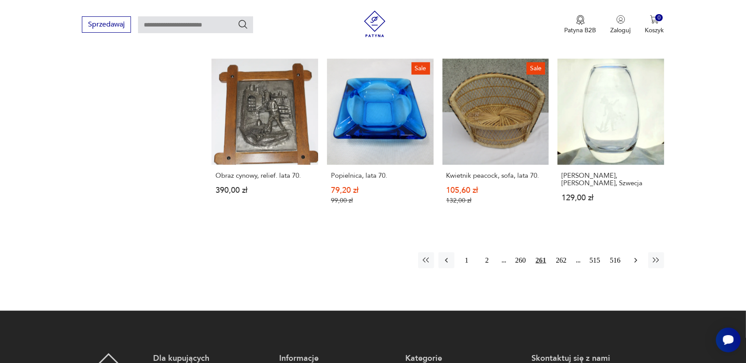
click at [633, 256] on icon "button" at bounding box center [635, 260] width 9 height 9
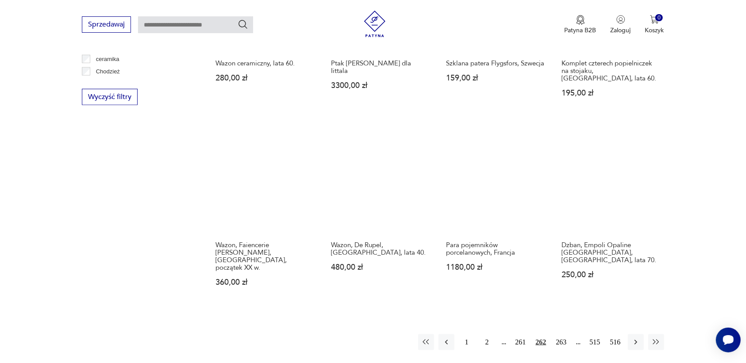
scroll to position [843, 0]
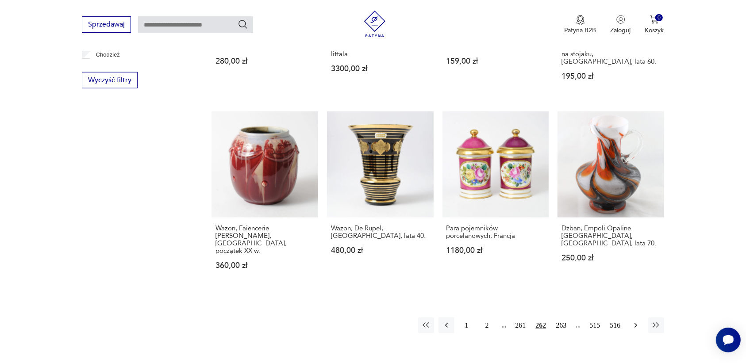
click at [635, 323] on icon "button" at bounding box center [635, 325] width 3 height 5
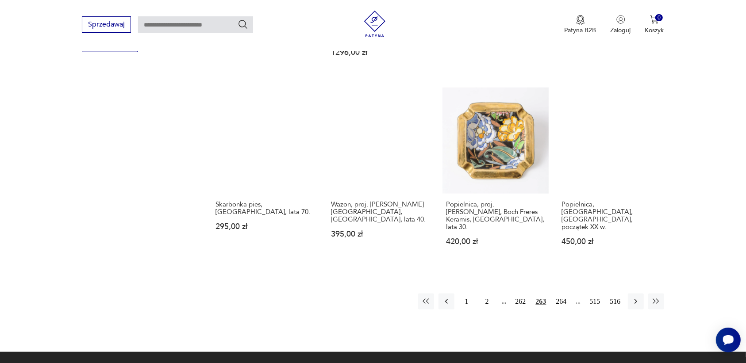
scroll to position [899, 0]
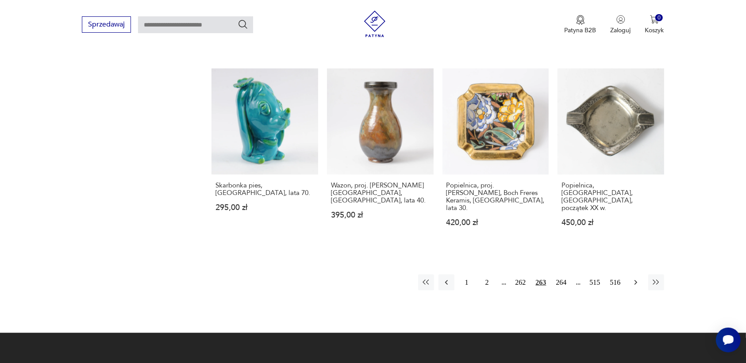
click at [636, 278] on icon "button" at bounding box center [635, 282] width 9 height 9
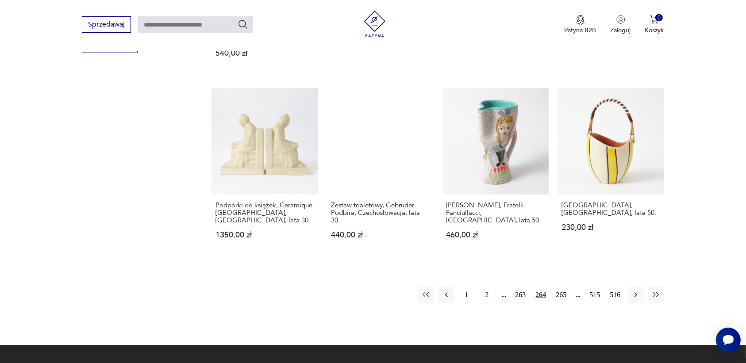
scroll to position [899, 0]
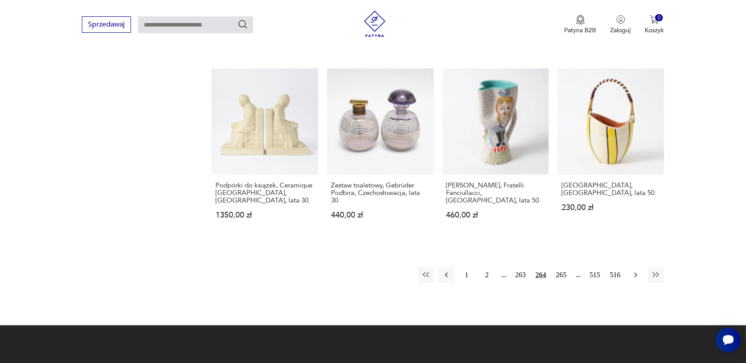
click at [633, 271] on icon "button" at bounding box center [635, 275] width 9 height 9
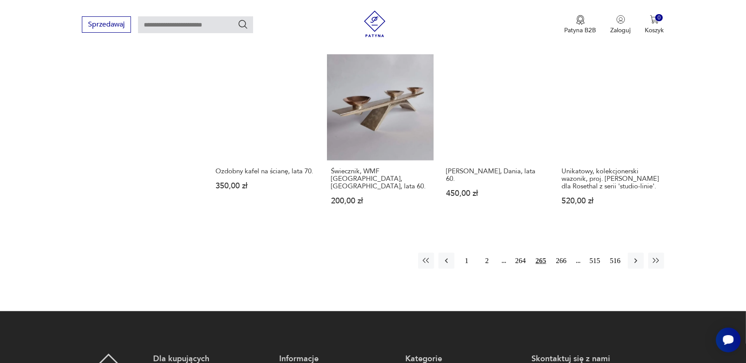
scroll to position [899, 0]
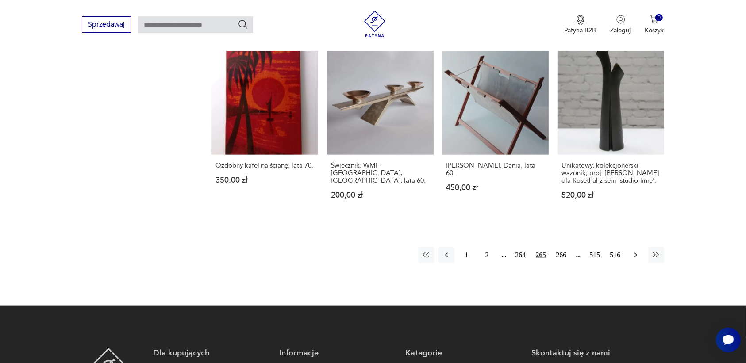
click at [633, 251] on icon "button" at bounding box center [635, 255] width 9 height 9
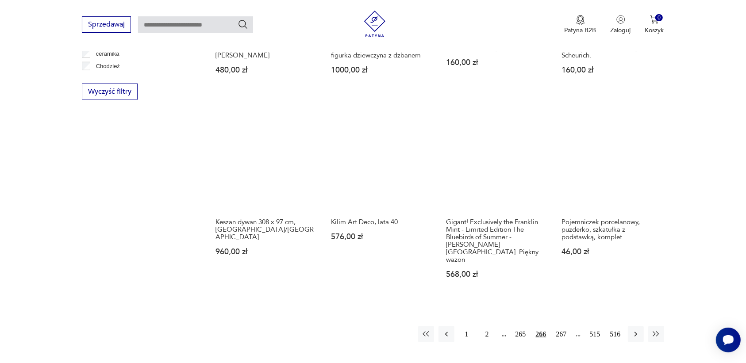
scroll to position [843, 0]
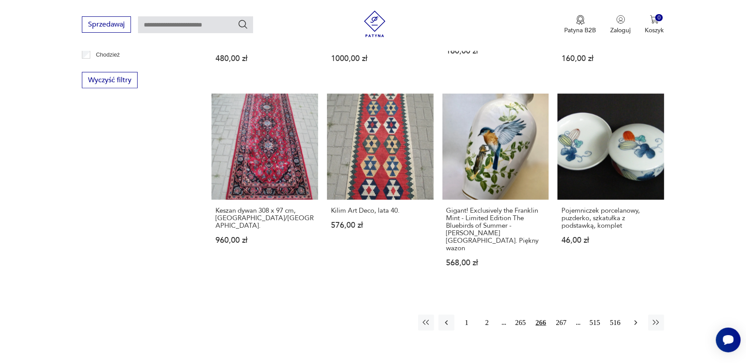
click at [634, 319] on icon "button" at bounding box center [635, 323] width 9 height 9
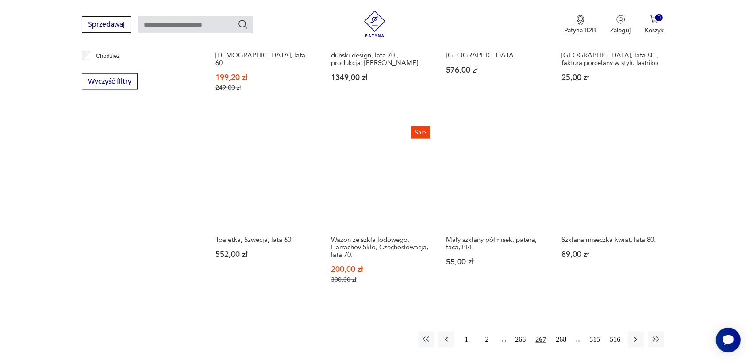
scroll to position [843, 0]
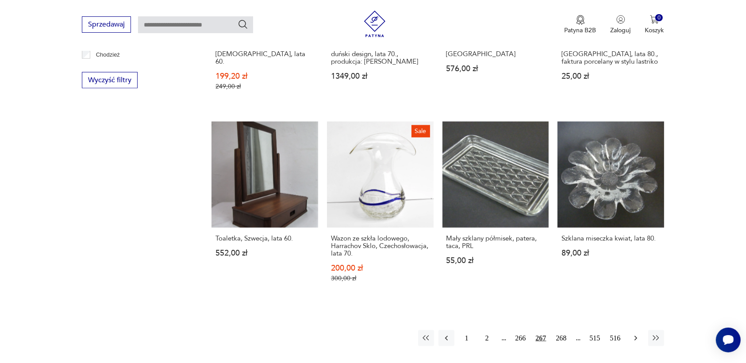
click at [636, 336] on icon "button" at bounding box center [635, 338] width 3 height 5
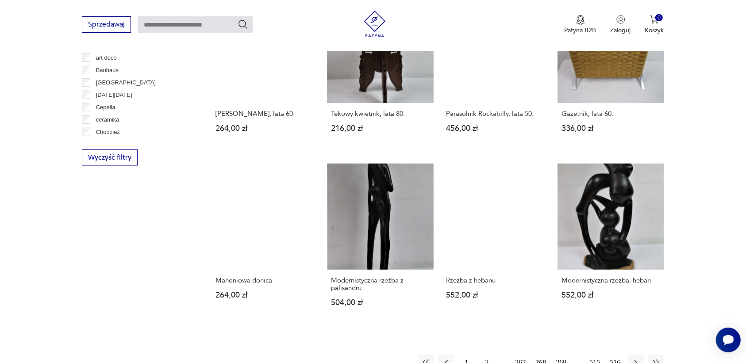
scroll to position [843, 0]
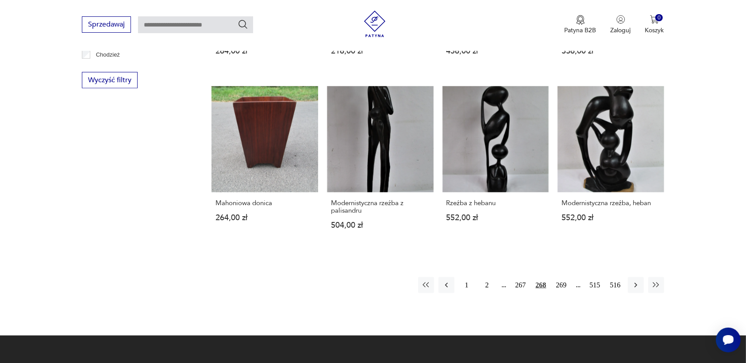
click at [635, 281] on icon "button" at bounding box center [635, 285] width 9 height 9
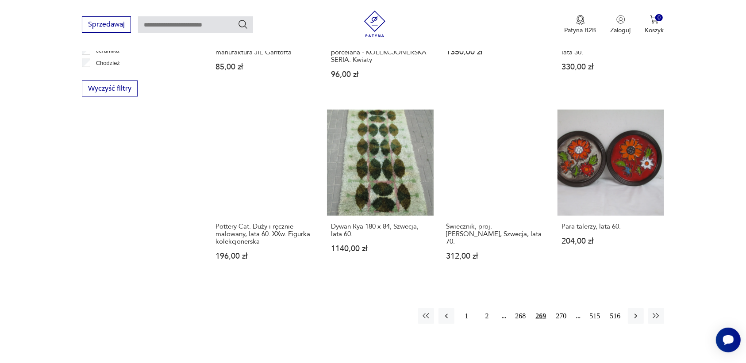
scroll to position [843, 0]
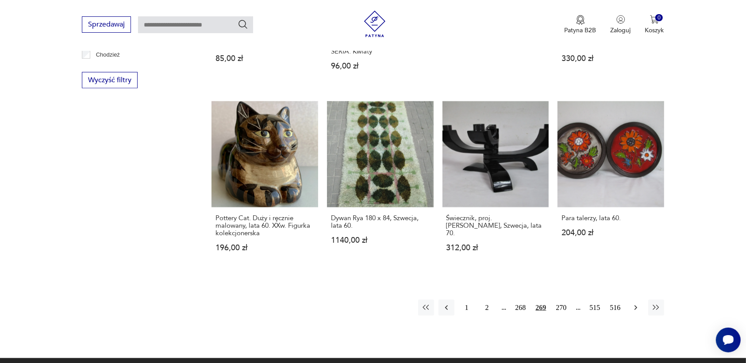
click at [636, 307] on icon "button" at bounding box center [635, 308] width 3 height 5
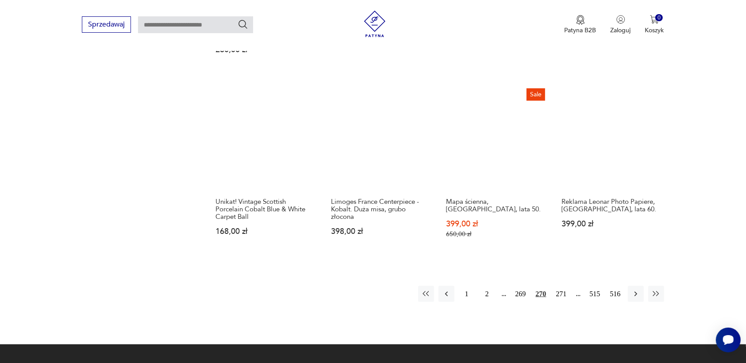
scroll to position [899, 0]
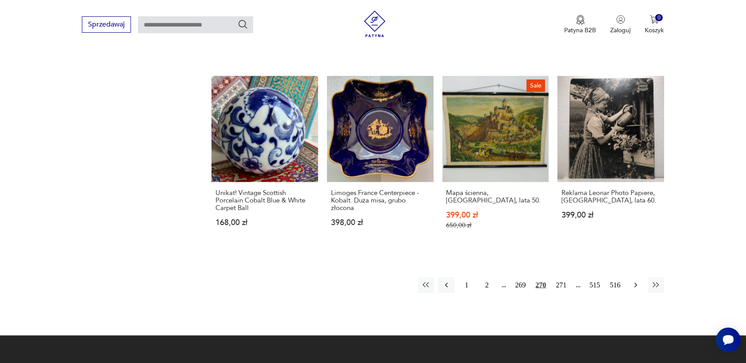
click at [635, 281] on icon "button" at bounding box center [635, 285] width 9 height 9
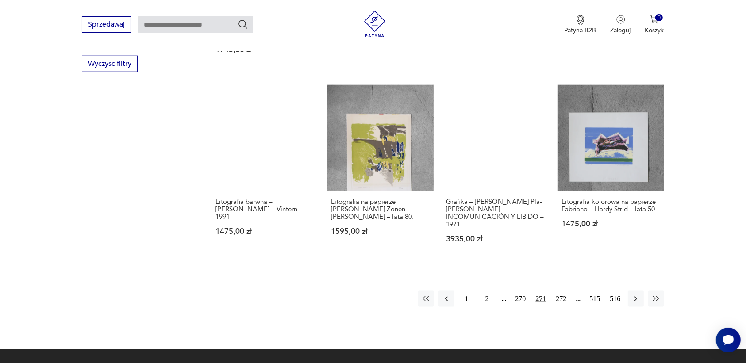
scroll to position [899, 0]
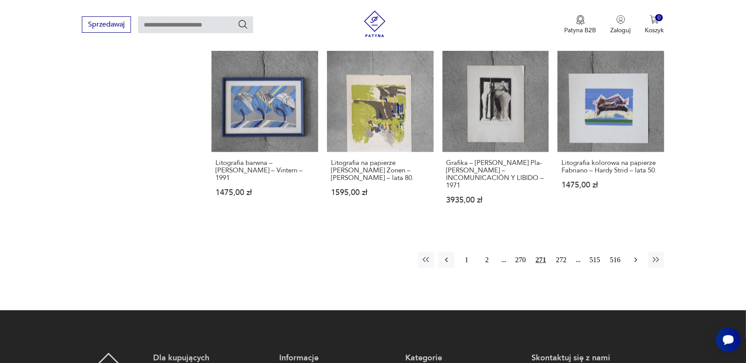
click at [634, 258] on icon "button" at bounding box center [635, 260] width 3 height 5
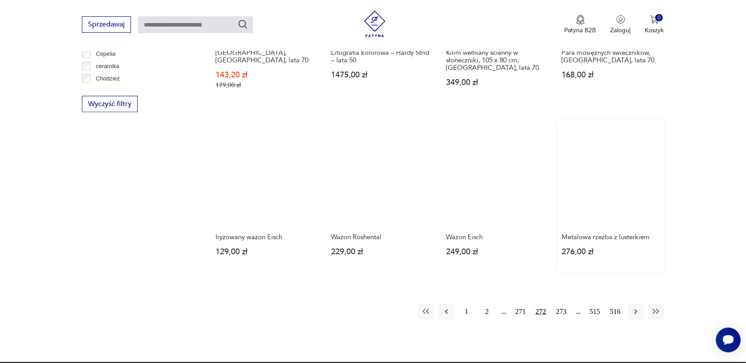
scroll to position [843, 0]
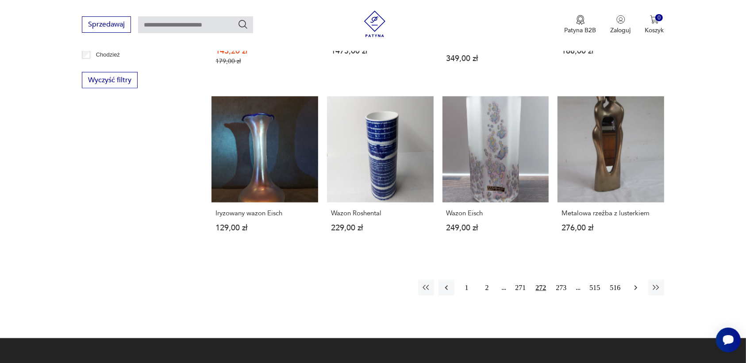
click at [636, 284] on icon "button" at bounding box center [635, 288] width 9 height 9
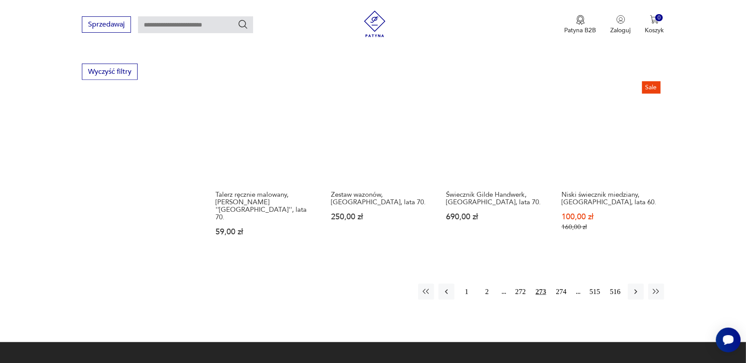
scroll to position [899, 0]
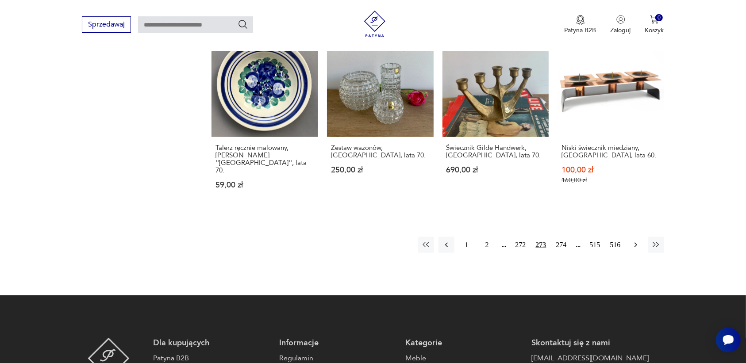
click at [635, 243] on icon "button" at bounding box center [635, 245] width 3 height 5
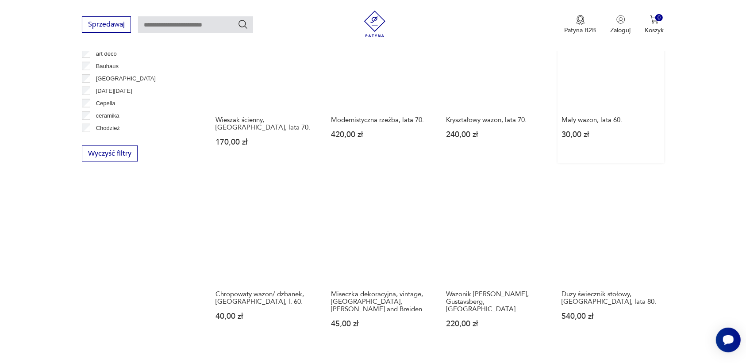
scroll to position [843, 0]
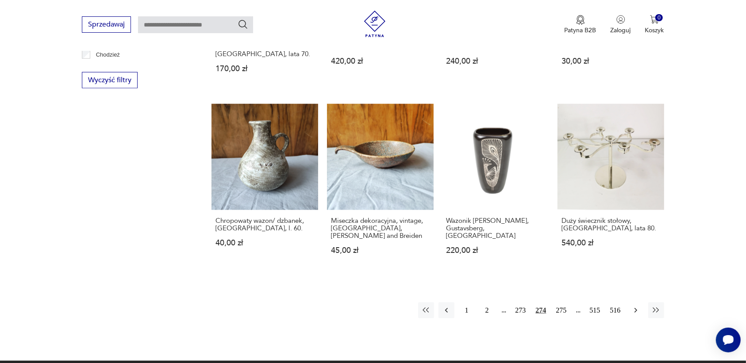
click at [634, 306] on icon "button" at bounding box center [635, 310] width 9 height 9
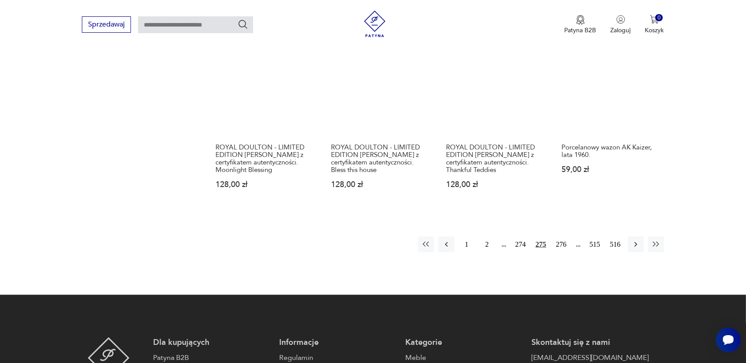
scroll to position [954, 0]
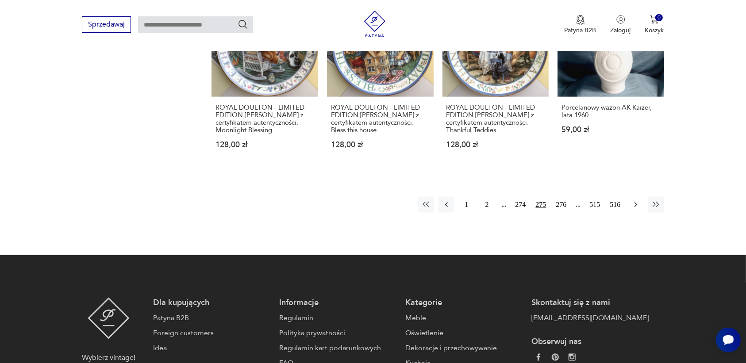
click at [635, 200] on icon "button" at bounding box center [635, 204] width 9 height 9
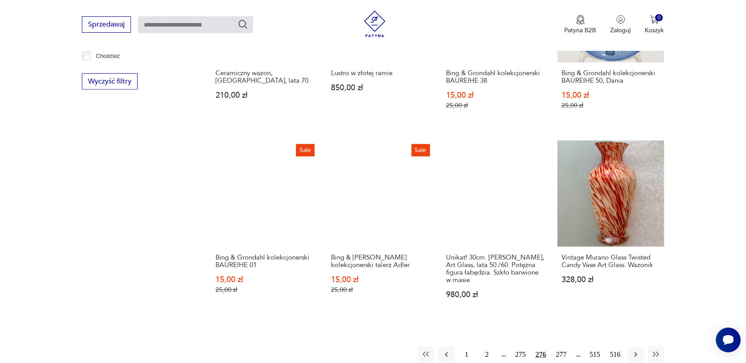
scroll to position [843, 0]
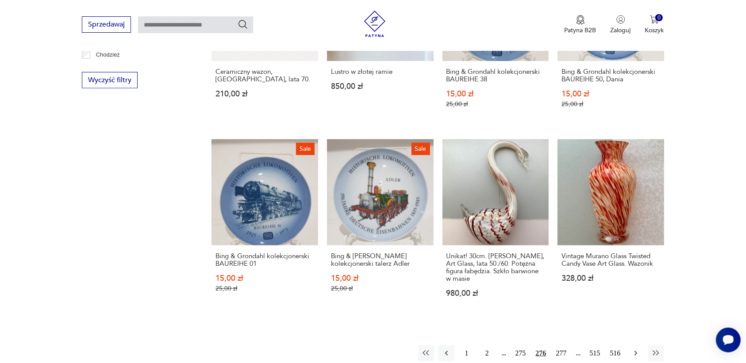
click at [636, 349] on icon "button" at bounding box center [635, 353] width 9 height 9
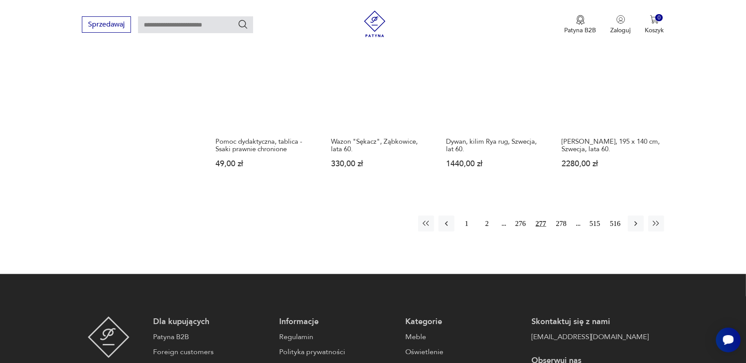
scroll to position [954, 0]
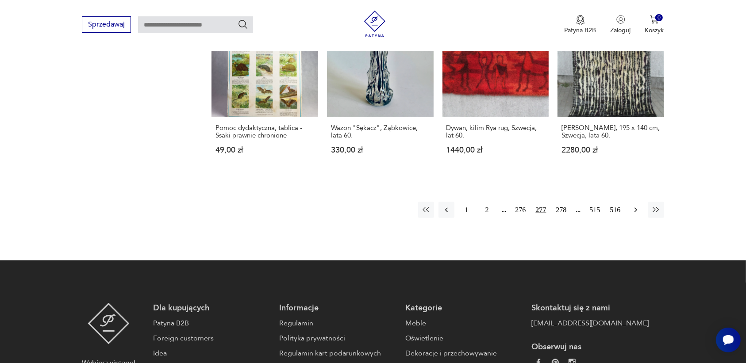
click at [634, 206] on icon "button" at bounding box center [635, 210] width 9 height 9
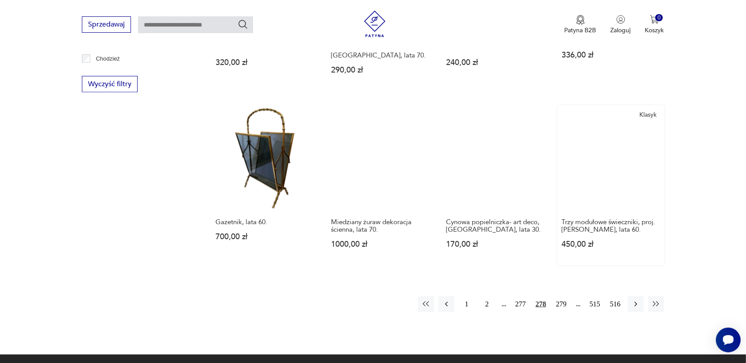
scroll to position [843, 0]
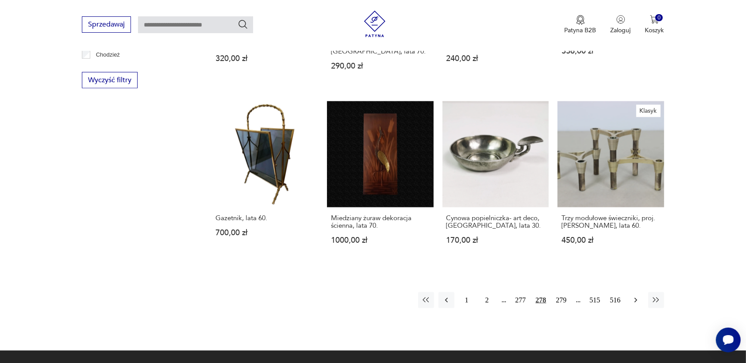
click at [633, 296] on icon "button" at bounding box center [635, 300] width 9 height 9
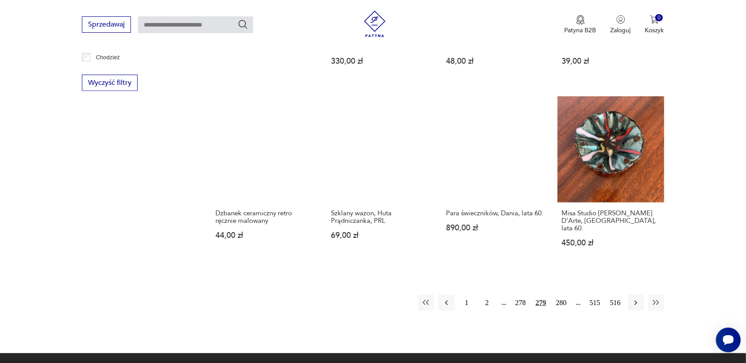
scroll to position [843, 0]
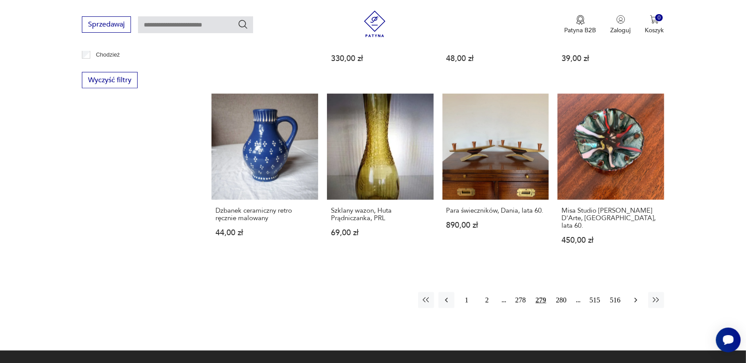
click at [636, 292] on button "button" at bounding box center [636, 300] width 16 height 16
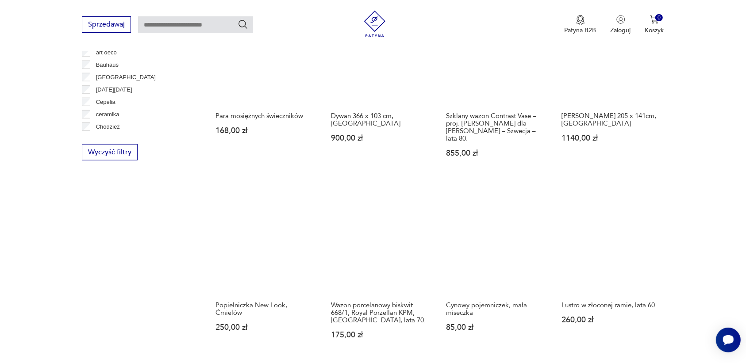
scroll to position [843, 0]
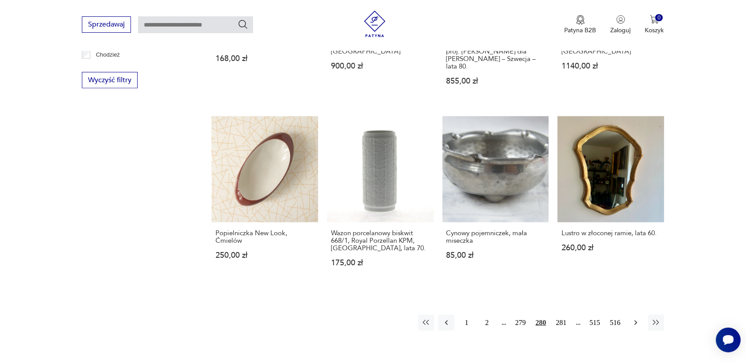
click at [636, 321] on icon "button" at bounding box center [635, 323] width 3 height 5
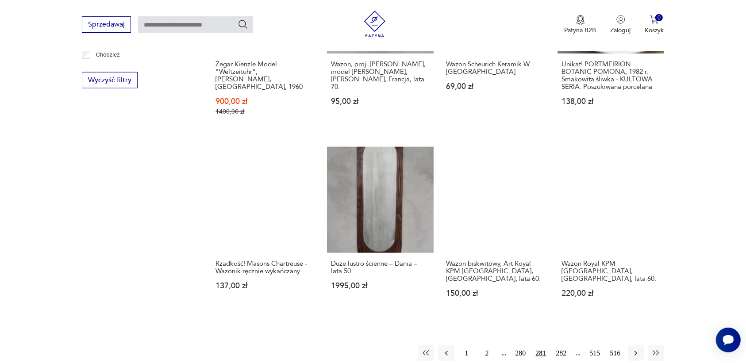
scroll to position [899, 0]
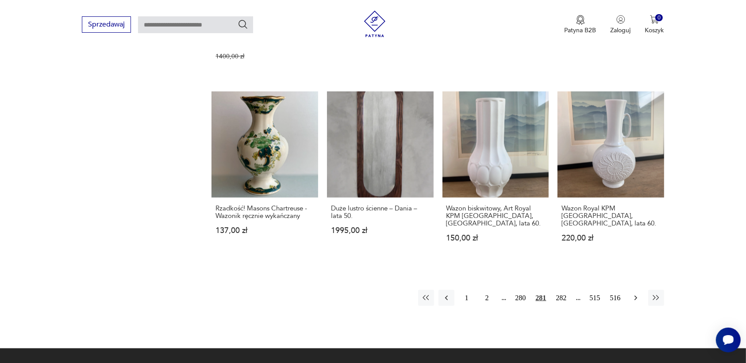
click at [632, 294] on icon "button" at bounding box center [635, 298] width 9 height 9
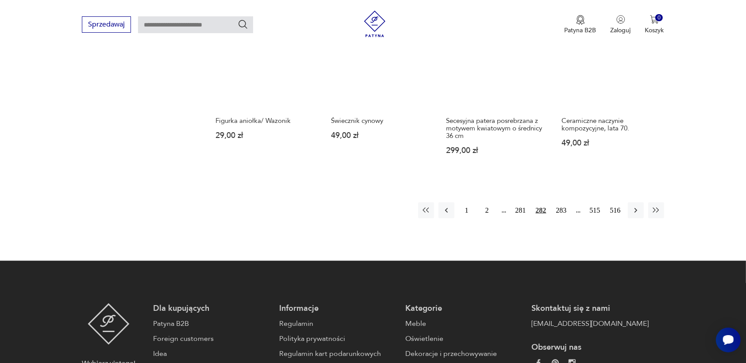
scroll to position [954, 0]
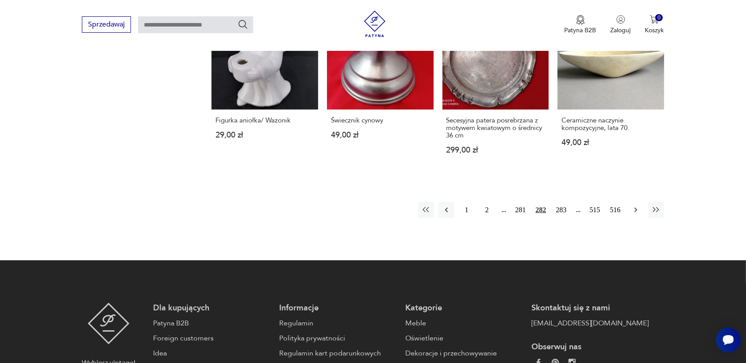
click at [633, 208] on icon "button" at bounding box center [635, 210] width 9 height 9
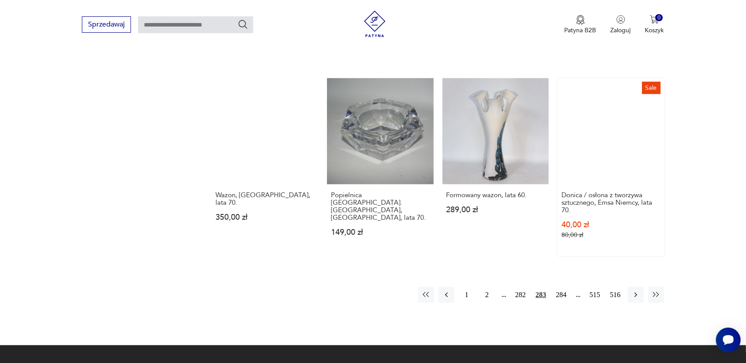
scroll to position [899, 0]
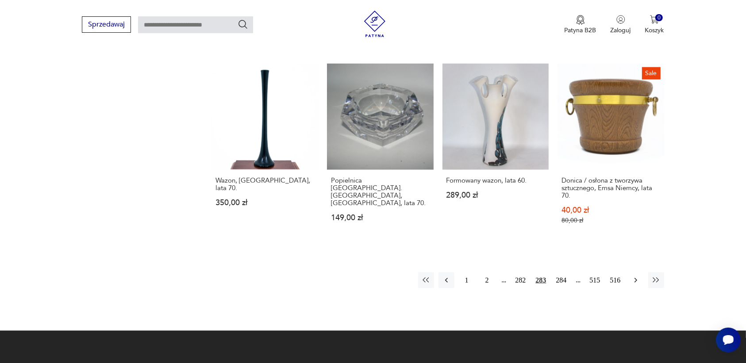
click at [634, 276] on icon "button" at bounding box center [635, 280] width 9 height 9
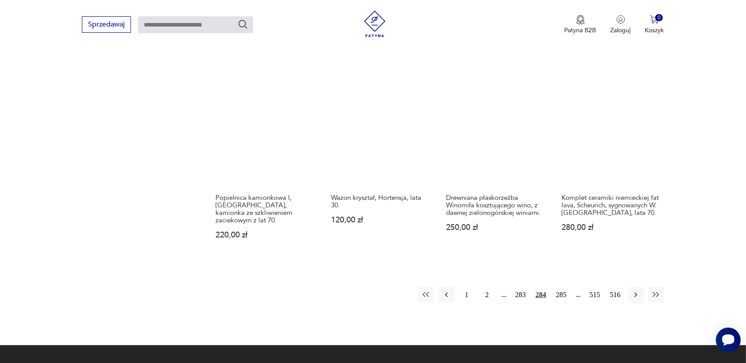
scroll to position [899, 0]
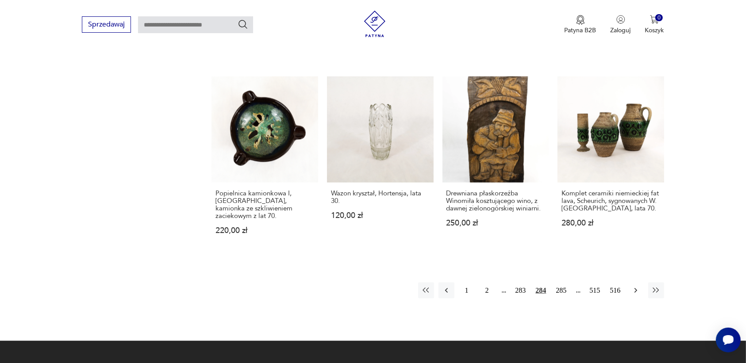
click at [634, 286] on icon "button" at bounding box center [635, 290] width 9 height 9
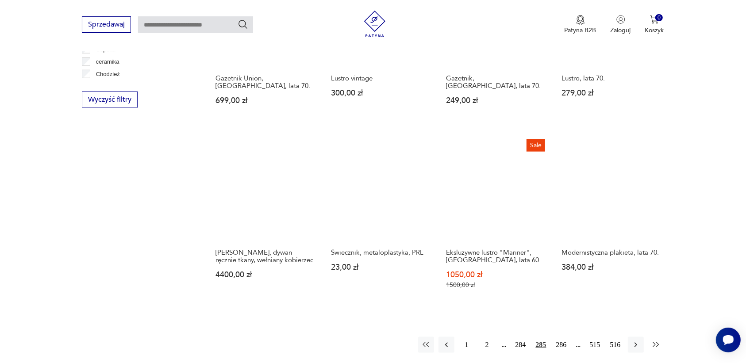
scroll to position [843, 0]
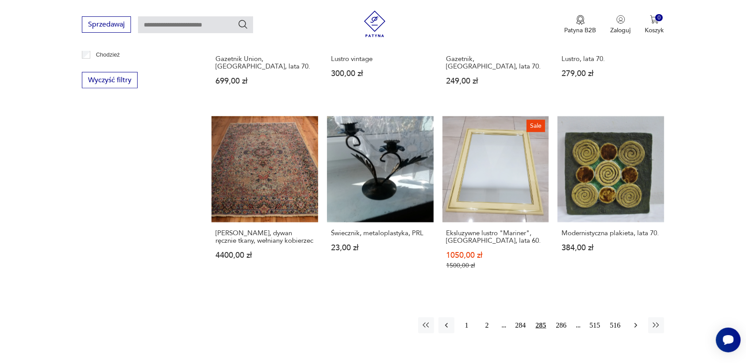
click at [634, 321] on icon "button" at bounding box center [635, 325] width 9 height 9
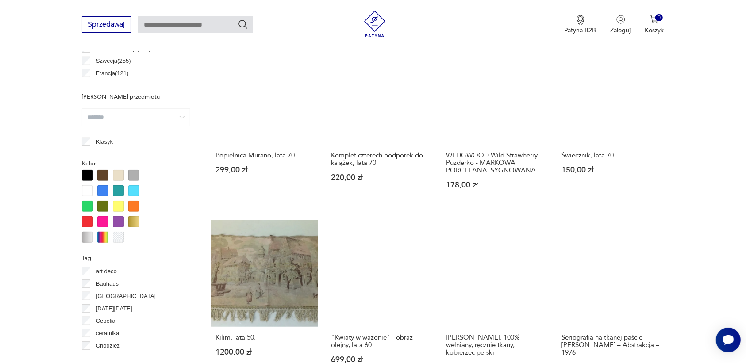
scroll to position [567, 0]
